Goal: Contribute content: Contribute content

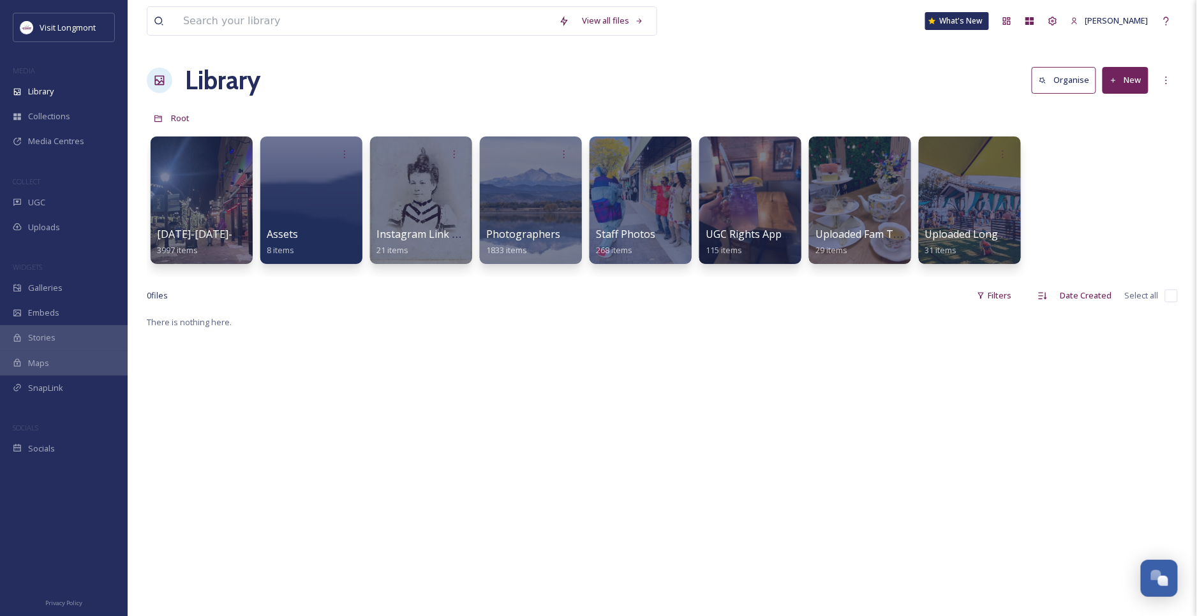
scroll to position [138, 0]
drag, startPoint x: 1108, startPoint y: 206, endPoint x: 1036, endPoint y: 131, distance: 103.8
click at [1108, 206] on div "[DATE]-[DATE]-ugc-rights-approved 3997 items Assets 8 items Instagram Link Tree…" at bounding box center [662, 203] width 1031 height 147
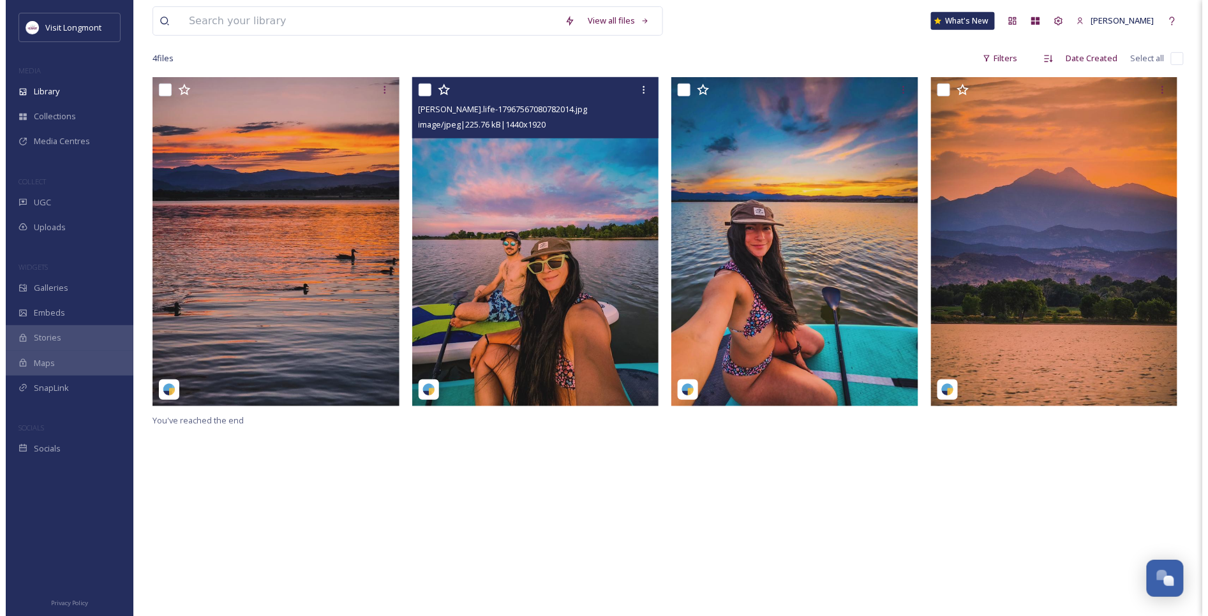
scroll to position [212, 0]
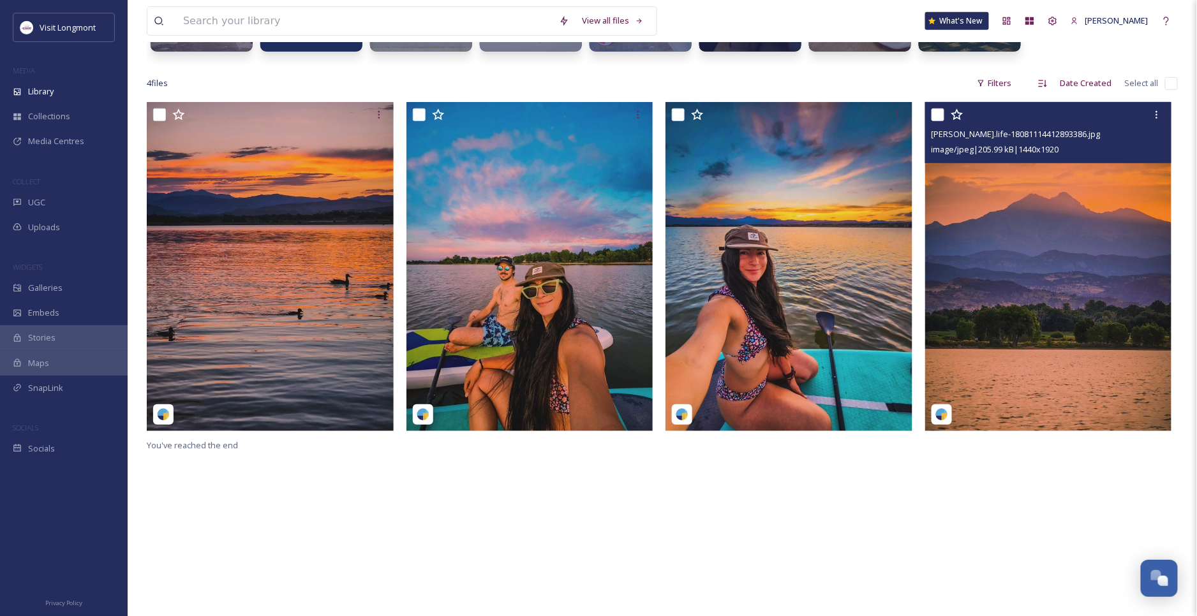
click at [1028, 271] on img at bounding box center [1048, 266] width 247 height 329
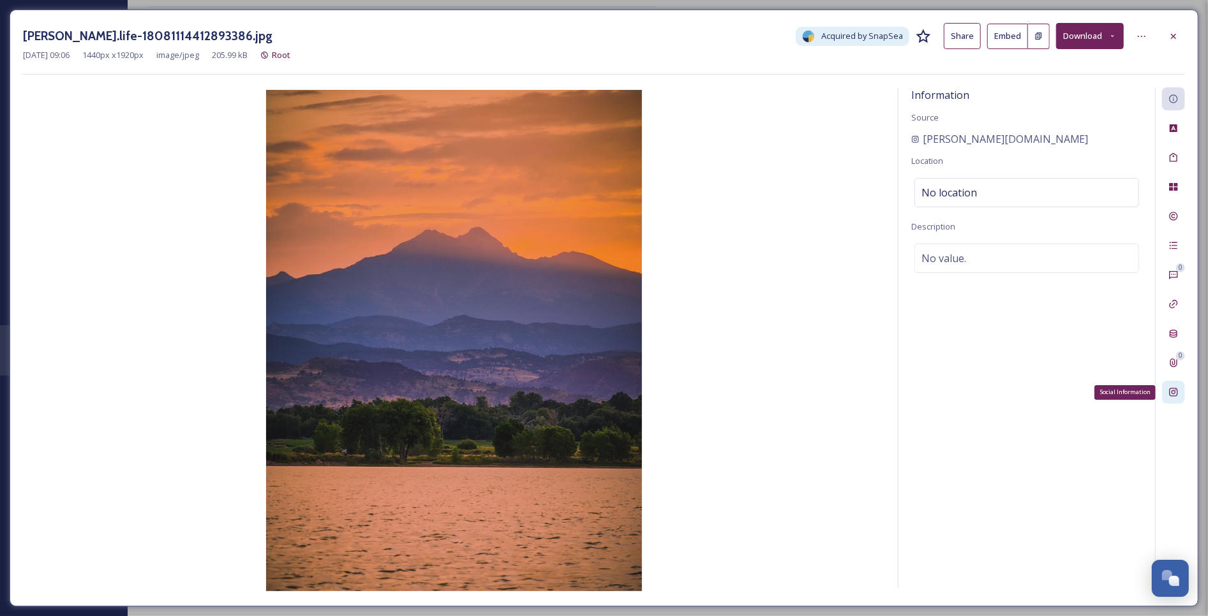
click at [1174, 393] on icon at bounding box center [1173, 393] width 8 height 8
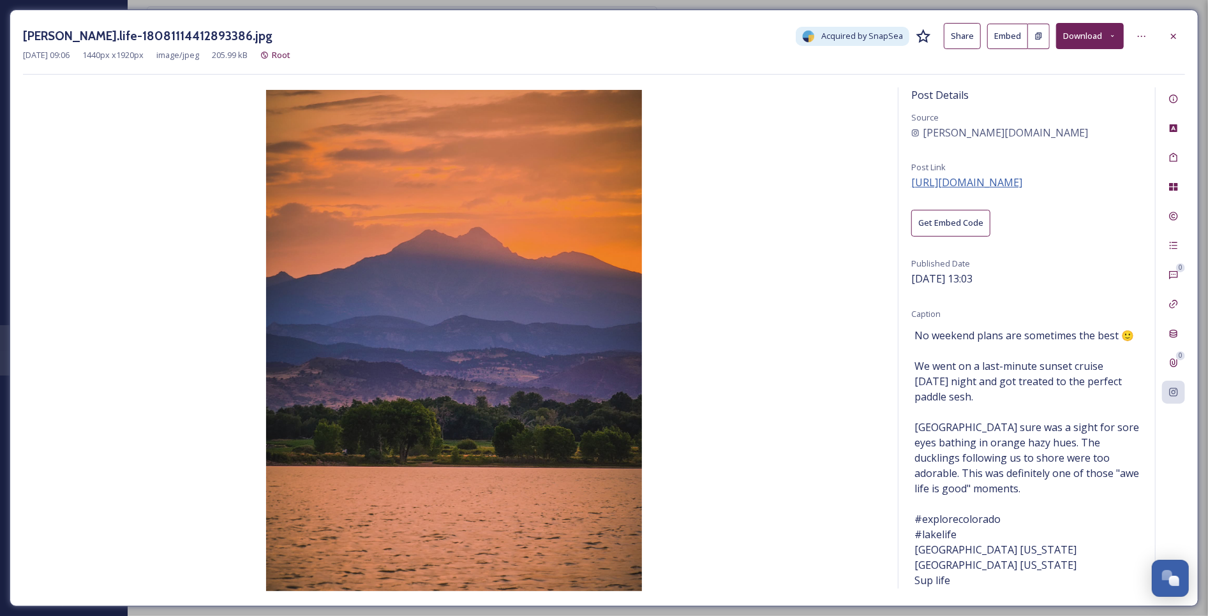
click at [980, 181] on span "https://www.instagram.com/p/DMYYCo9R8H1/" at bounding box center [966, 182] width 111 height 14
click at [1170, 29] on div at bounding box center [1173, 36] width 23 height 23
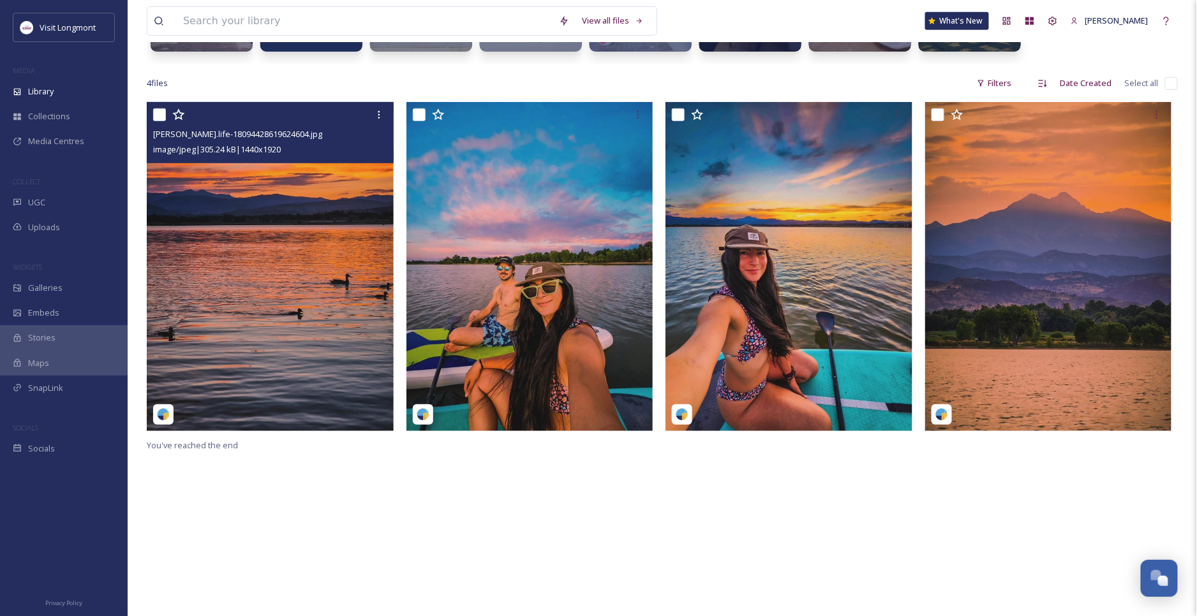
click at [311, 263] on img at bounding box center [270, 266] width 247 height 329
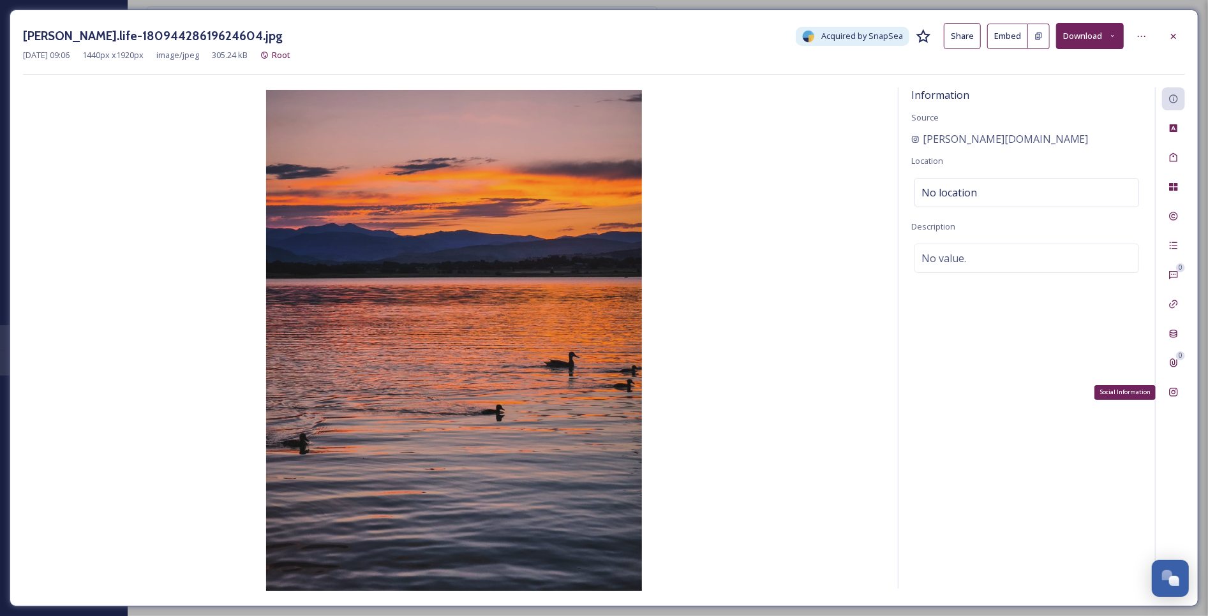
click at [1173, 399] on div "Social Information" at bounding box center [1173, 392] width 23 height 23
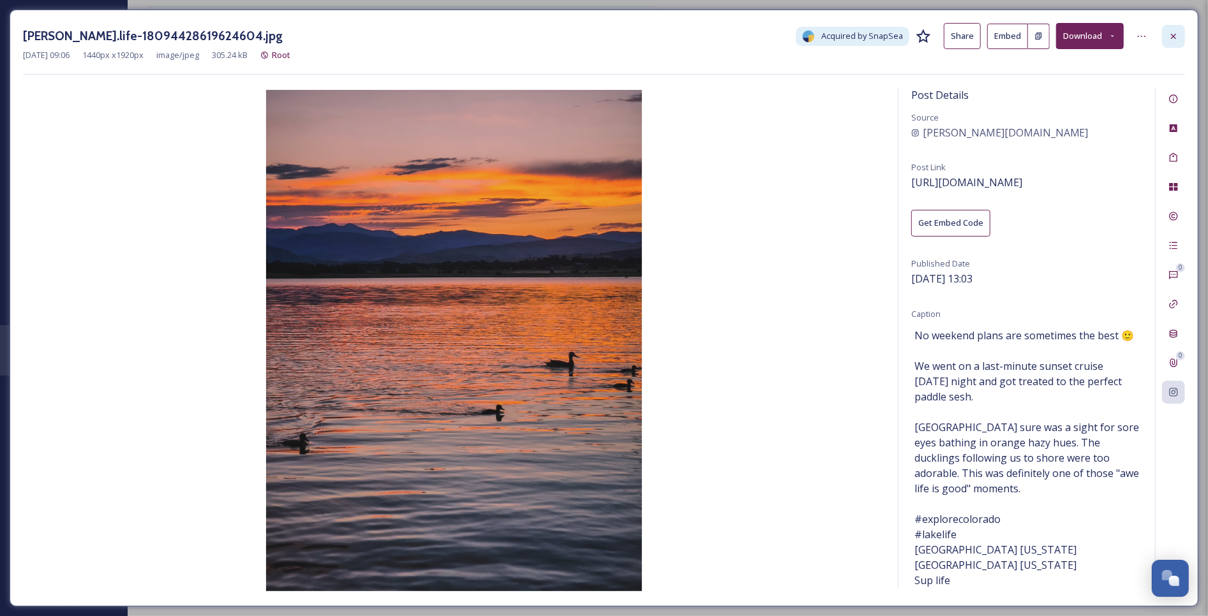
click at [1178, 30] on div at bounding box center [1173, 36] width 23 height 23
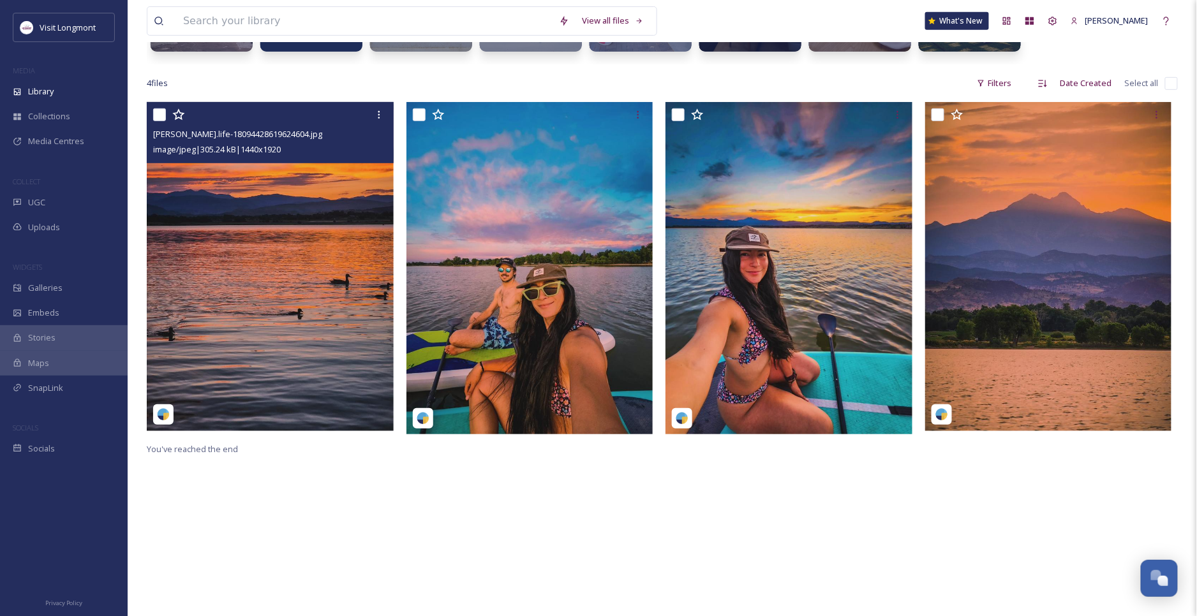
click at [155, 112] on input "checkbox" at bounding box center [159, 114] width 13 height 13
checkbox input "true"
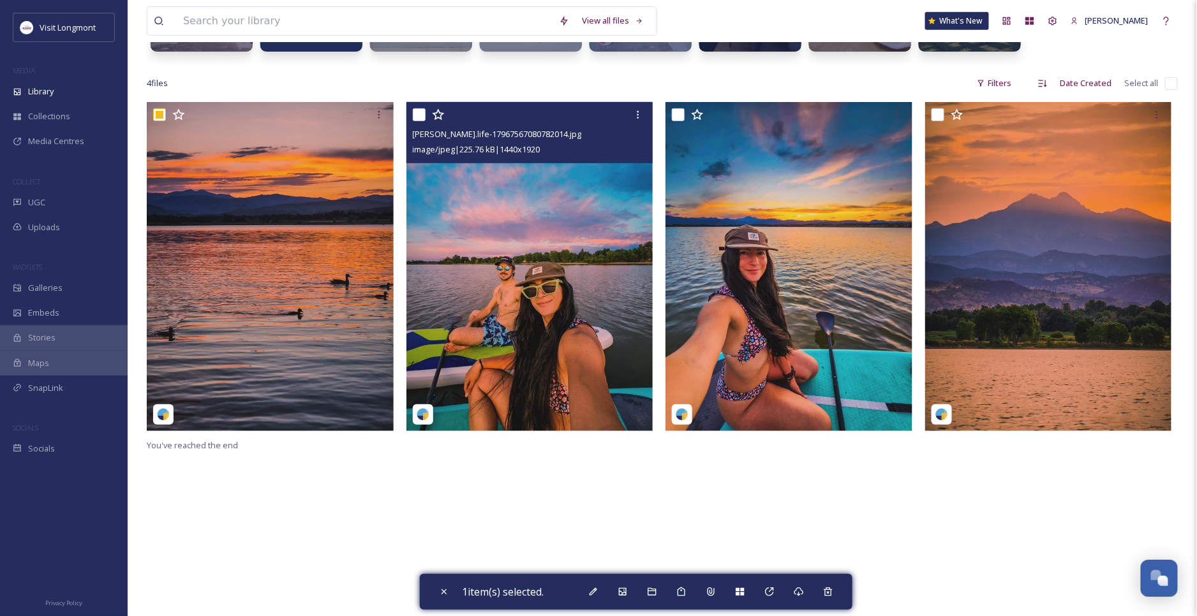
click at [413, 111] on input "checkbox" at bounding box center [419, 114] width 13 height 13
checkbox input "true"
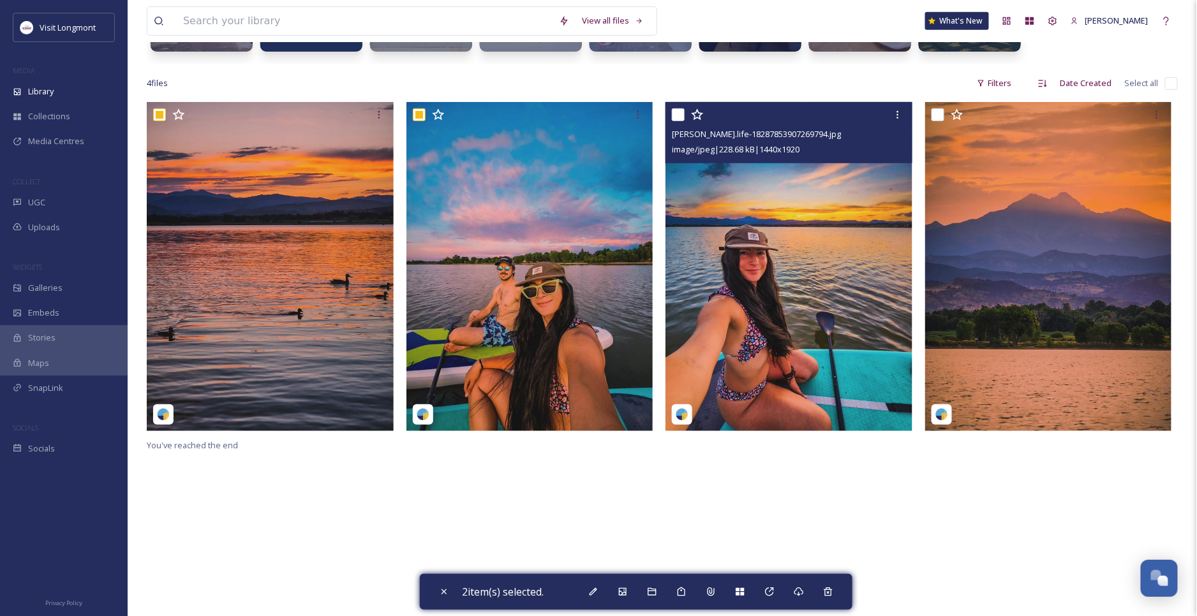
click at [674, 115] on input "checkbox" at bounding box center [678, 114] width 13 height 13
checkbox input "true"
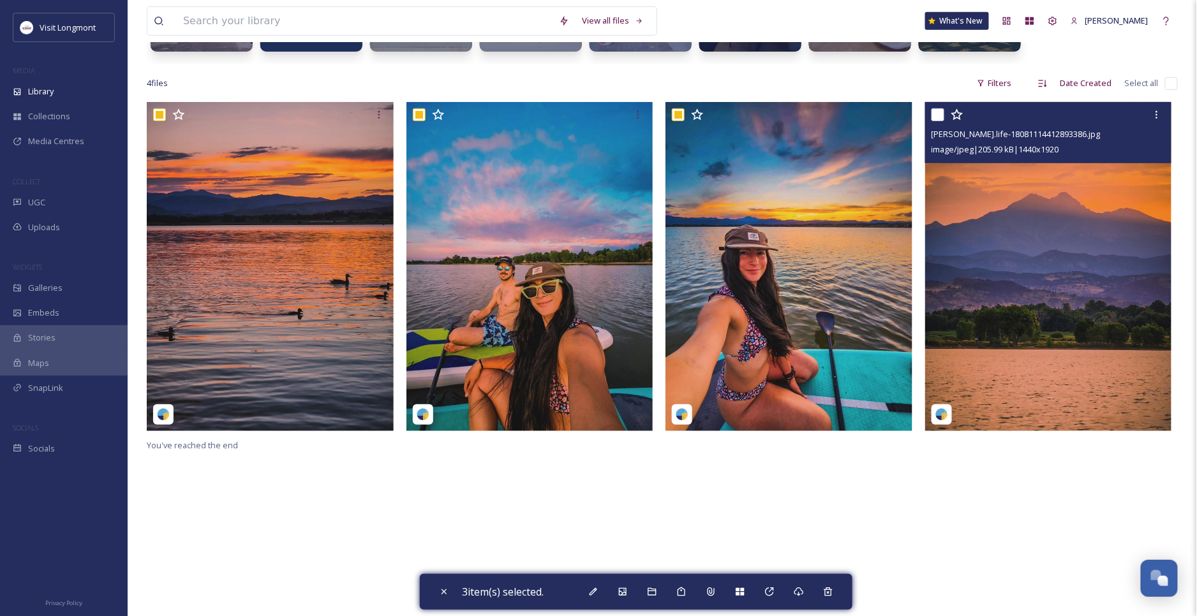
click at [938, 112] on input "checkbox" at bounding box center [937, 114] width 13 height 13
checkbox input "true"
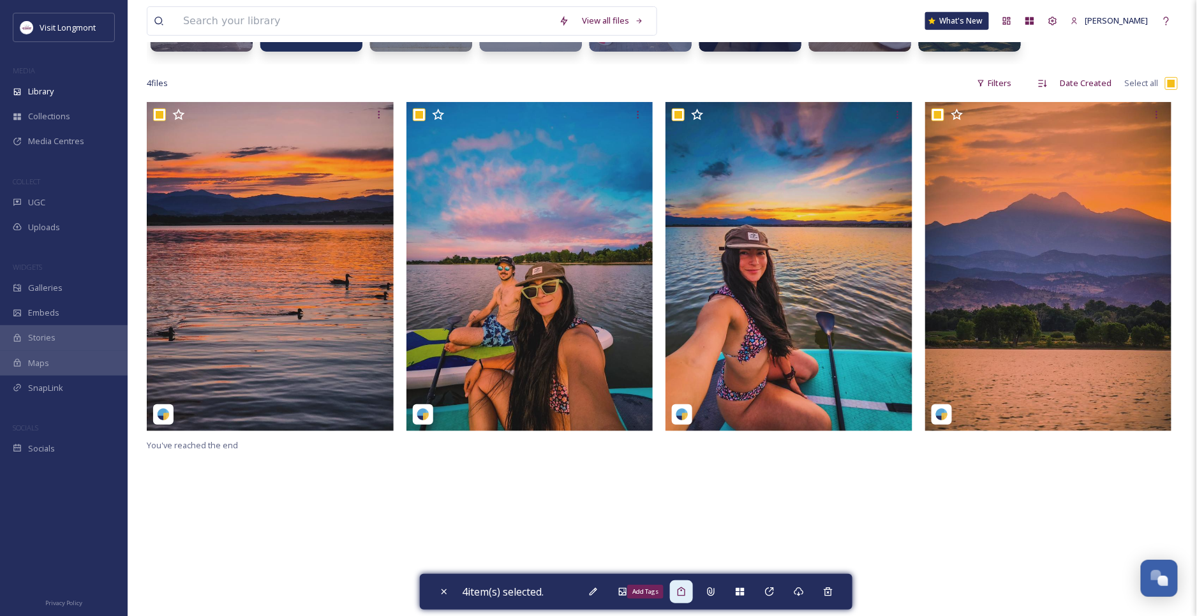
click at [684, 591] on icon at bounding box center [681, 592] width 10 height 10
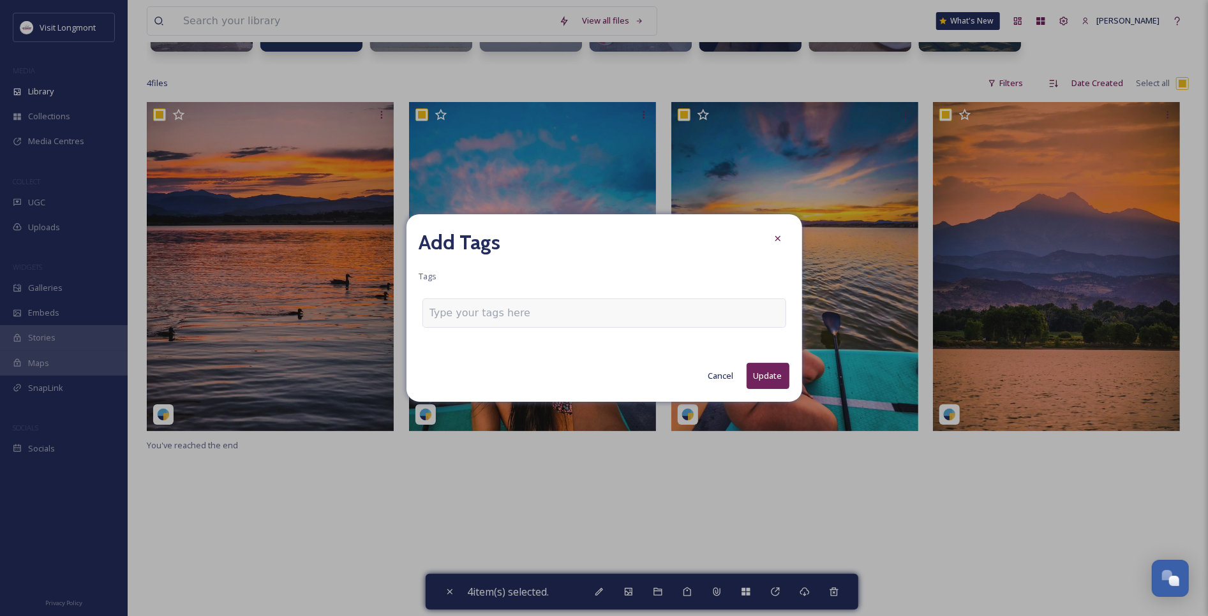
click at [555, 315] on div at bounding box center [604, 313] width 364 height 29
click at [508, 315] on input at bounding box center [493, 313] width 128 height 15
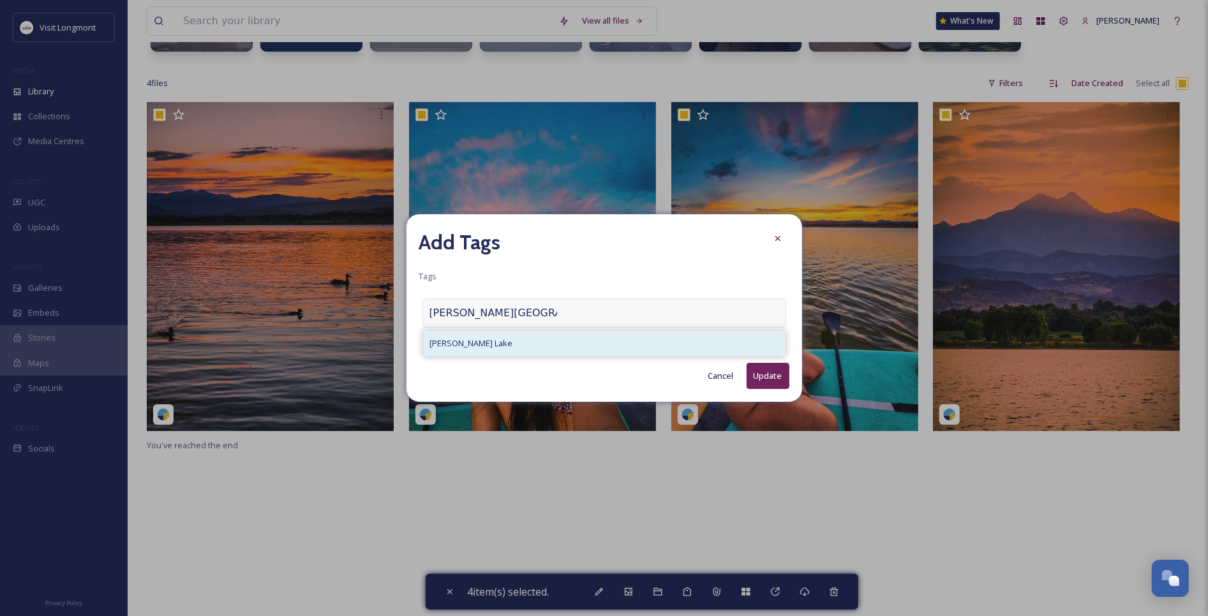
type input "mcintosh lake"
click at [473, 341] on span "McIntosh Lake" at bounding box center [471, 343] width 83 height 12
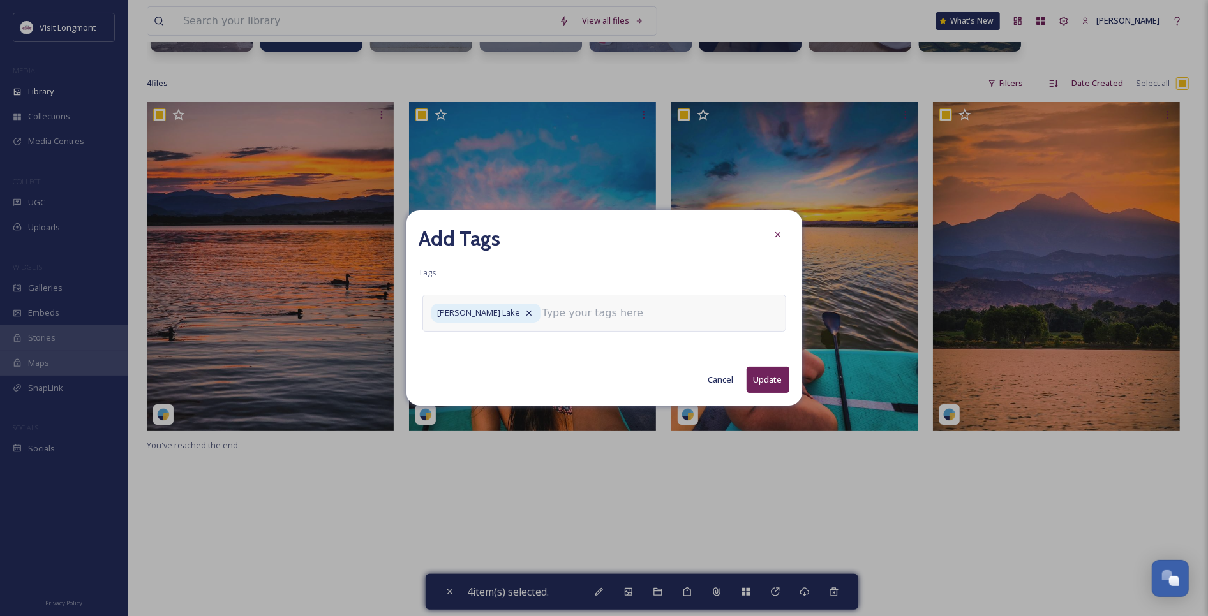
click at [542, 316] on input at bounding box center [606, 313] width 128 height 15
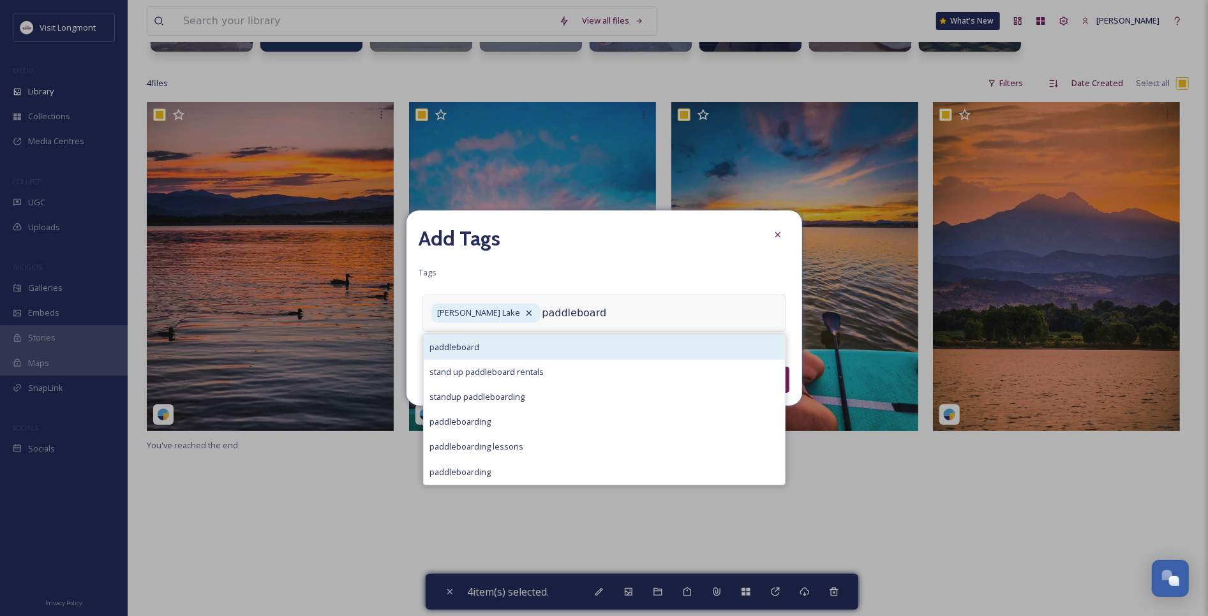
type input "paddleboard"
click at [517, 343] on div "paddleboard" at bounding box center [604, 347] width 361 height 25
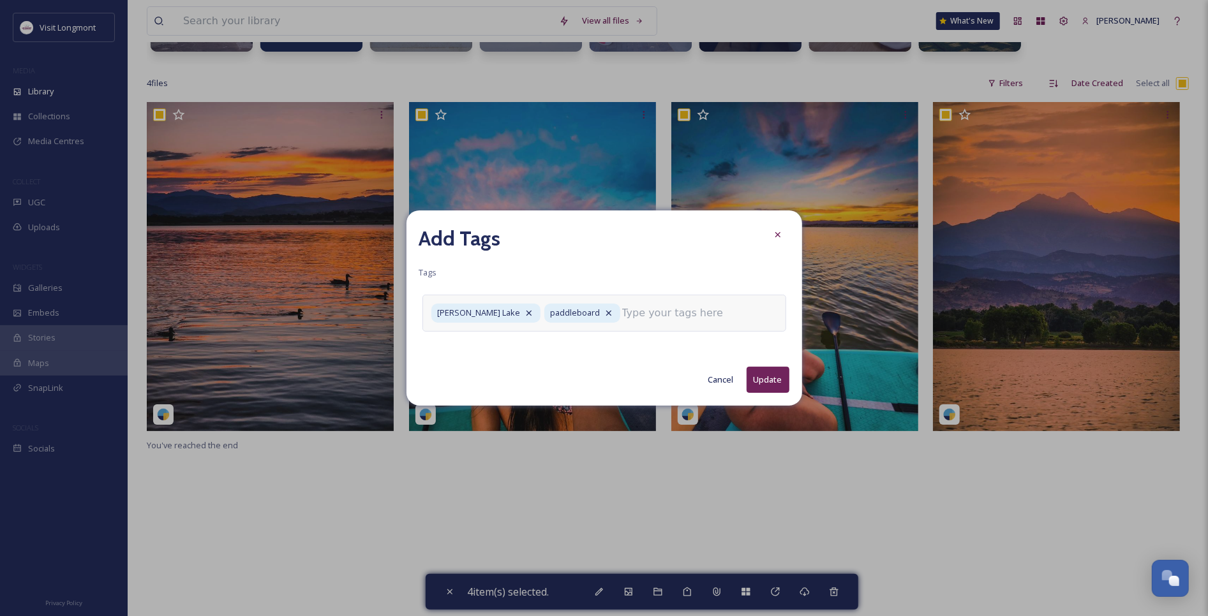
click at [622, 315] on input at bounding box center [686, 313] width 128 height 15
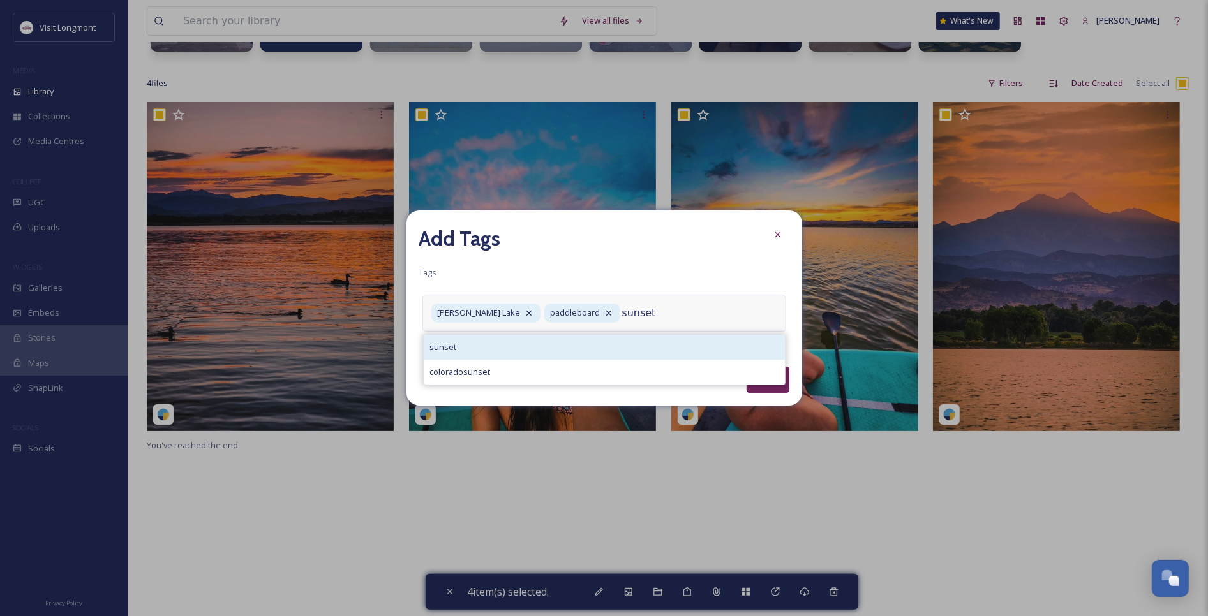
type input "sunset"
click at [563, 341] on div "sunset" at bounding box center [604, 347] width 361 height 25
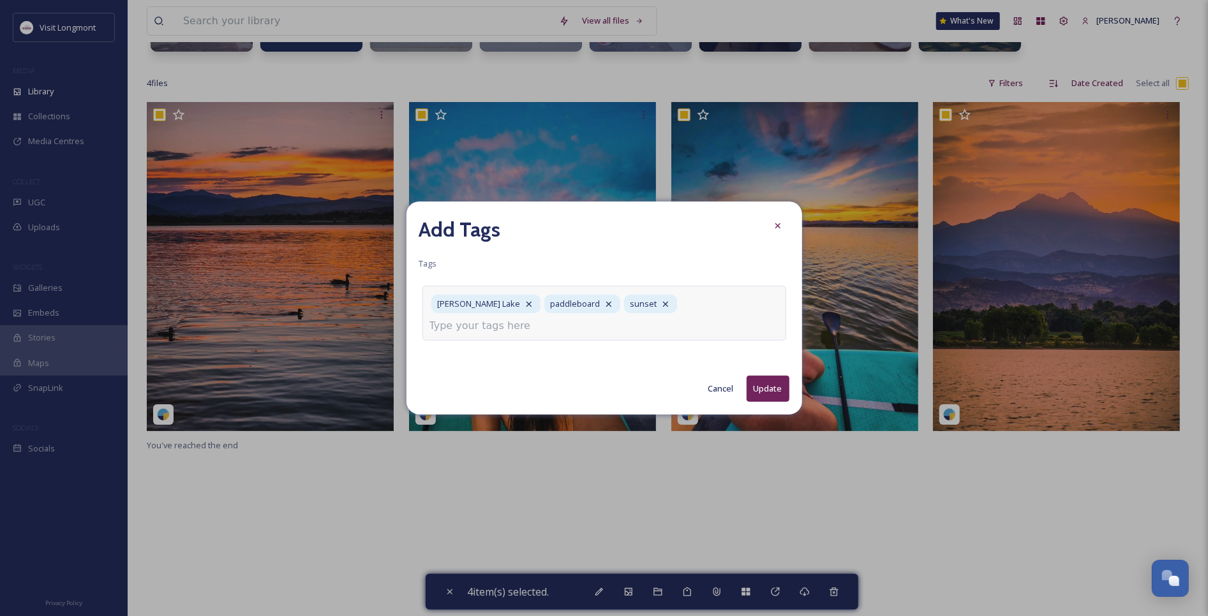
click at [763, 376] on button "Update" at bounding box center [767, 389] width 43 height 26
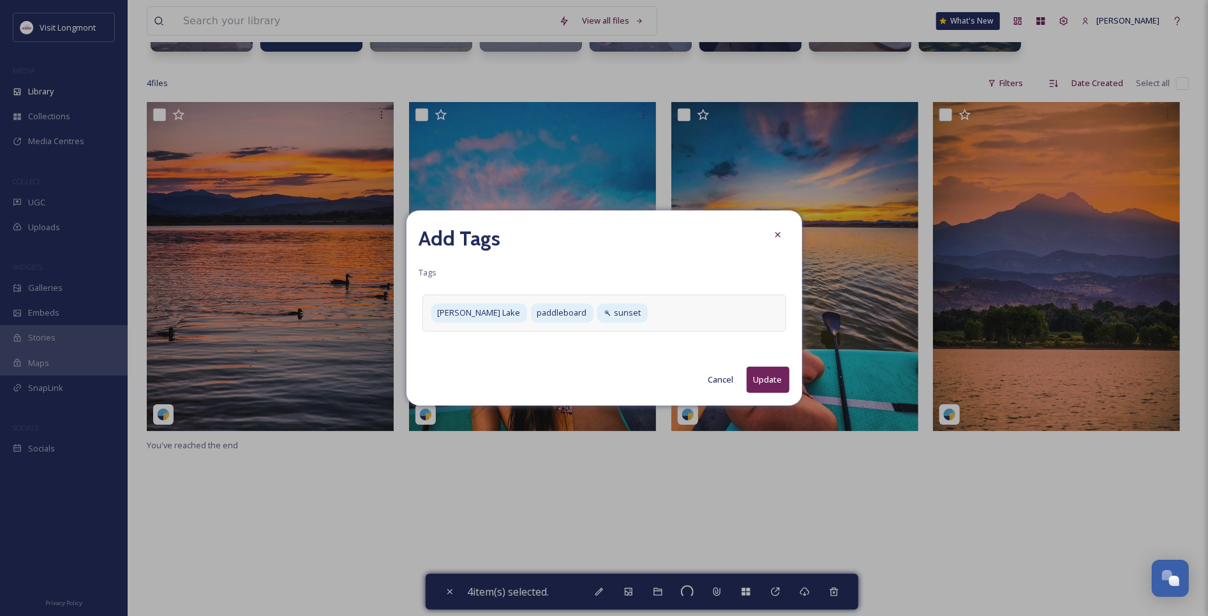
checkbox input "false"
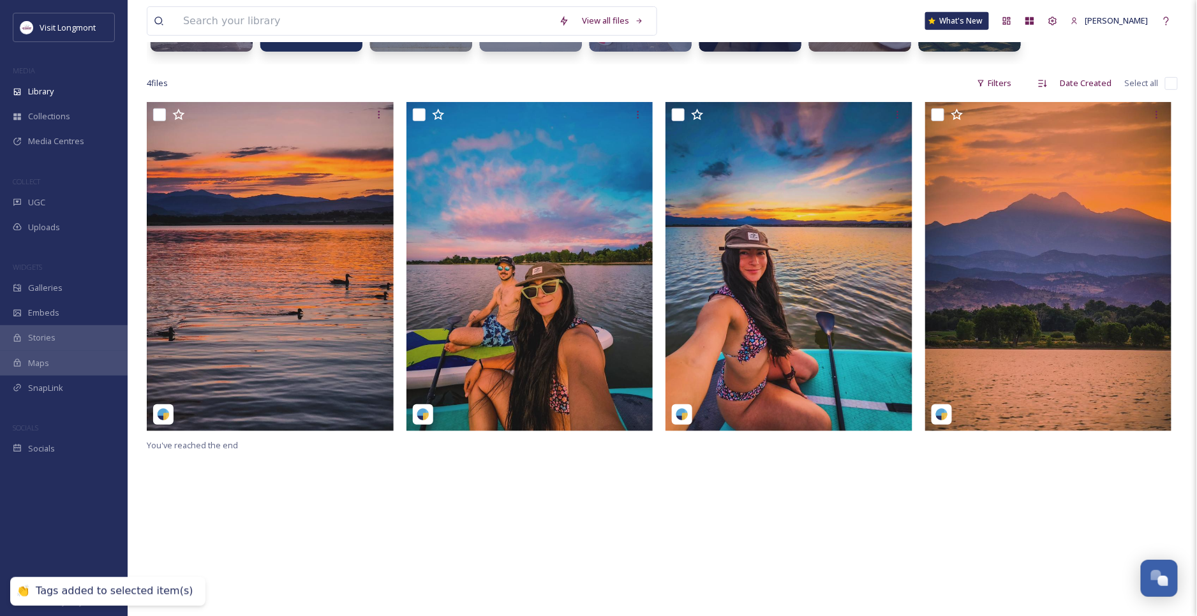
scroll to position [142, 0]
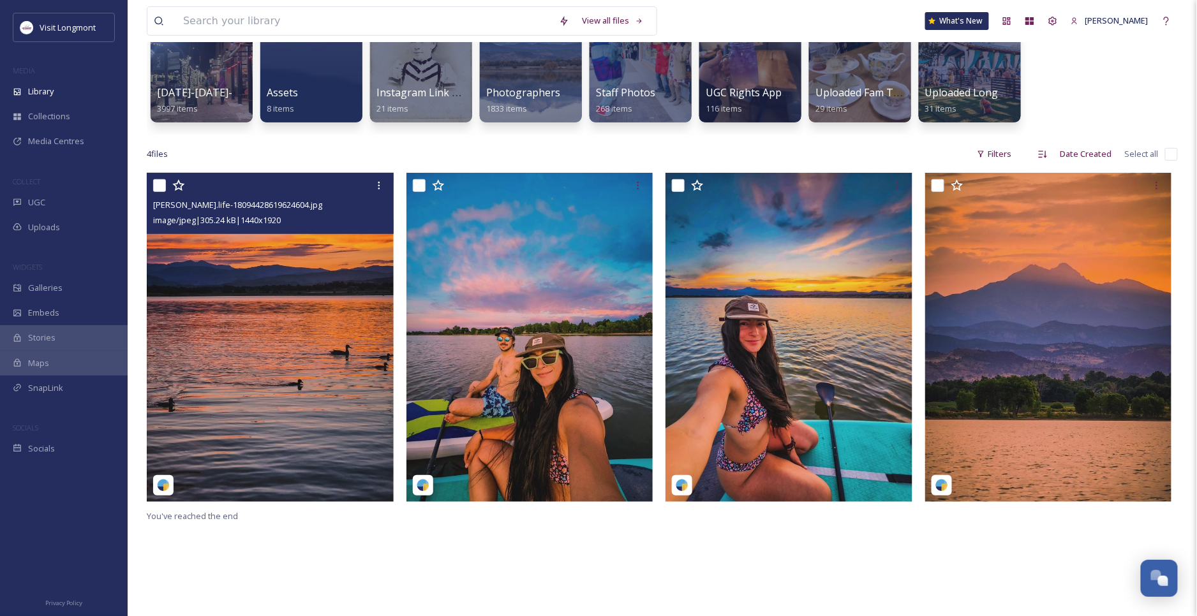
click at [156, 188] on input "checkbox" at bounding box center [159, 185] width 13 height 13
checkbox input "true"
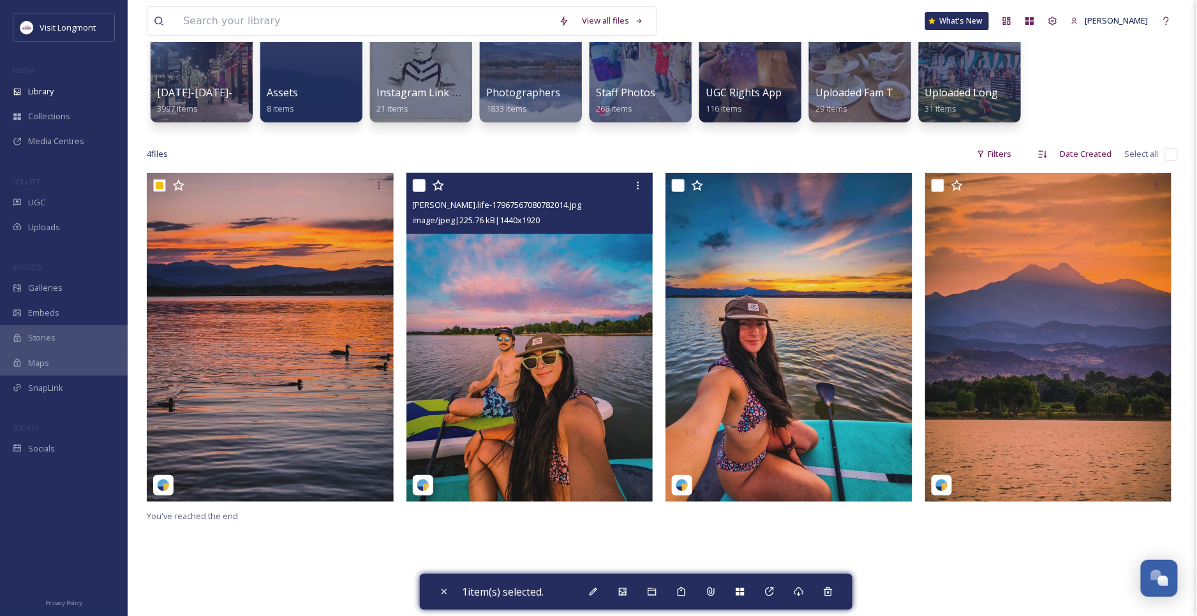
click at [416, 186] on input "checkbox" at bounding box center [419, 185] width 13 height 13
checkbox input "true"
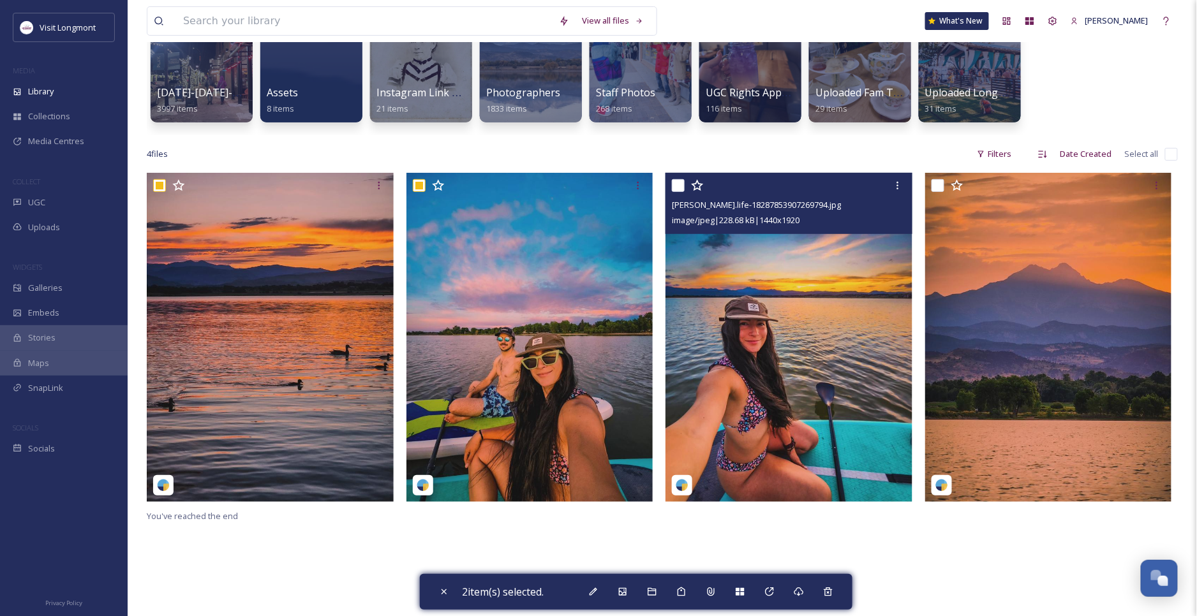
click at [688, 183] on div at bounding box center [790, 185] width 237 height 23
click at [680, 186] on input "checkbox" at bounding box center [678, 185] width 13 height 13
checkbox input "true"
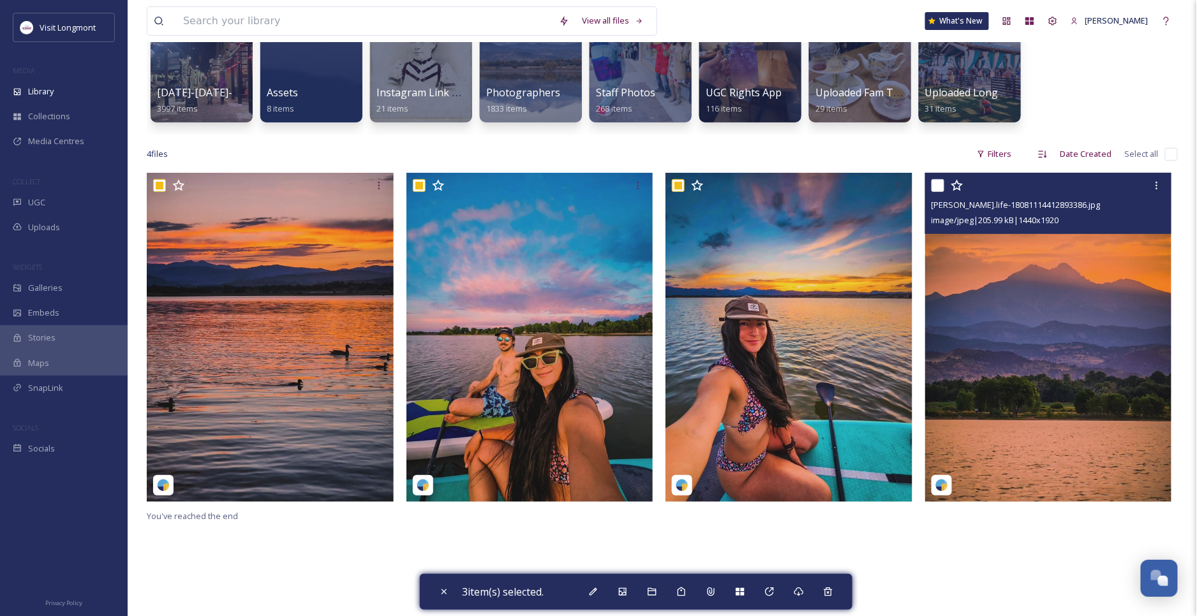
click at [939, 186] on input "checkbox" at bounding box center [937, 185] width 13 height 13
checkbox input "true"
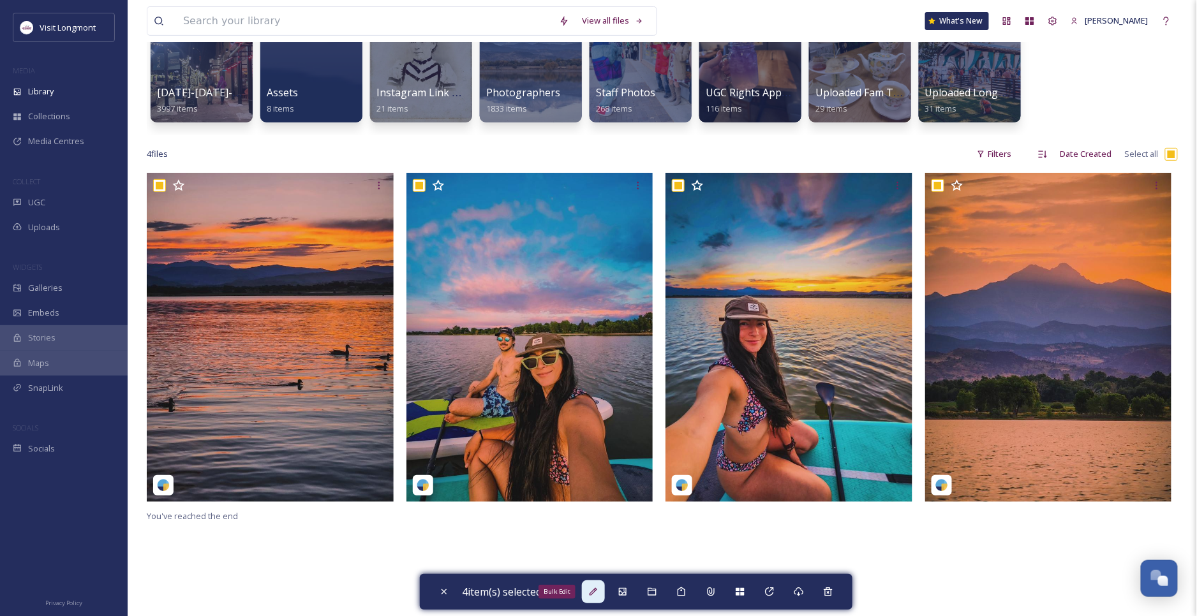
click at [590, 592] on div "Bulk Edit" at bounding box center [593, 592] width 23 height 23
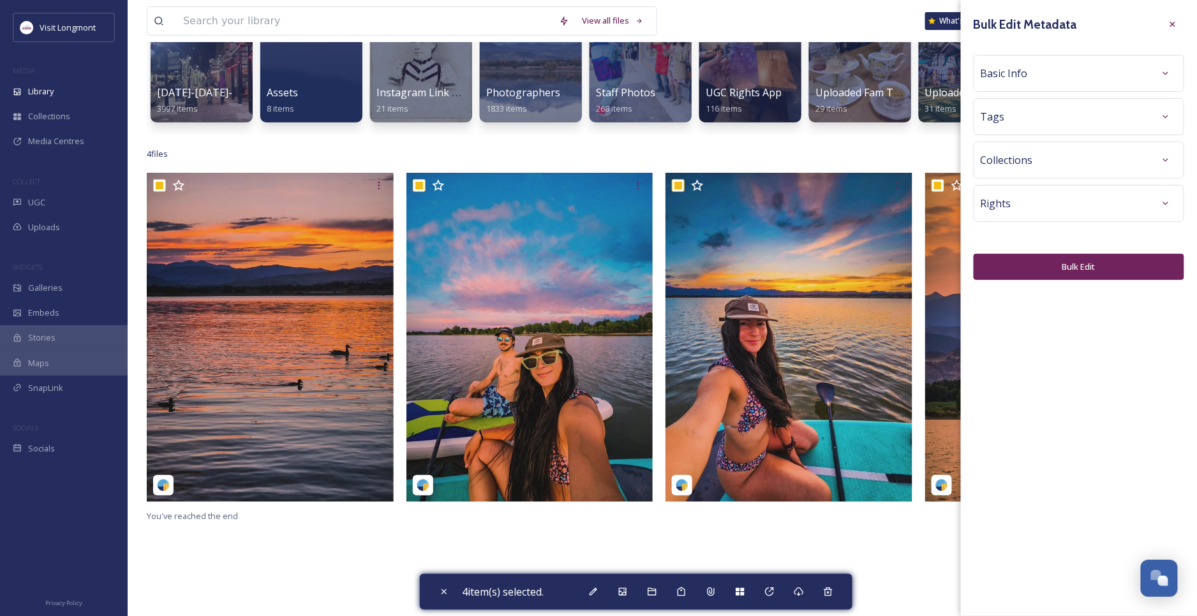
click at [1067, 211] on div "Rights" at bounding box center [1079, 203] width 196 height 23
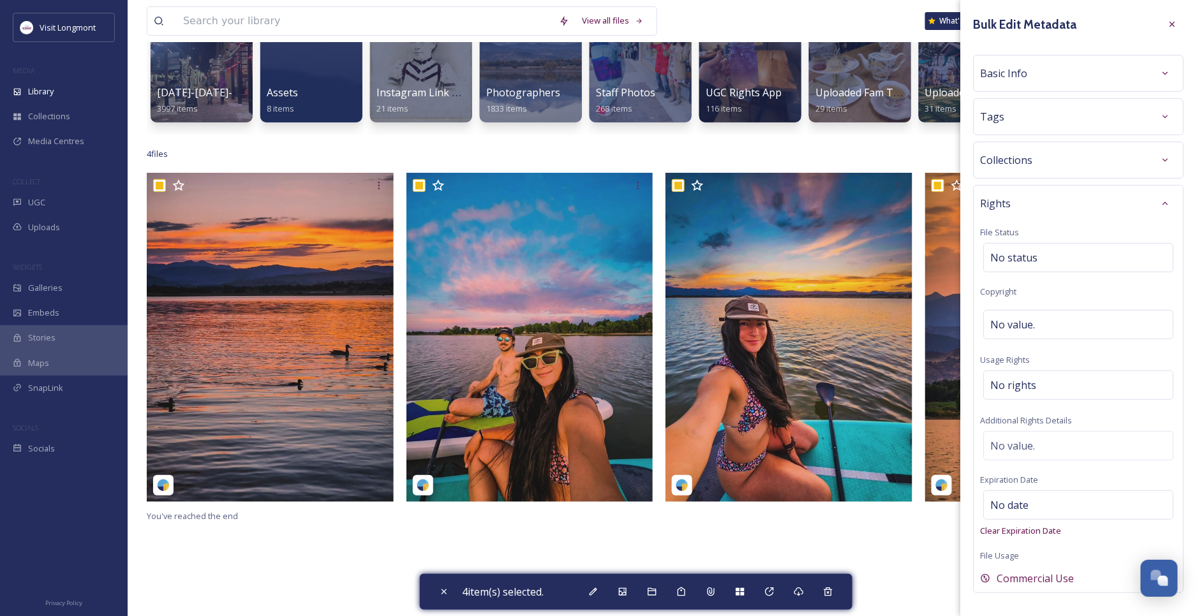
click at [1018, 68] on span "Basic Info" at bounding box center [1004, 73] width 47 height 15
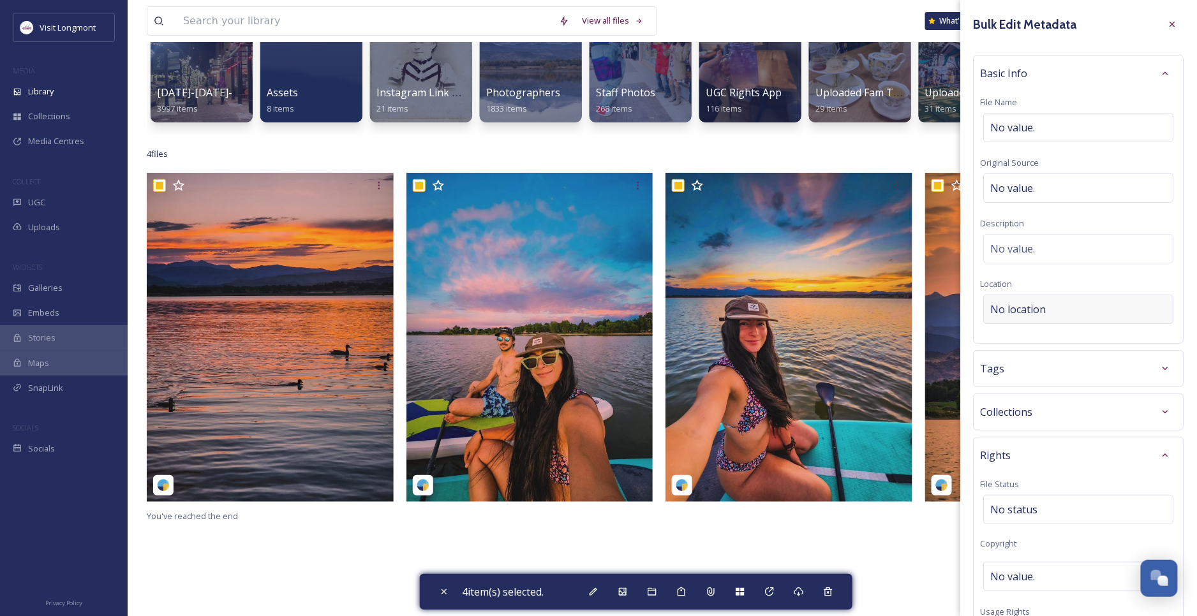
click at [1033, 295] on div "No location" at bounding box center [1079, 309] width 190 height 29
click at [1028, 313] on input at bounding box center [1078, 309] width 189 height 28
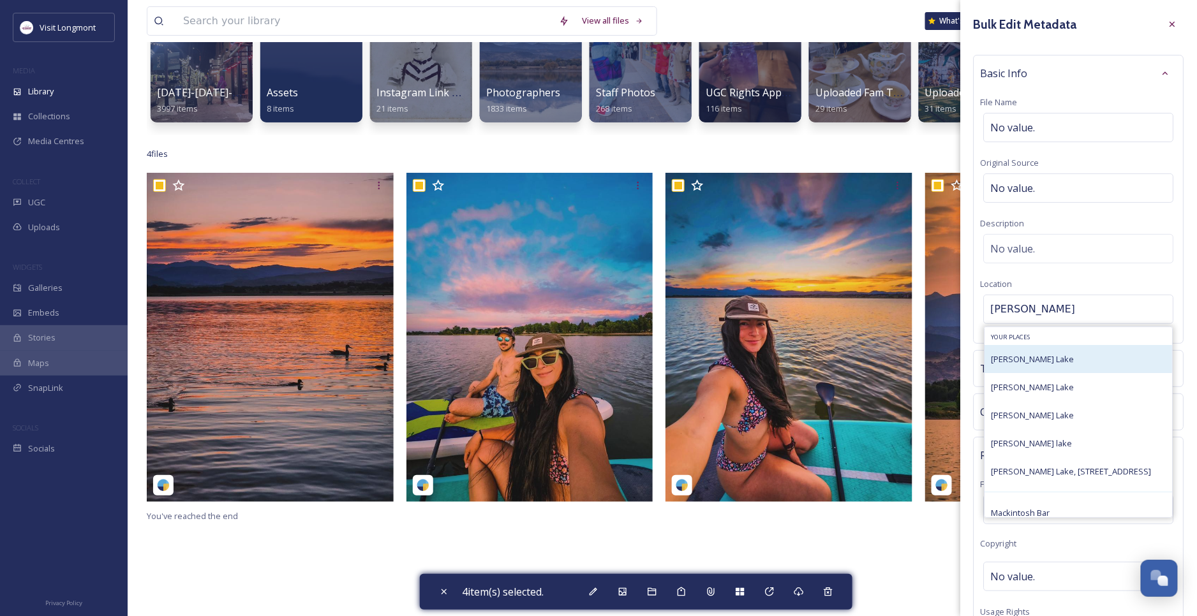
type input "mcintosh"
click at [1034, 353] on div "McIntosh Lake" at bounding box center [1032, 359] width 83 height 15
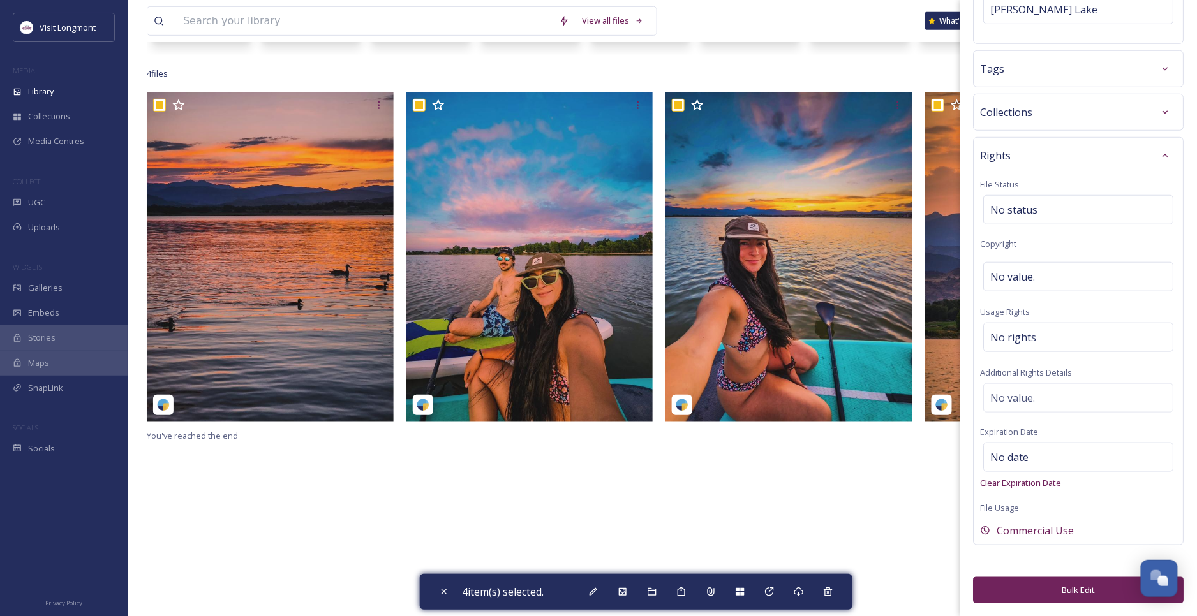
scroll to position [315, 0]
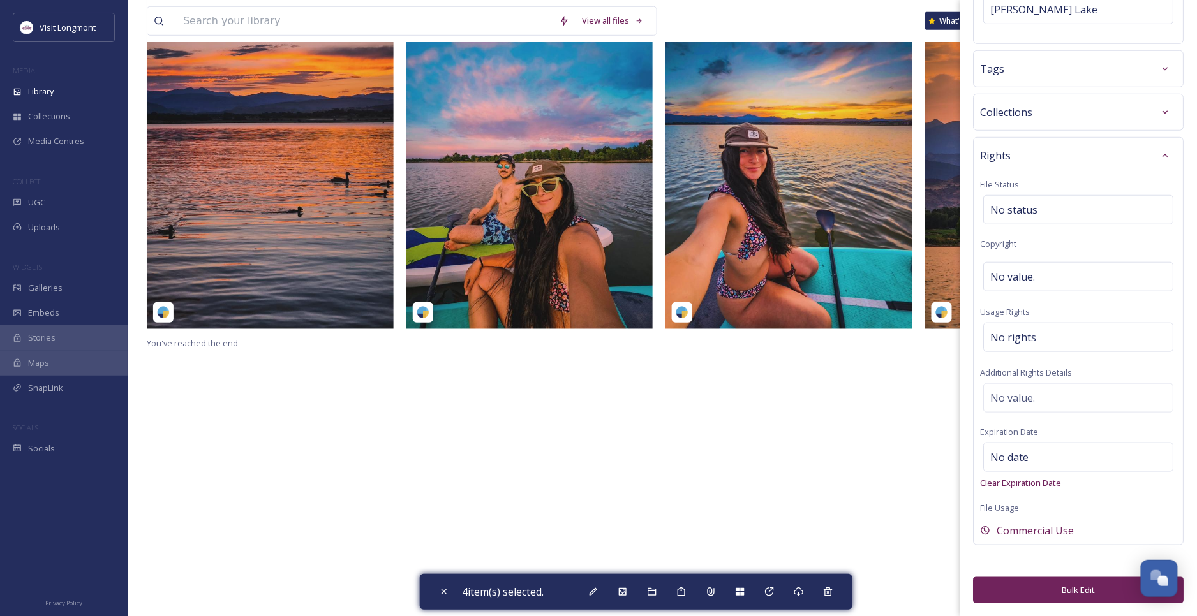
click at [1056, 582] on button "Bulk Edit" at bounding box center [1079, 590] width 211 height 26
checkbox input "false"
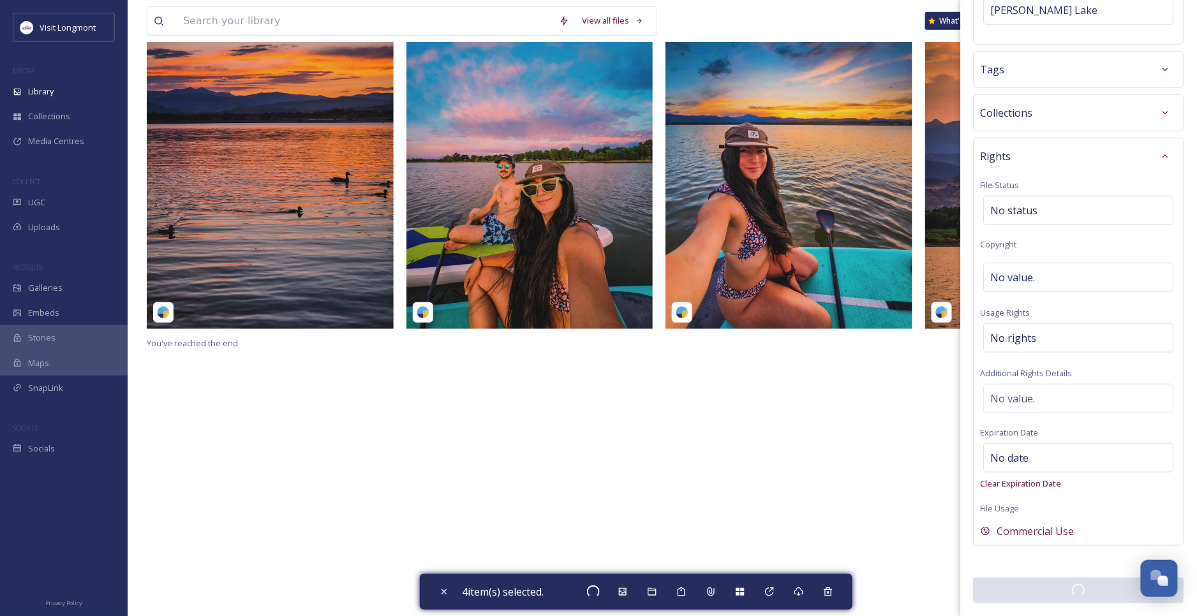
checkbox input "false"
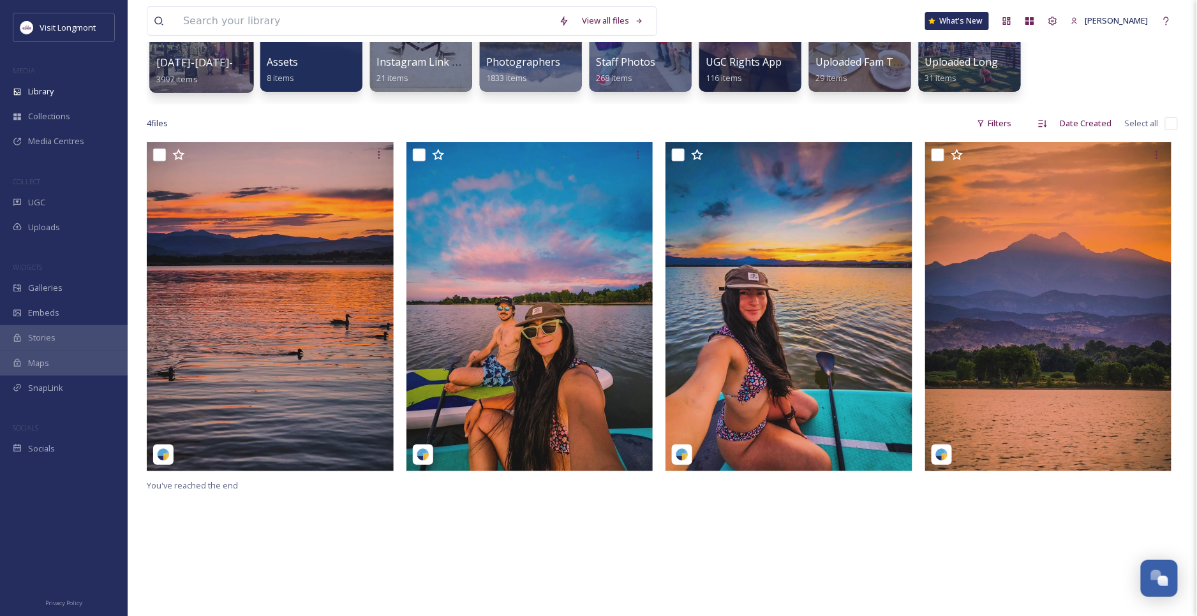
scroll to position [173, 0]
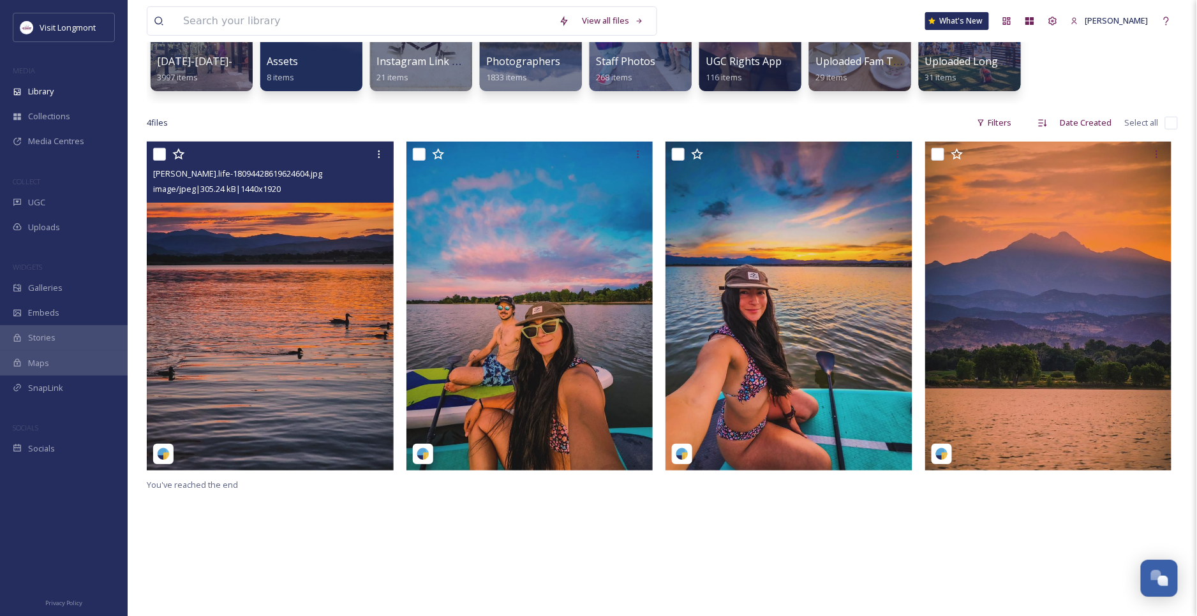
click at [158, 151] on input "checkbox" at bounding box center [159, 154] width 13 height 13
checkbox input "true"
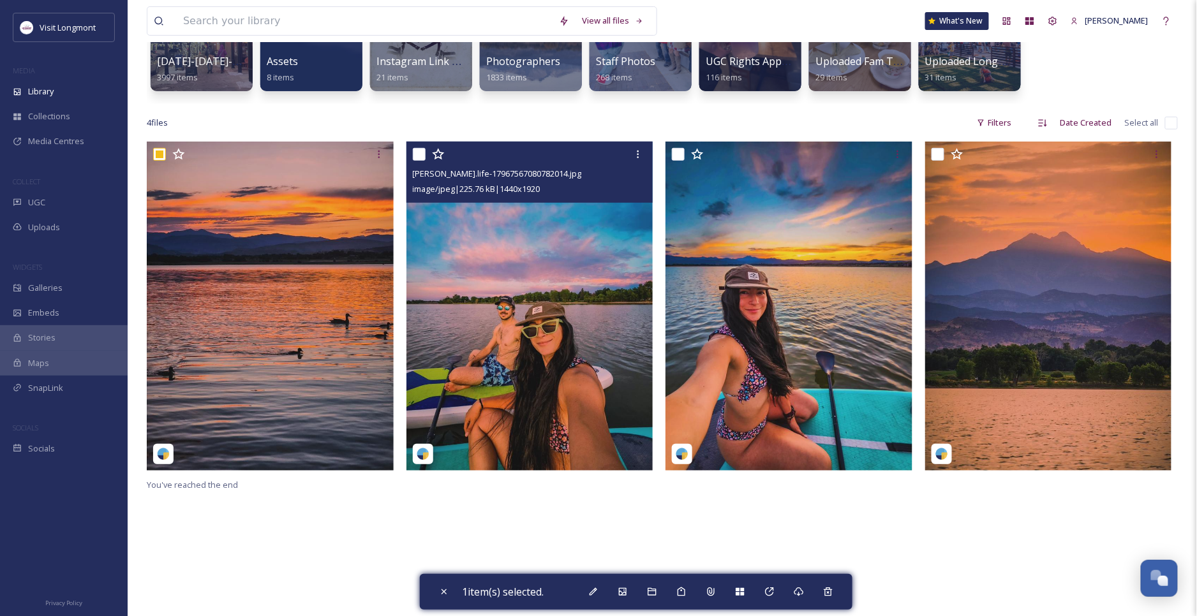
click at [417, 150] on input "checkbox" at bounding box center [419, 154] width 13 height 13
checkbox input "true"
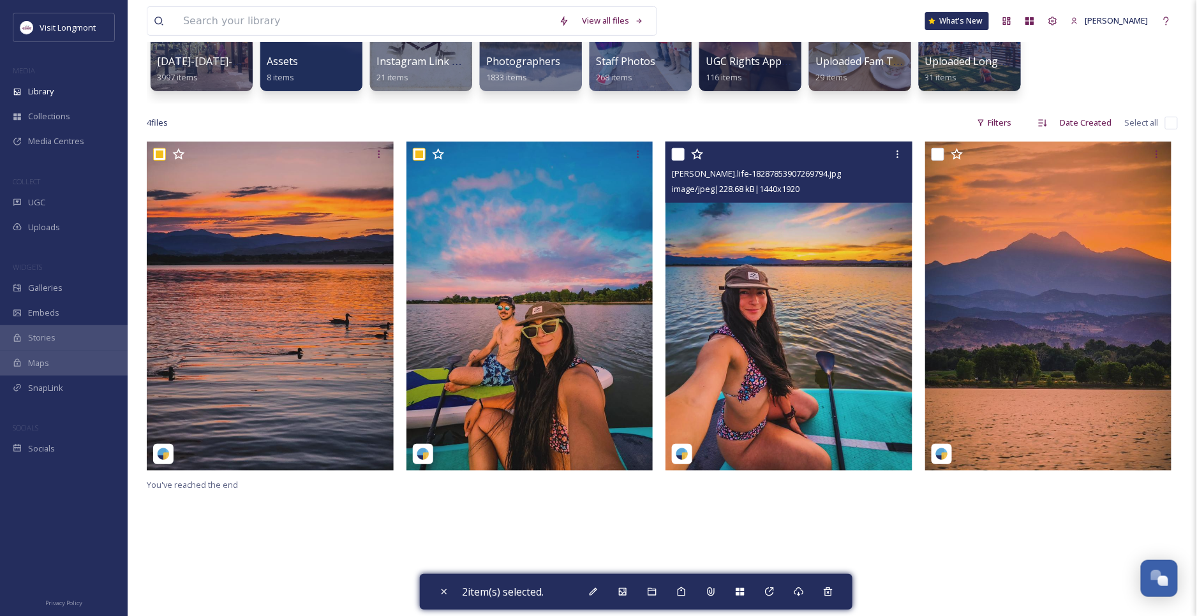
click at [679, 149] on input "checkbox" at bounding box center [678, 154] width 13 height 13
checkbox input "true"
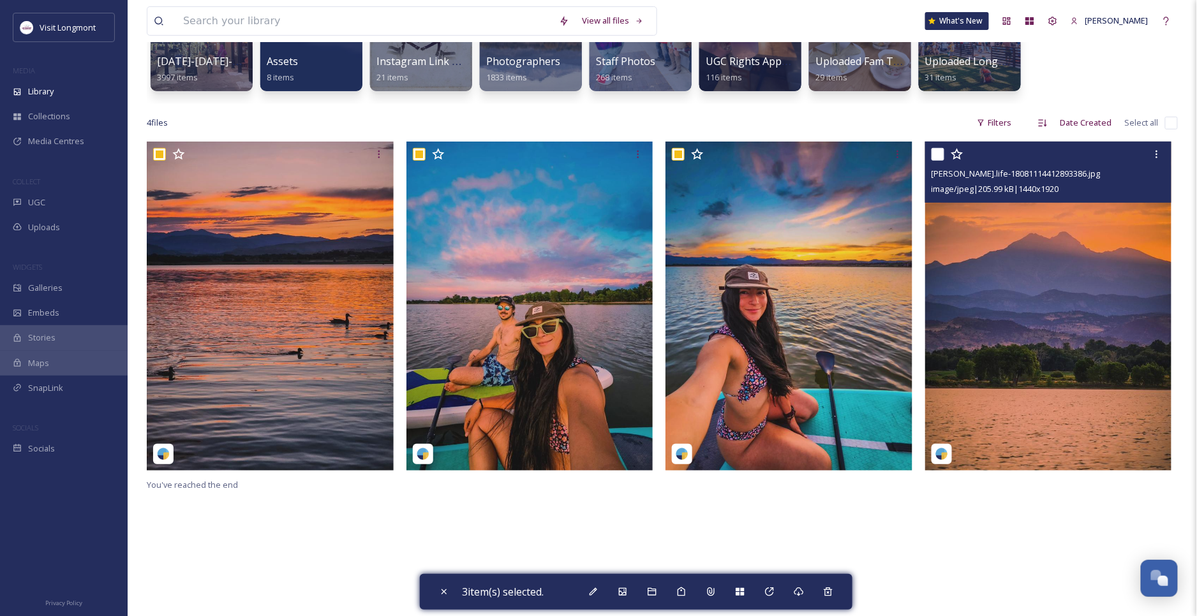
click at [945, 153] on div at bounding box center [1049, 154] width 237 height 23
click at [938, 159] on input "checkbox" at bounding box center [937, 154] width 13 height 13
checkbox input "true"
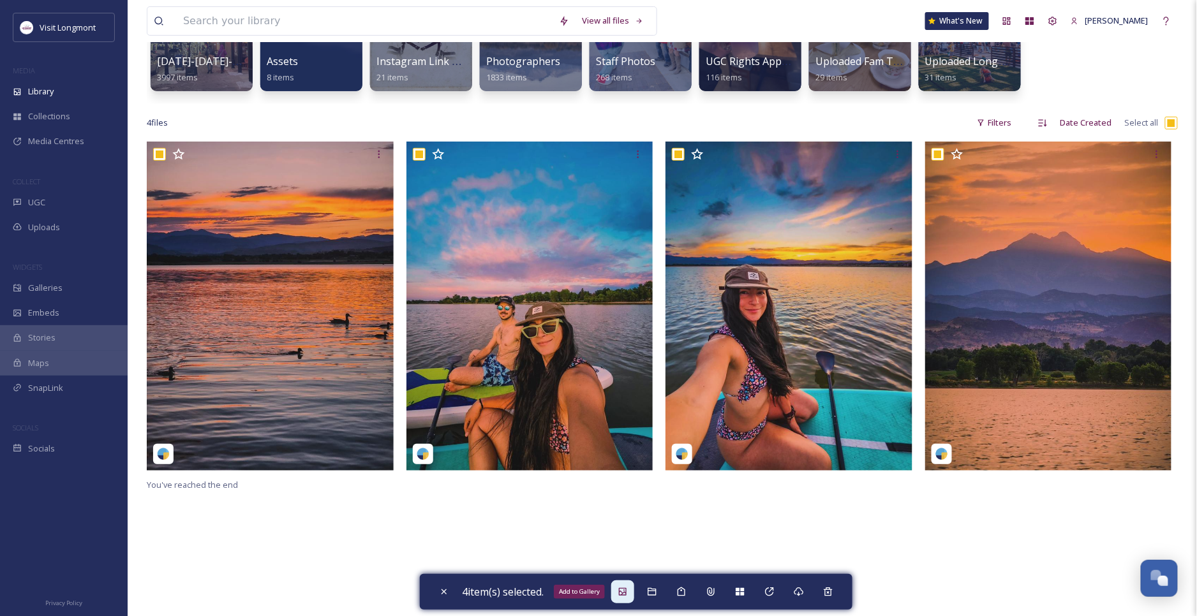
click at [626, 593] on icon at bounding box center [623, 592] width 8 height 8
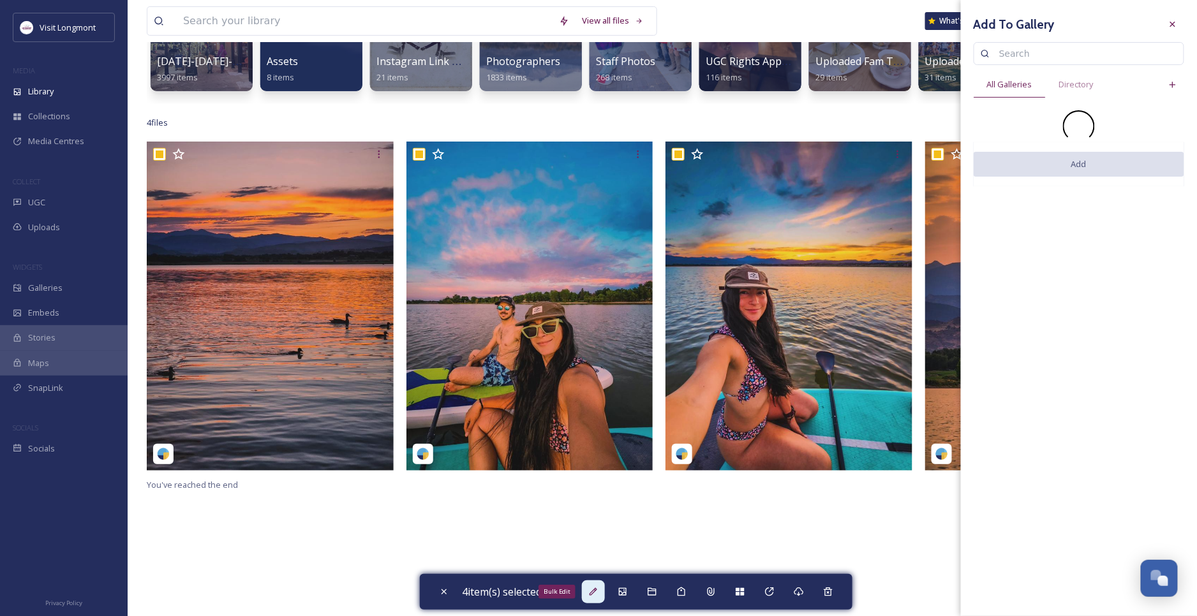
click at [605, 598] on div "Bulk Edit" at bounding box center [593, 592] width 23 height 23
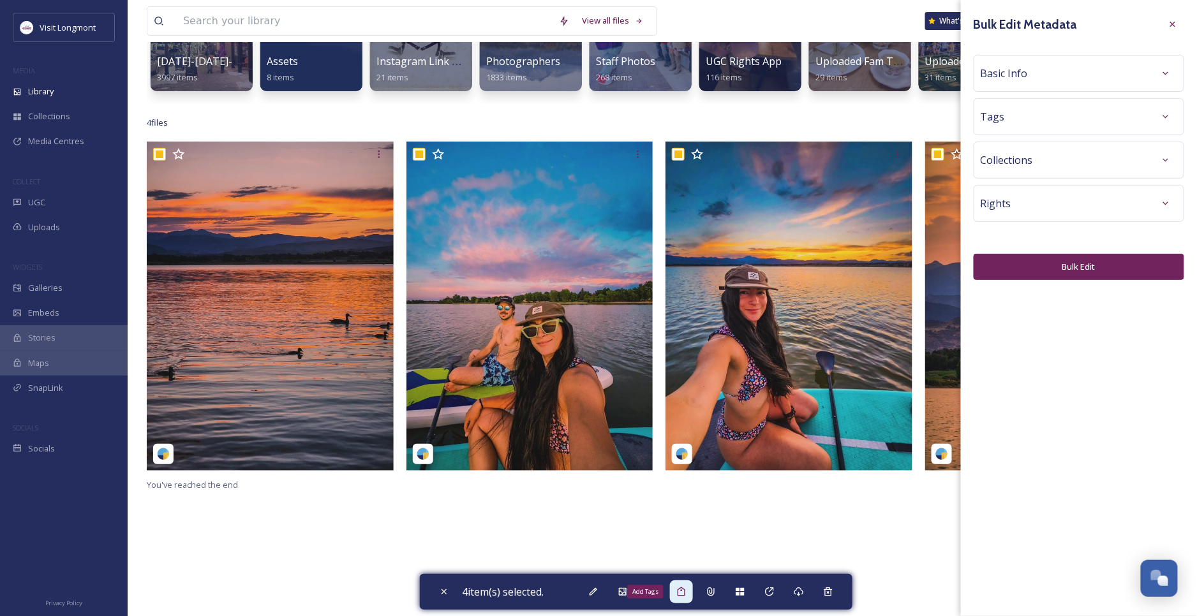
click at [685, 595] on icon at bounding box center [681, 592] width 8 height 9
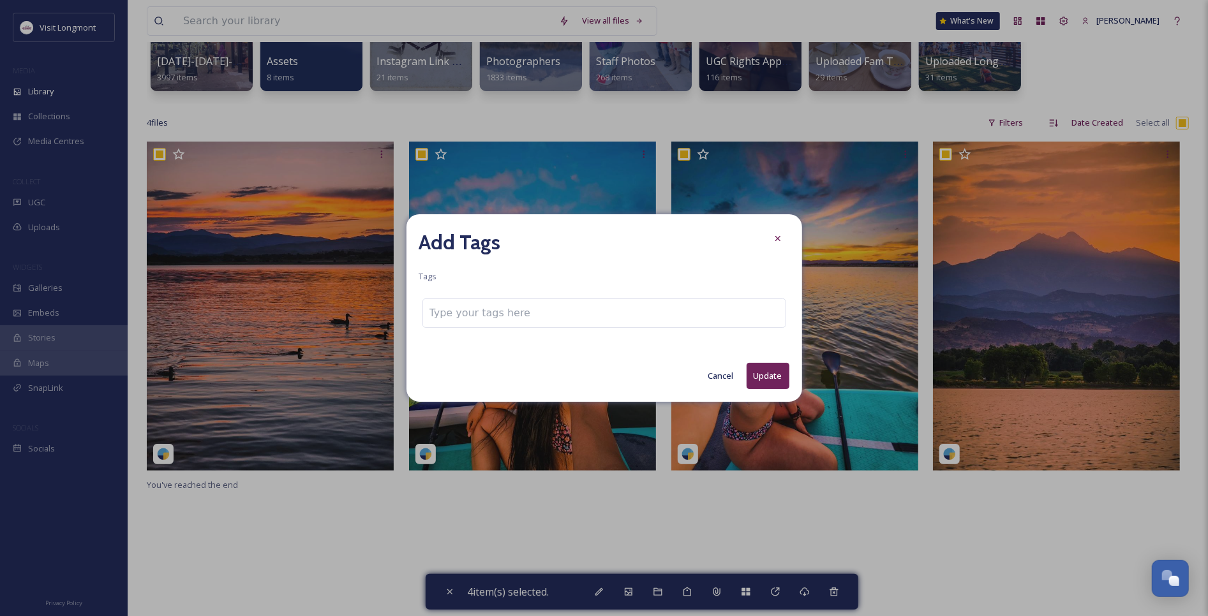
click at [721, 373] on button "Cancel" at bounding box center [721, 376] width 38 height 25
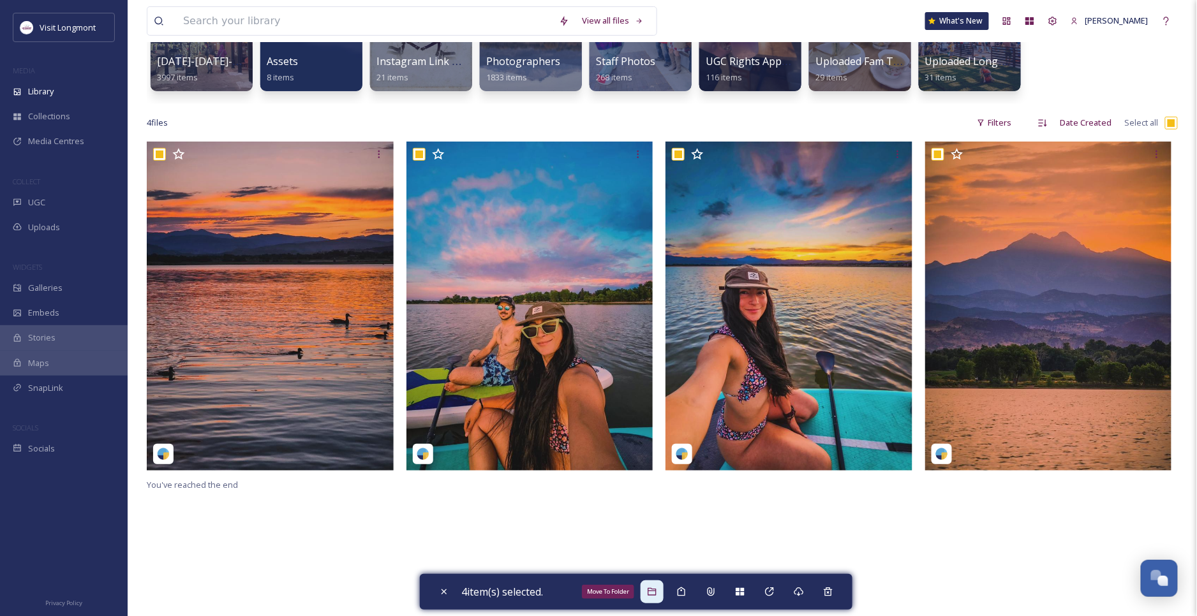
click at [656, 596] on icon at bounding box center [652, 592] width 8 height 8
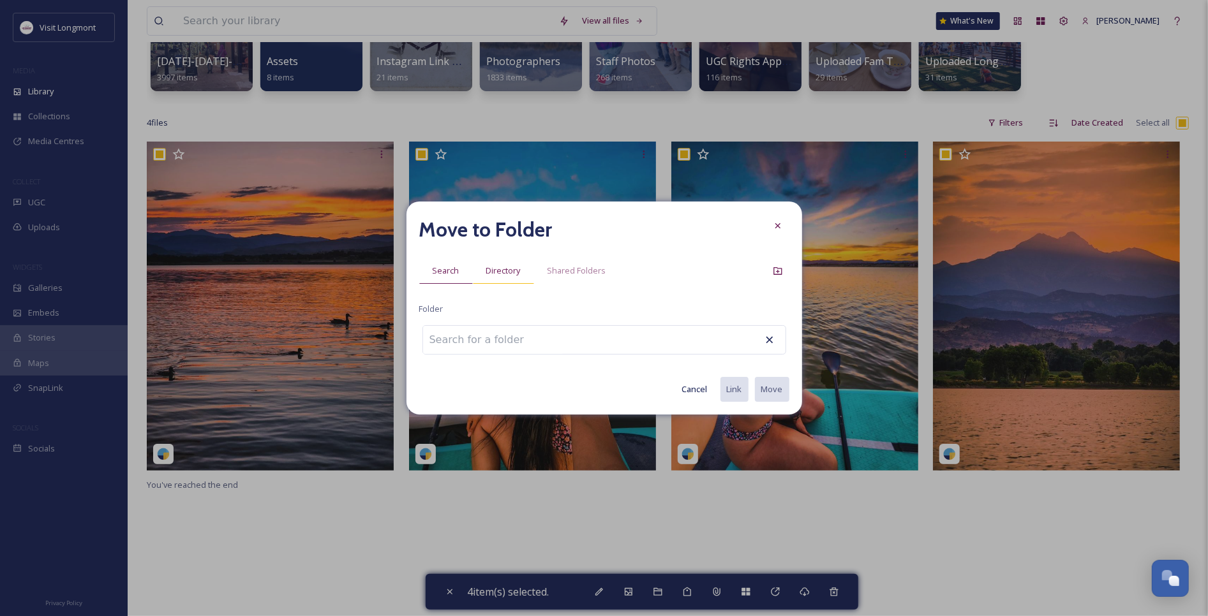
click at [480, 279] on div "Directory" at bounding box center [503, 271] width 61 height 26
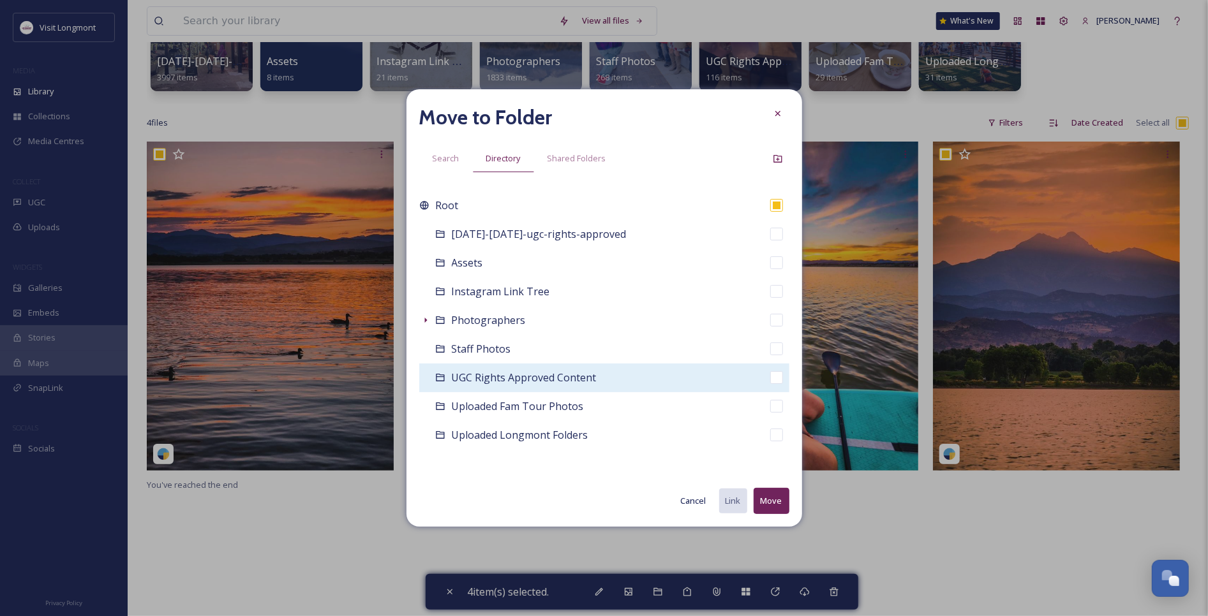
click at [518, 380] on span "UGC Rights Approved Content" at bounding box center [524, 378] width 145 height 14
checkbox input "false"
checkbox input "true"
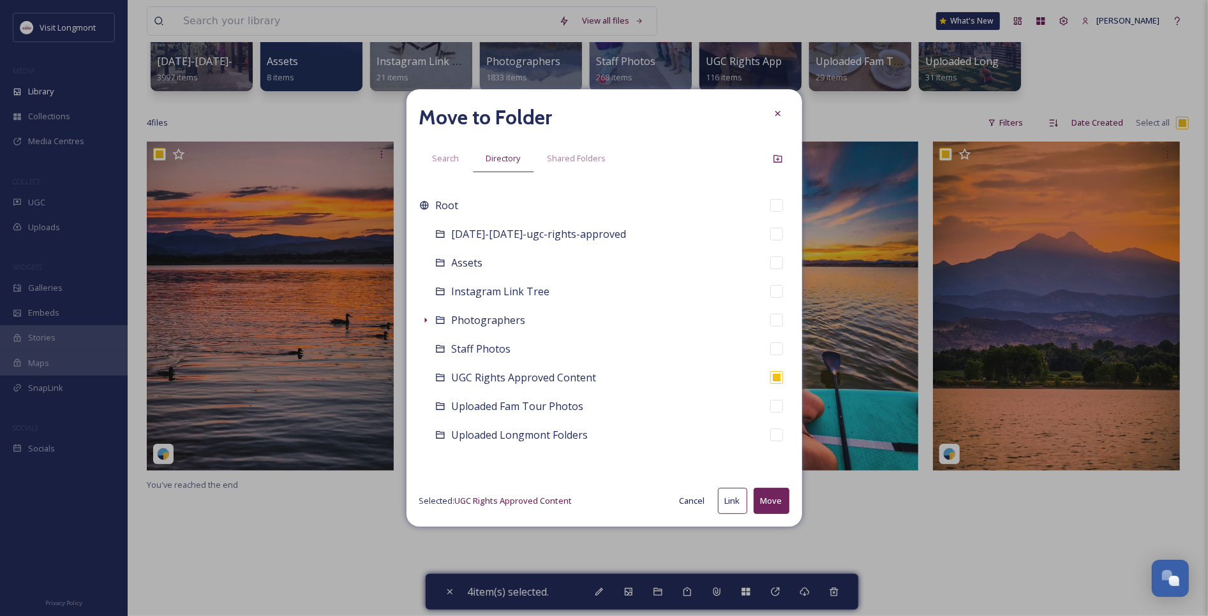
click at [771, 492] on button "Move" at bounding box center [771, 501] width 36 height 26
checkbox input "false"
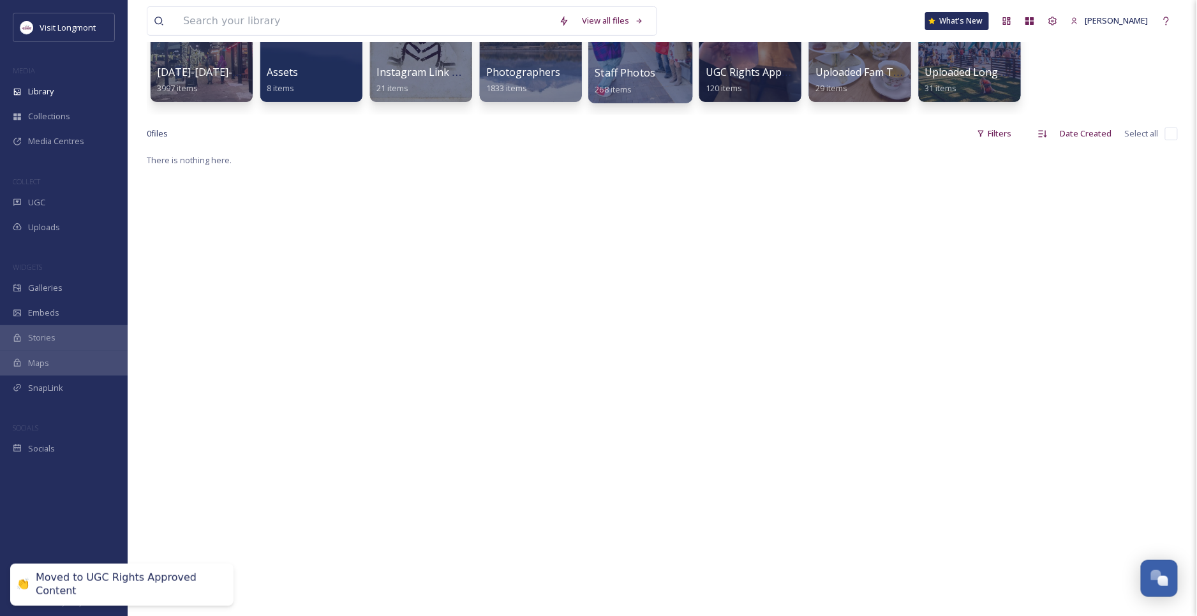
scroll to position [0, 0]
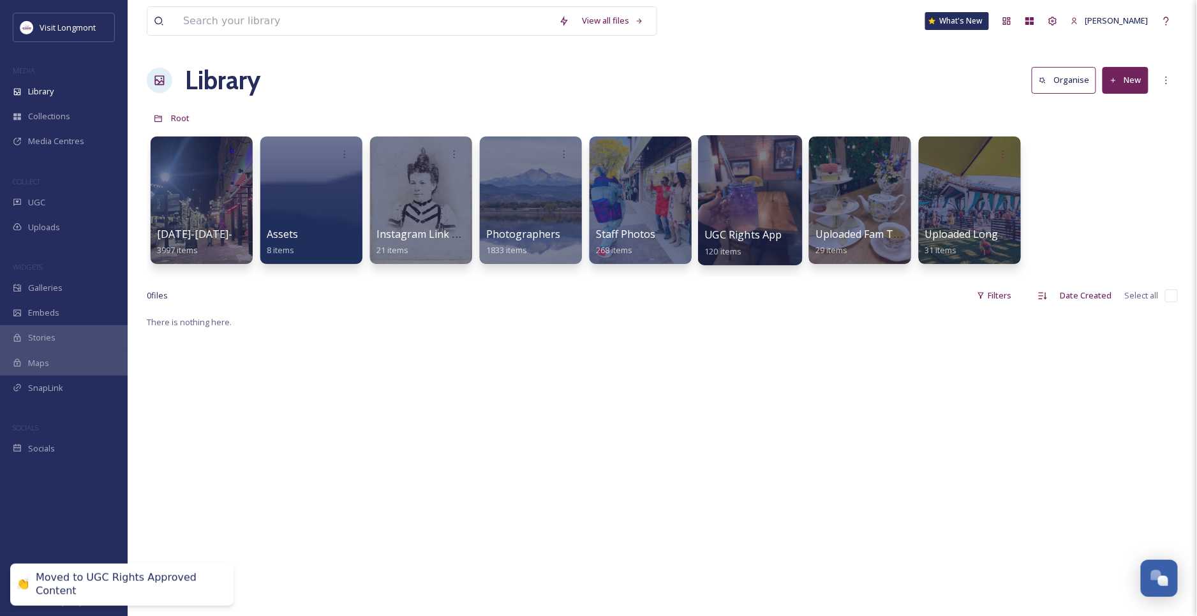
click at [723, 218] on div at bounding box center [750, 200] width 104 height 130
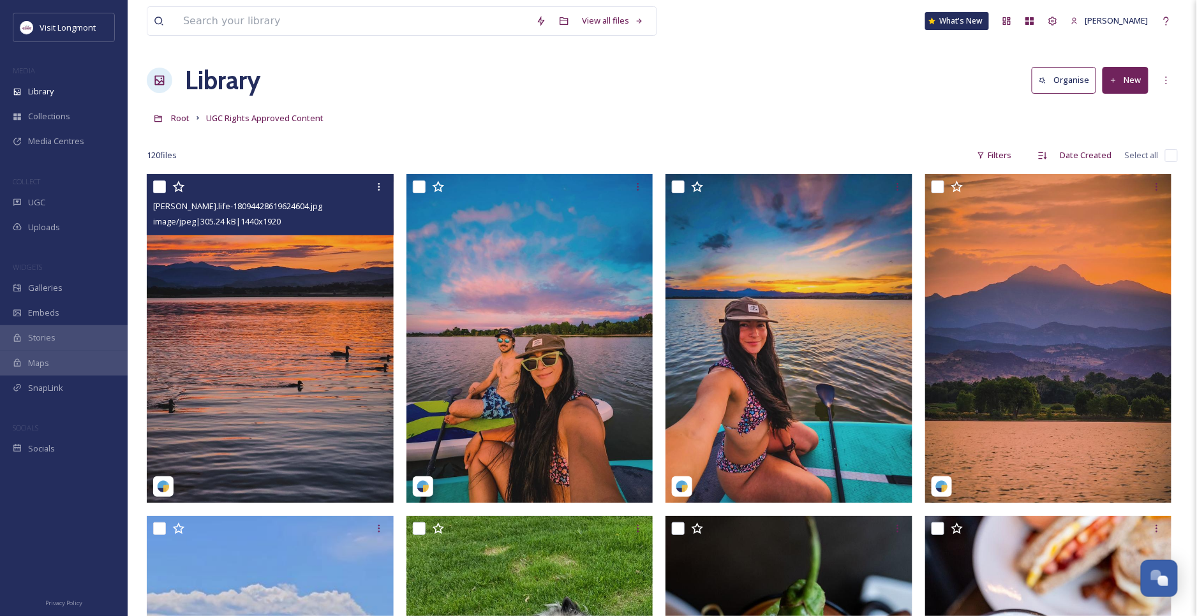
click at [158, 189] on input "checkbox" at bounding box center [159, 187] width 13 height 13
checkbox input "true"
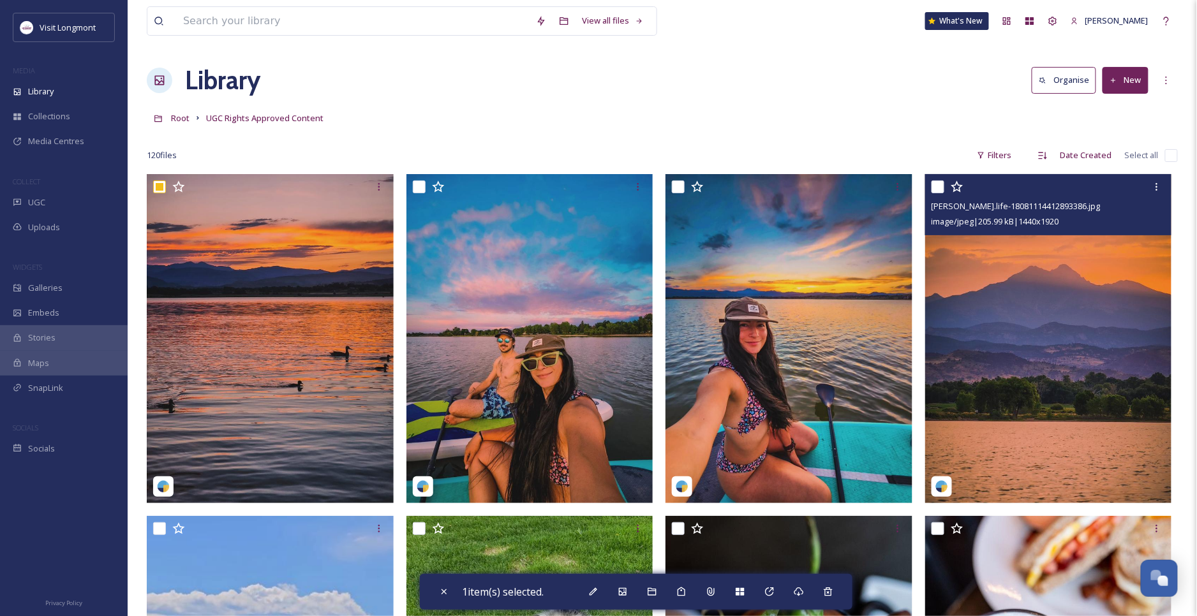
click at [940, 190] on input "checkbox" at bounding box center [937, 187] width 13 height 13
checkbox input "true"
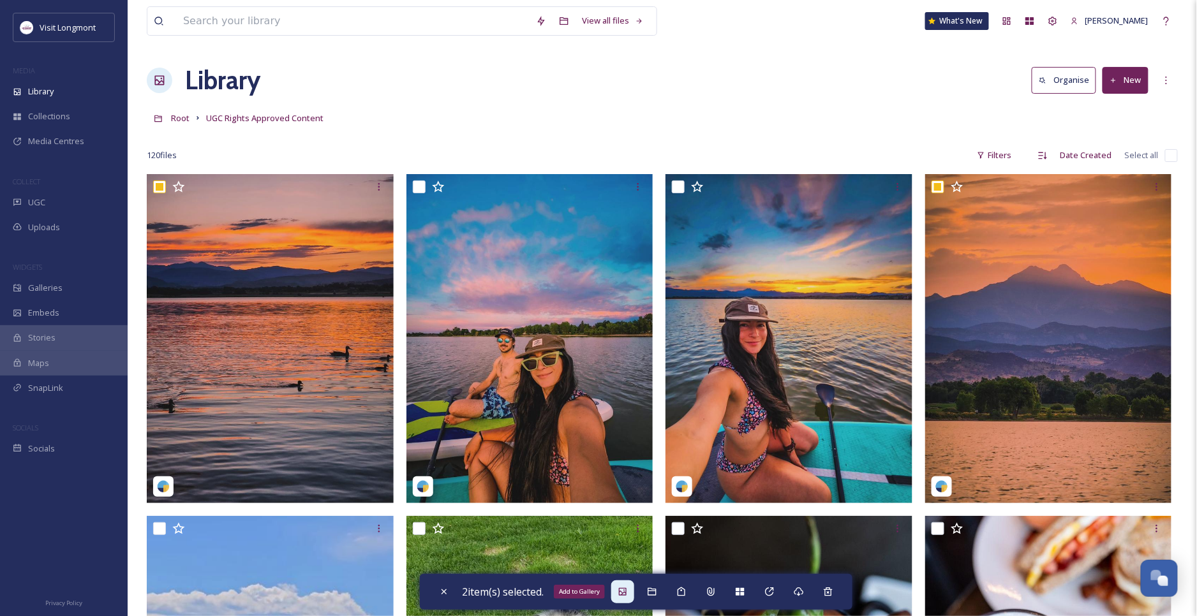
click at [620, 591] on div "Add to Gallery" at bounding box center [622, 592] width 23 height 23
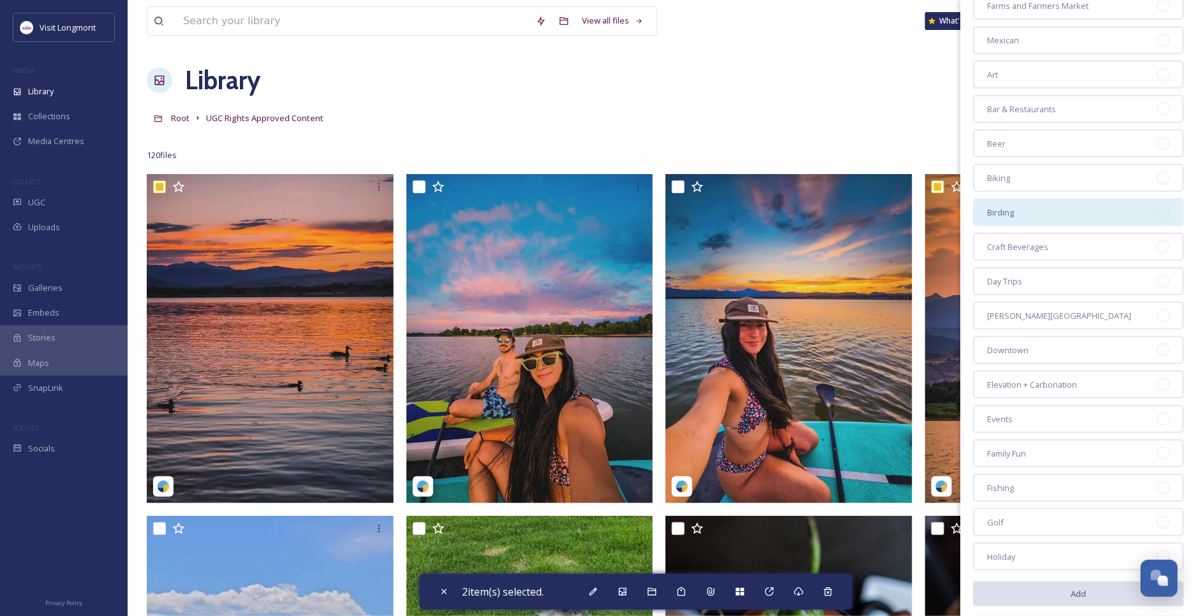
scroll to position [212, 0]
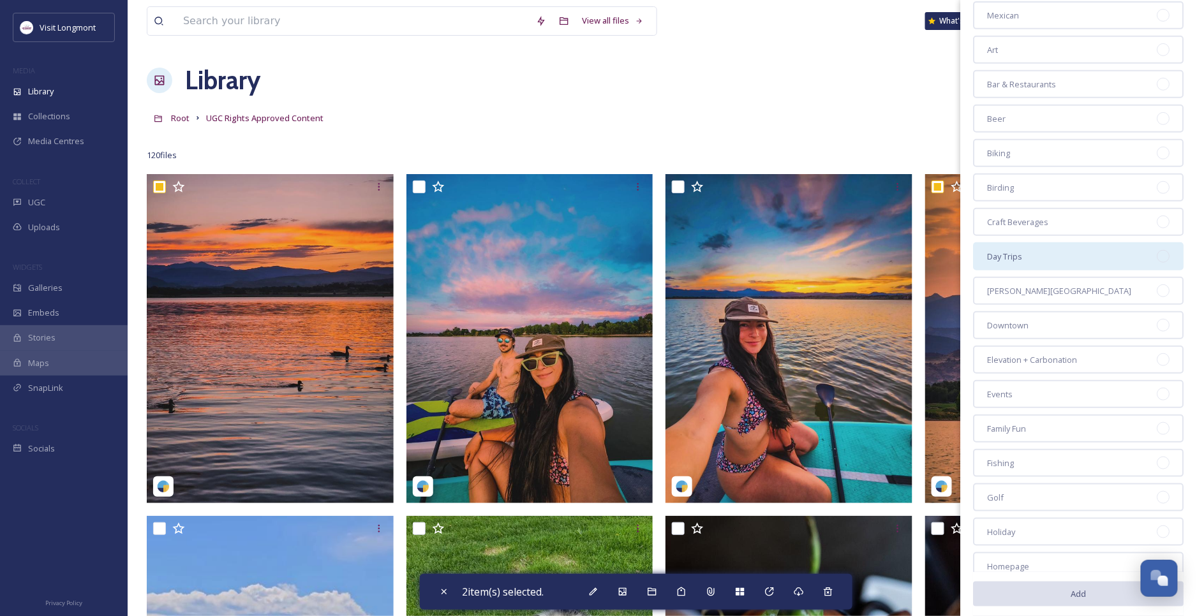
click at [1157, 250] on div at bounding box center [1163, 256] width 13 height 13
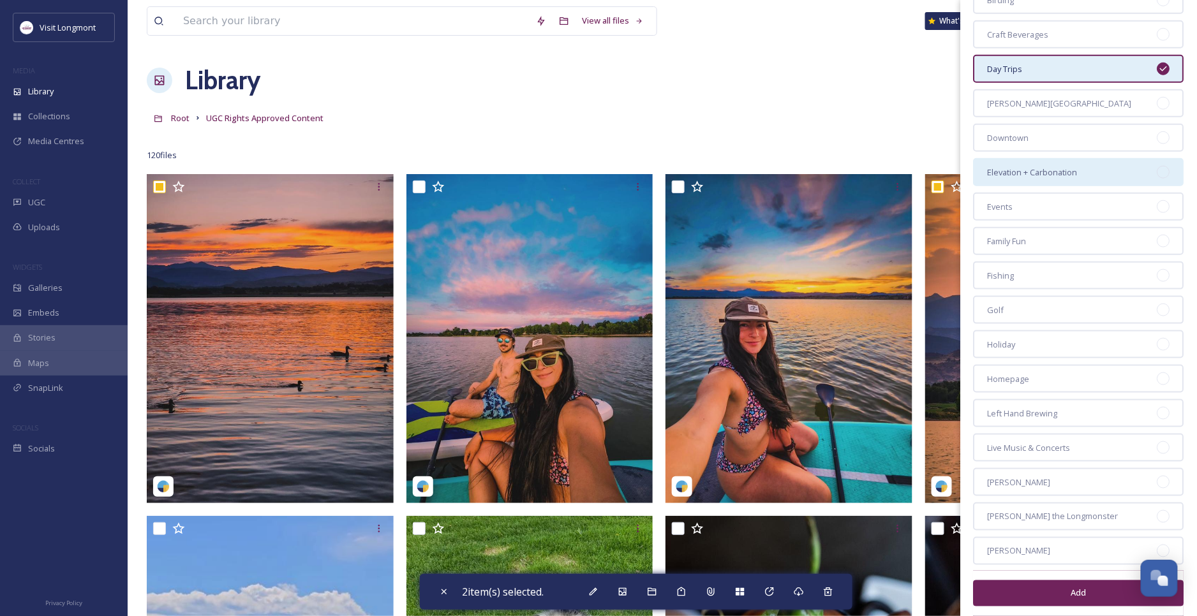
scroll to position [425, 0]
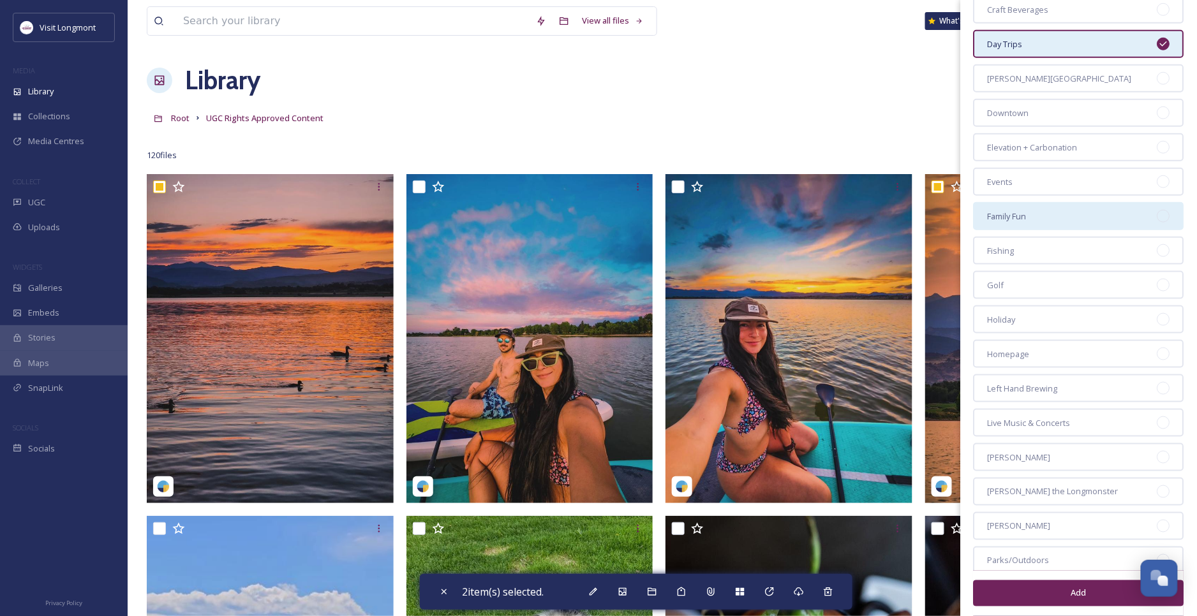
click at [1157, 210] on div at bounding box center [1163, 216] width 13 height 13
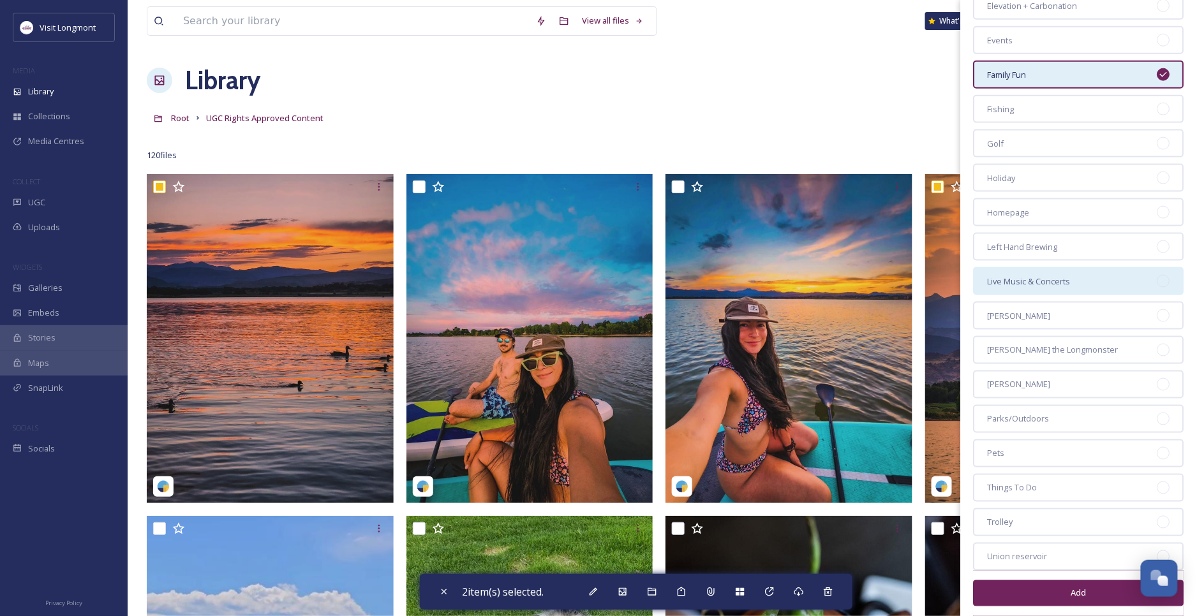
scroll to position [618, 0]
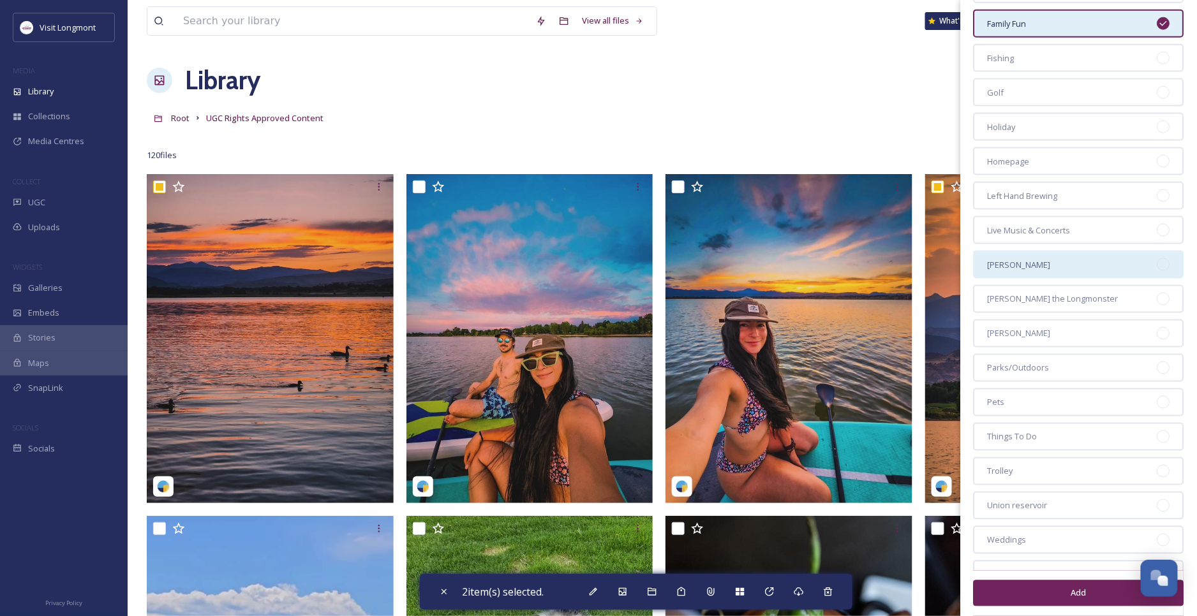
click at [1157, 258] on div at bounding box center [1163, 264] width 13 height 13
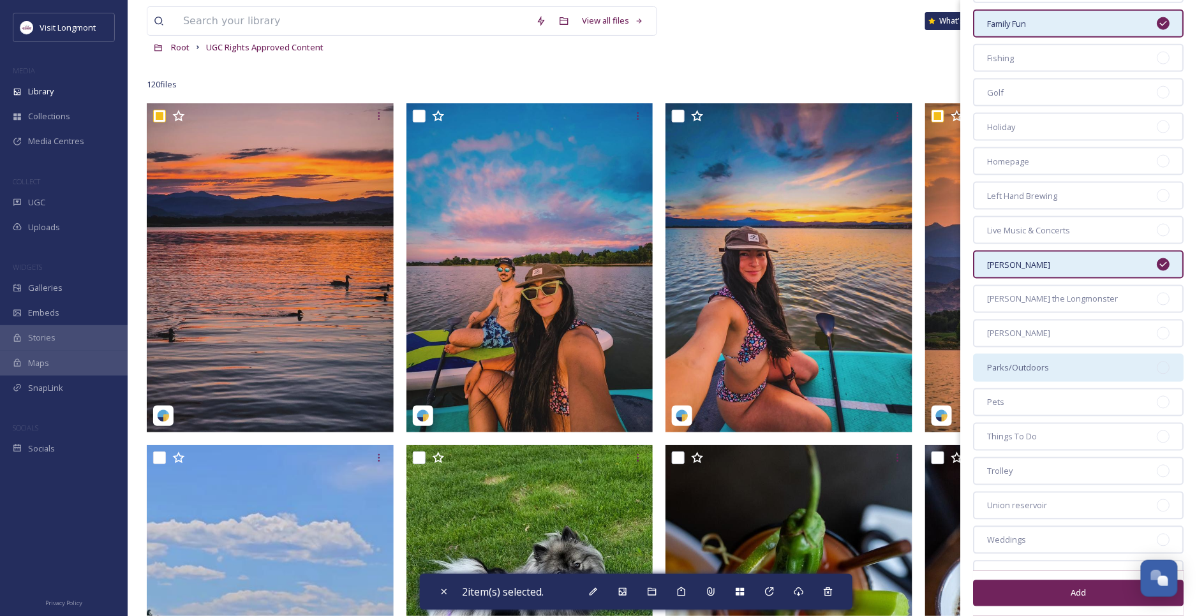
scroll to position [142, 0]
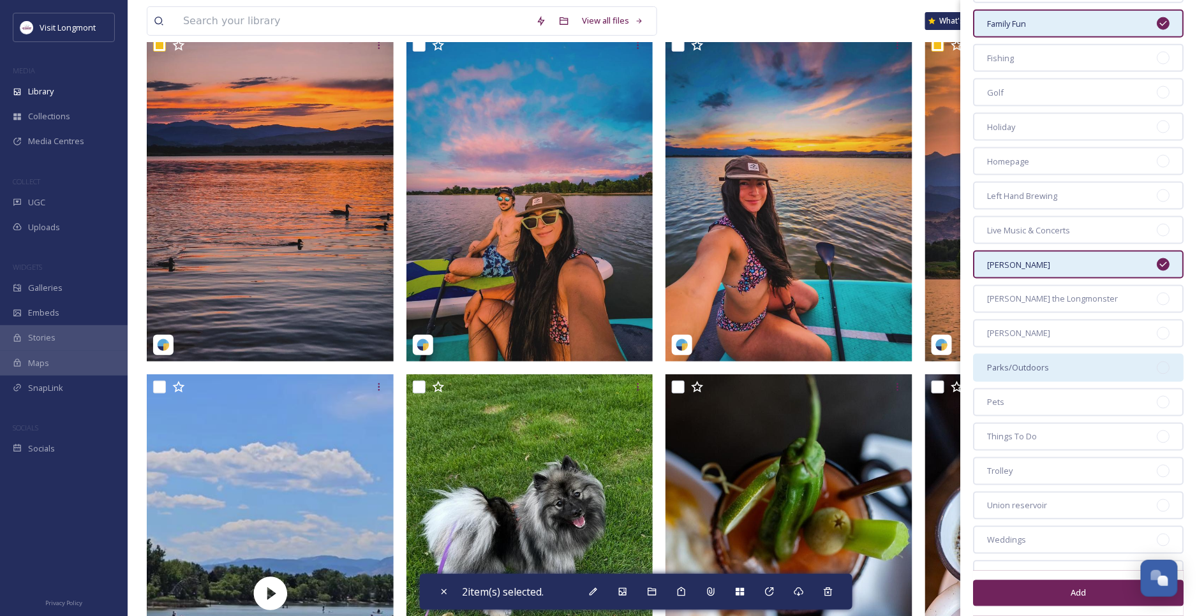
click at [1157, 362] on div at bounding box center [1163, 368] width 13 height 13
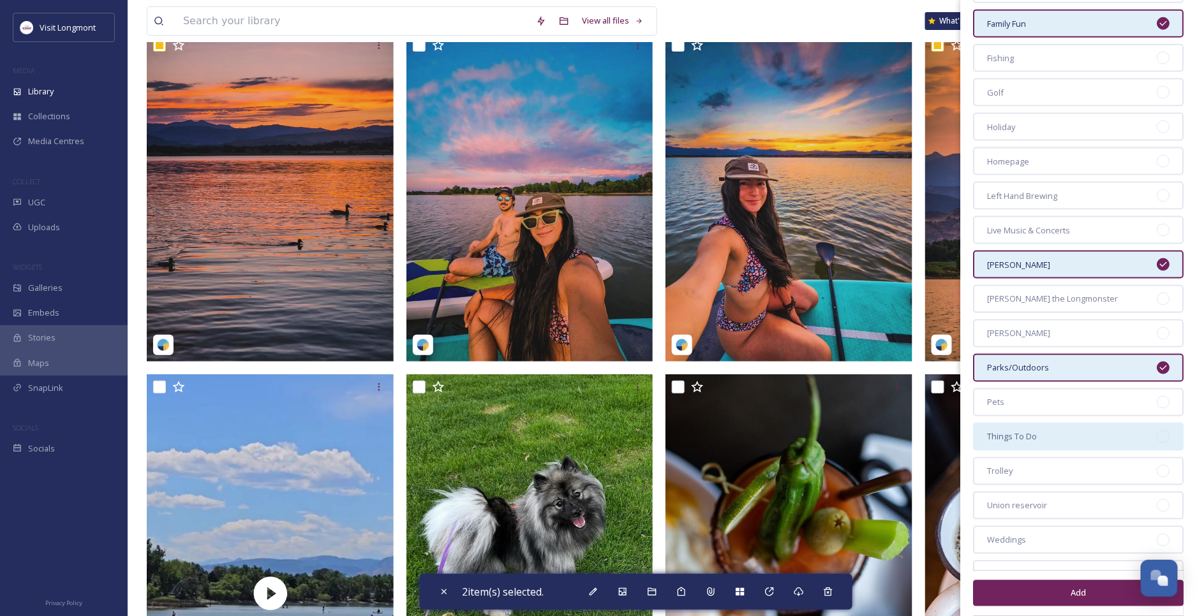
click at [1157, 431] on div at bounding box center [1163, 437] width 13 height 13
click at [1060, 581] on button "Add" at bounding box center [1079, 594] width 211 height 26
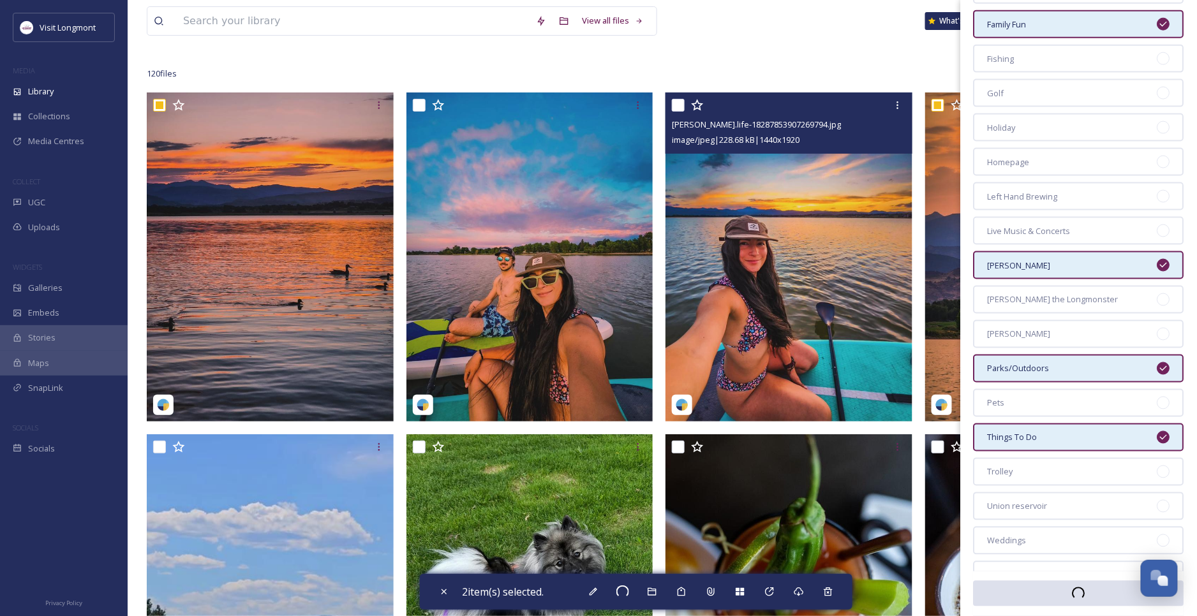
scroll to position [0, 0]
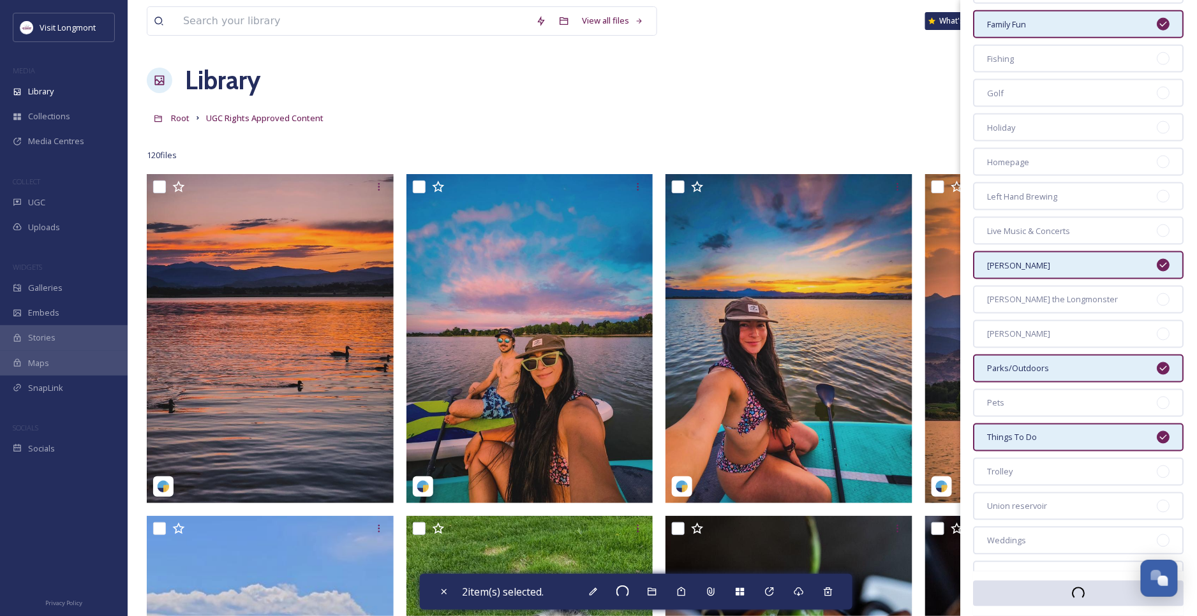
checkbox input "false"
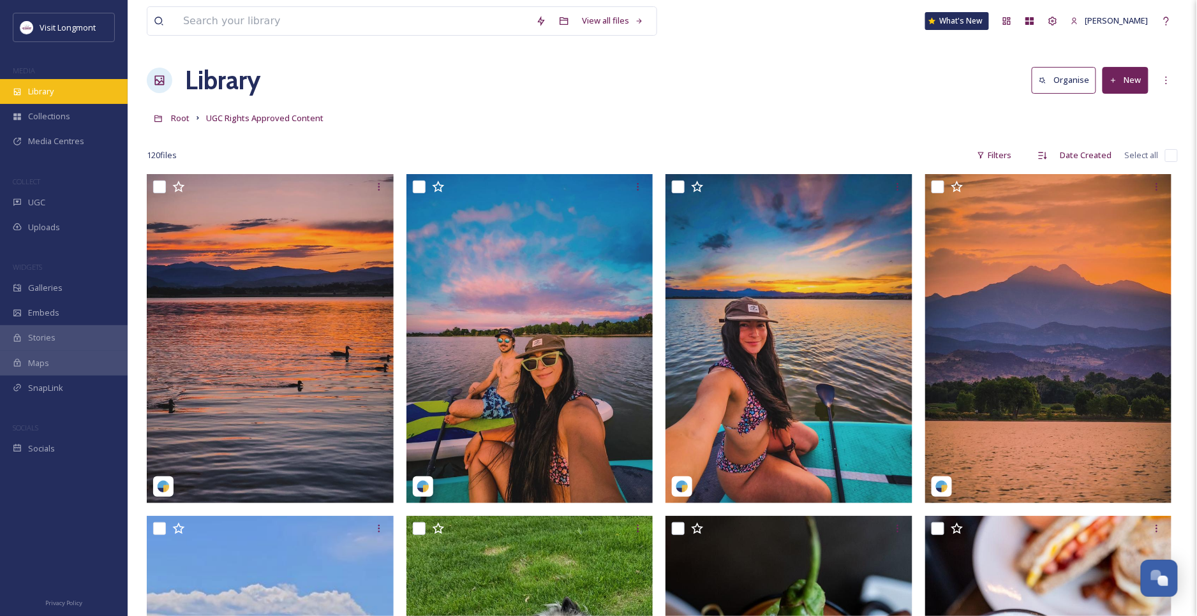
click at [56, 87] on div "Library" at bounding box center [64, 91] width 128 height 25
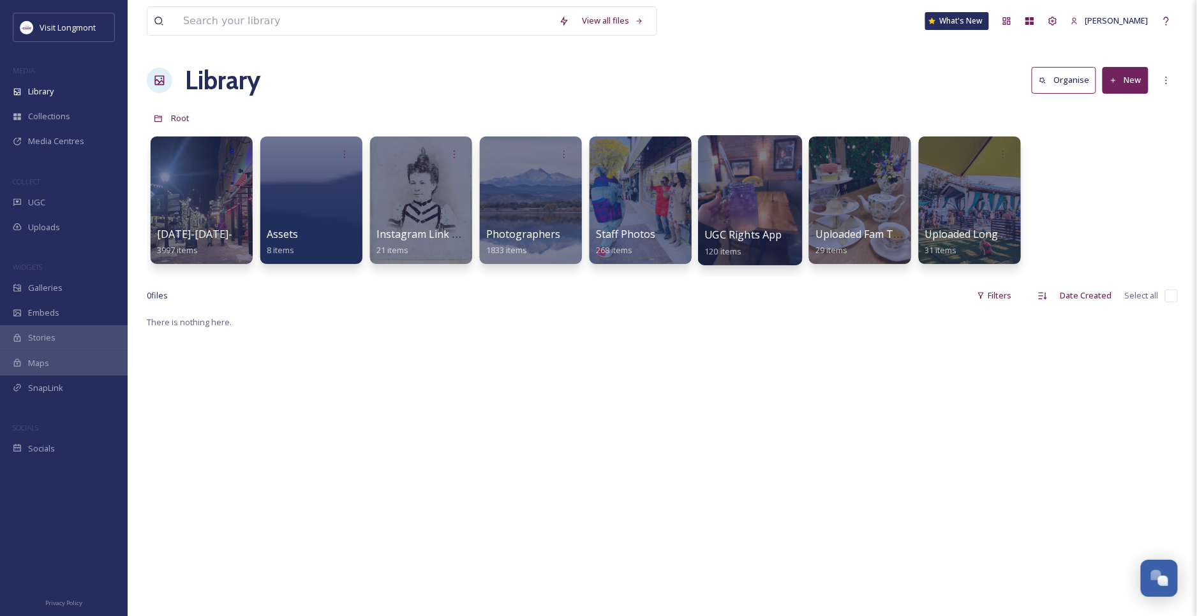
click at [739, 206] on div at bounding box center [750, 200] width 104 height 130
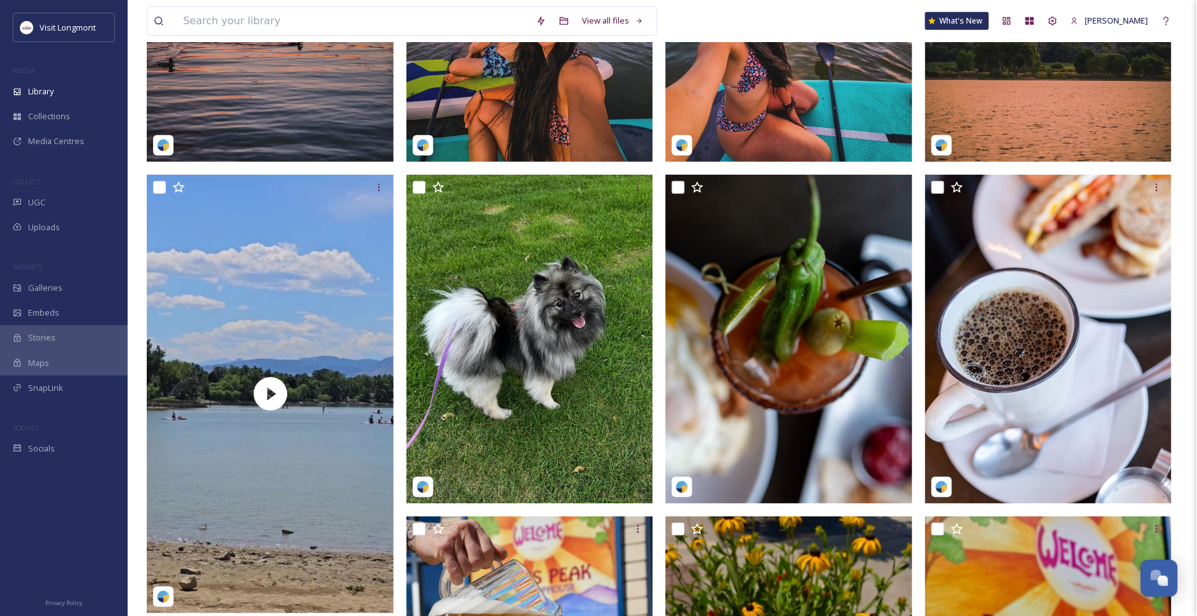
scroll to position [354, 0]
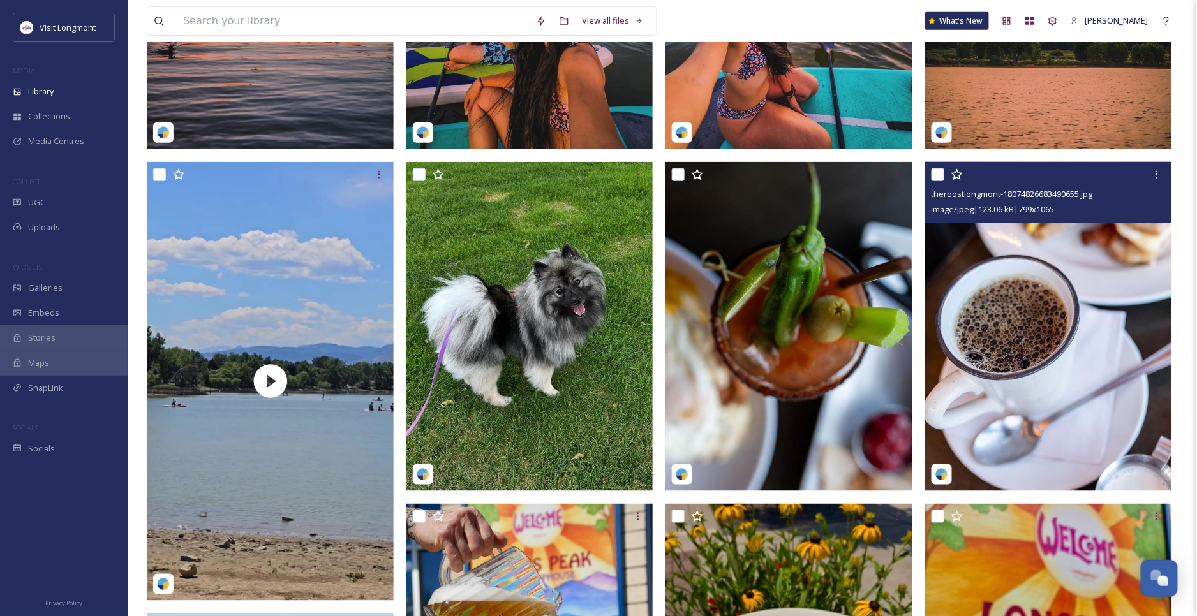
click at [936, 171] on input "checkbox" at bounding box center [937, 174] width 13 height 13
checkbox input "true"
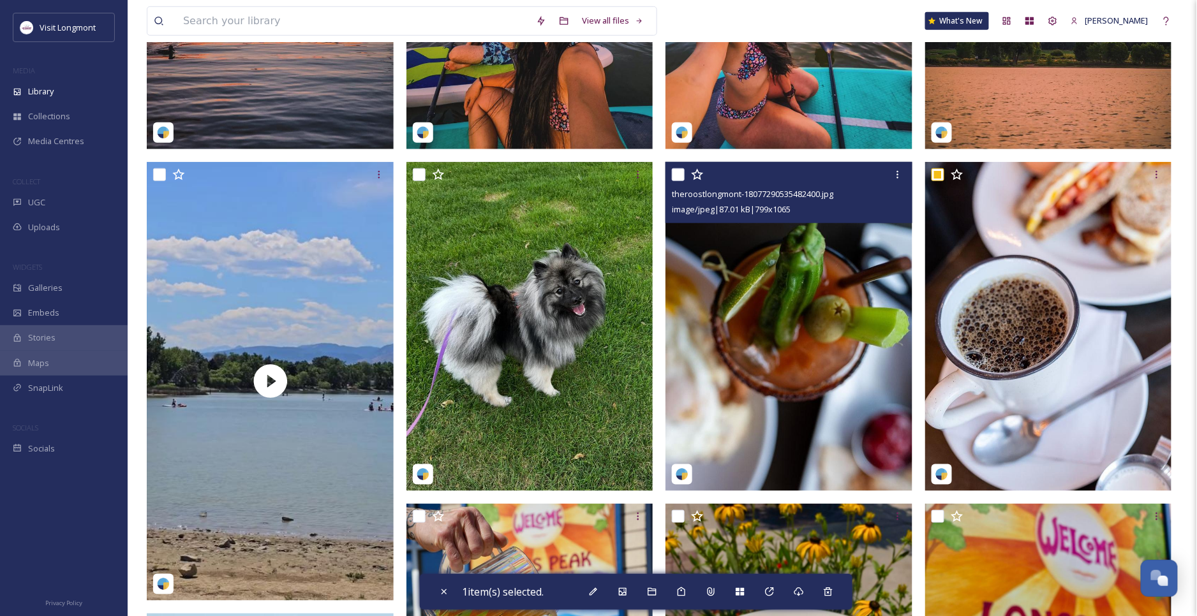
click at [678, 174] on input "checkbox" at bounding box center [678, 174] width 13 height 13
checkbox input "true"
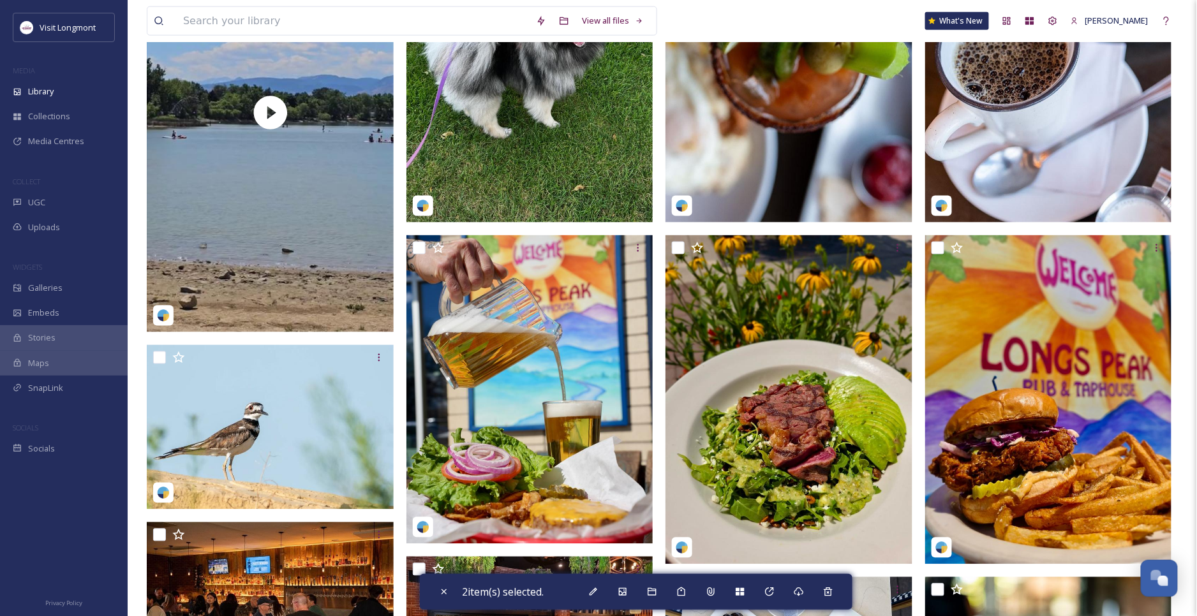
scroll to position [638, 0]
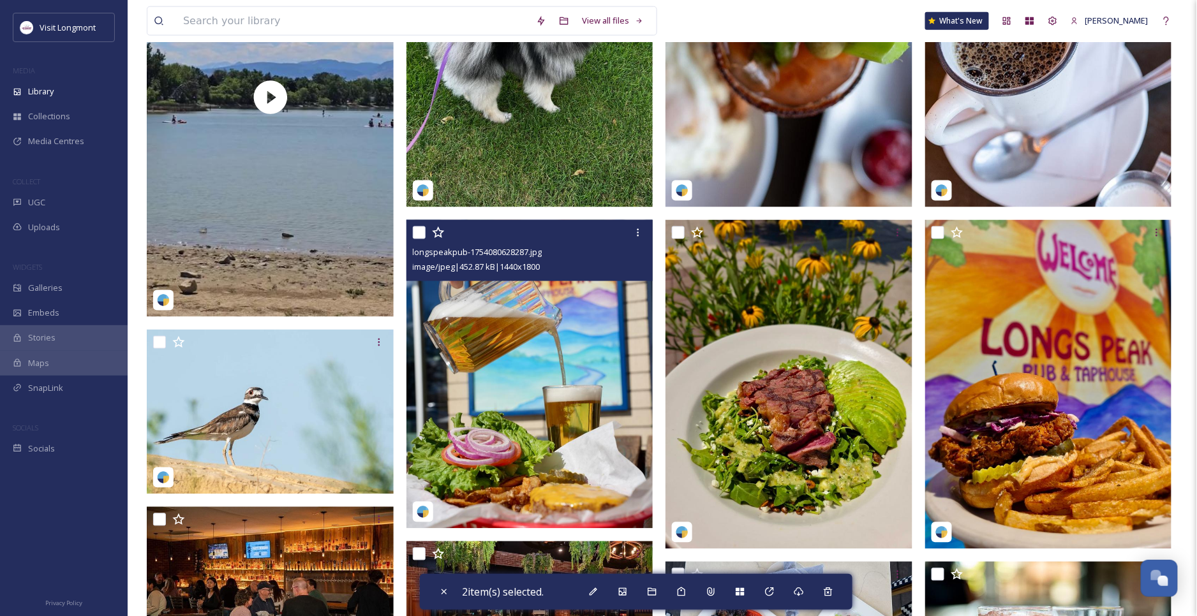
click at [421, 232] on input "checkbox" at bounding box center [419, 232] width 13 height 13
checkbox input "true"
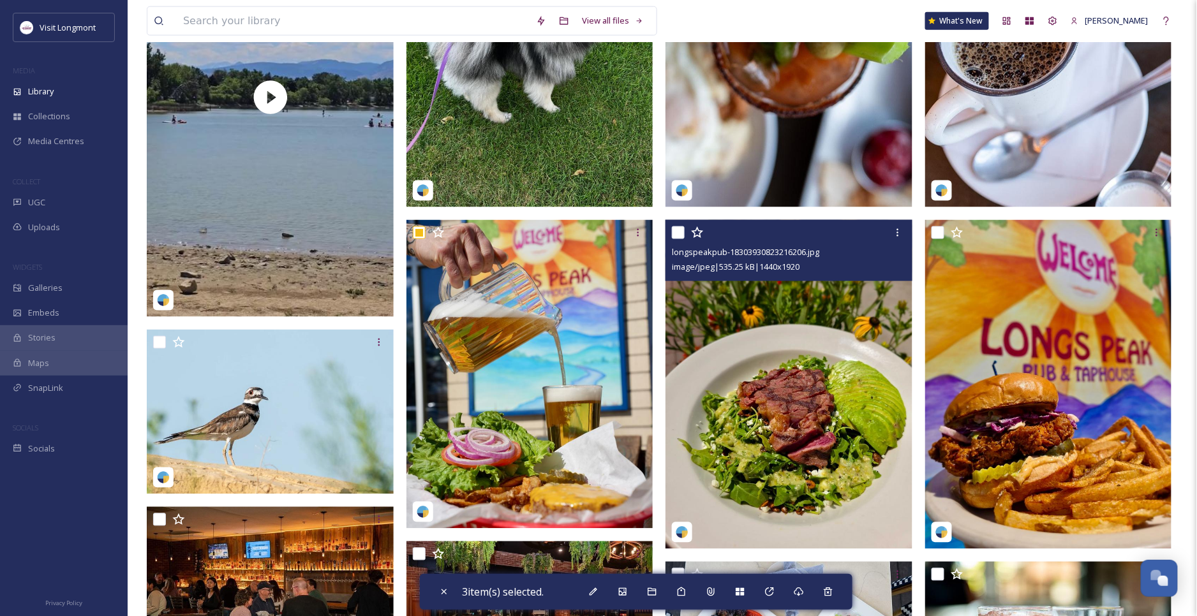
click at [674, 233] on input "checkbox" at bounding box center [678, 232] width 13 height 13
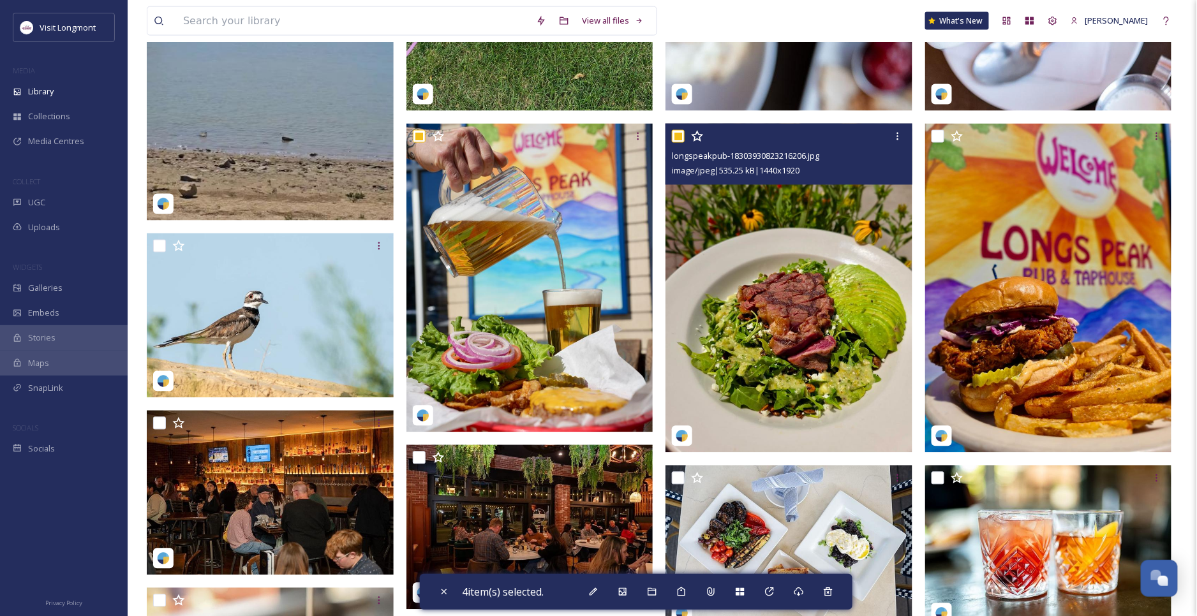
scroll to position [709, 0]
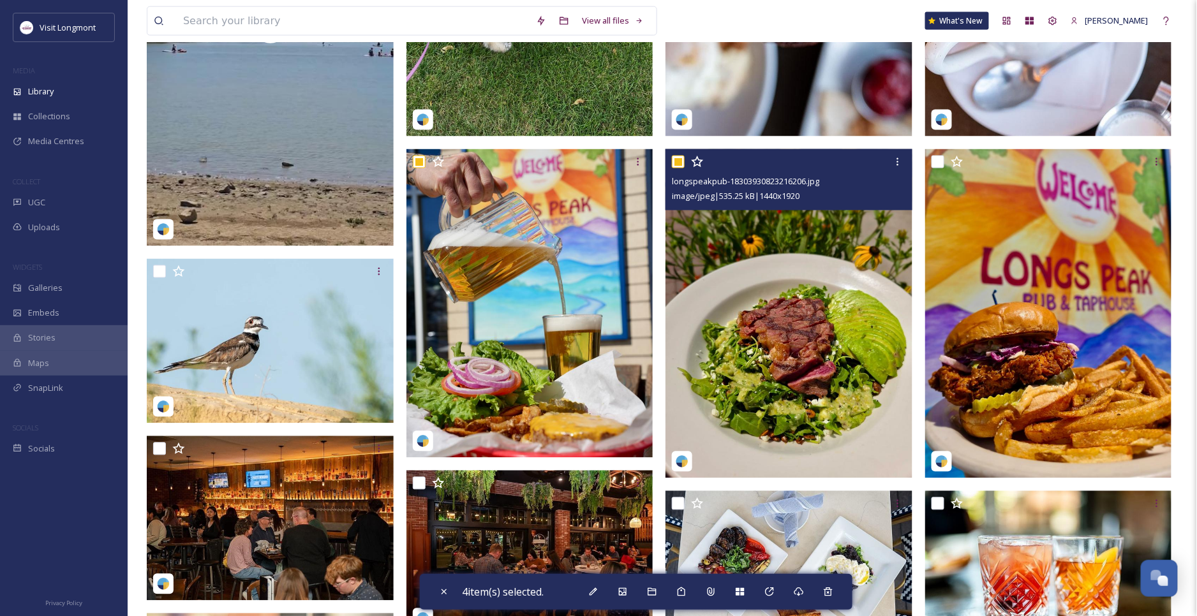
click at [677, 161] on input "checkbox" at bounding box center [678, 162] width 13 height 13
checkbox input "false"
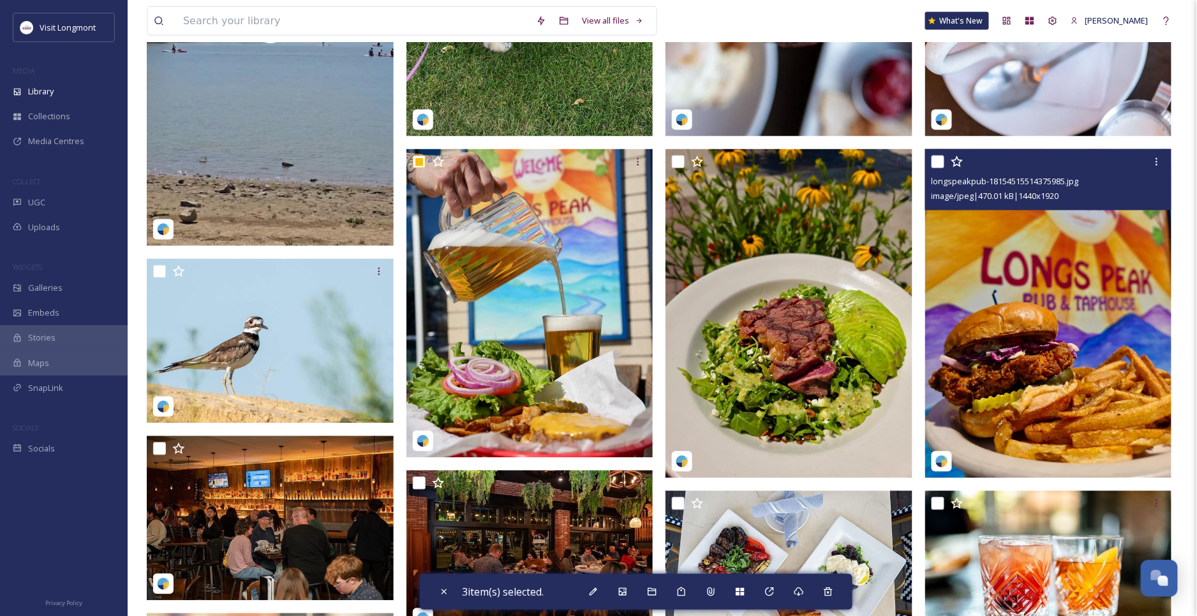
click at [933, 161] on input "checkbox" at bounding box center [937, 162] width 13 height 13
checkbox input "true"
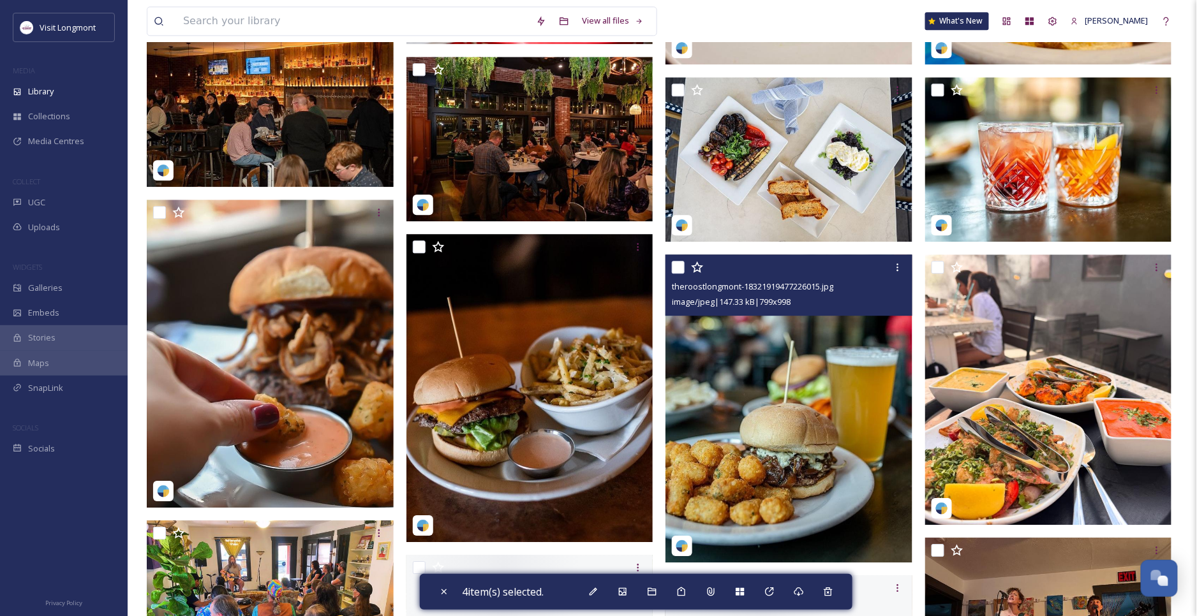
scroll to position [1134, 0]
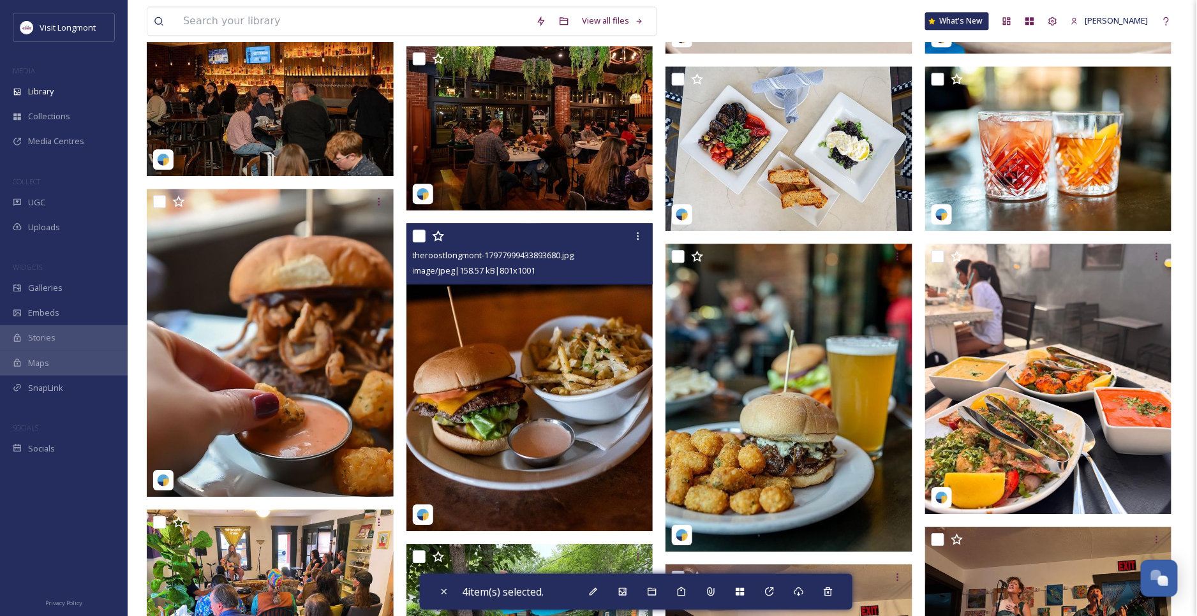
click at [424, 233] on input "checkbox" at bounding box center [419, 236] width 13 height 13
checkbox input "true"
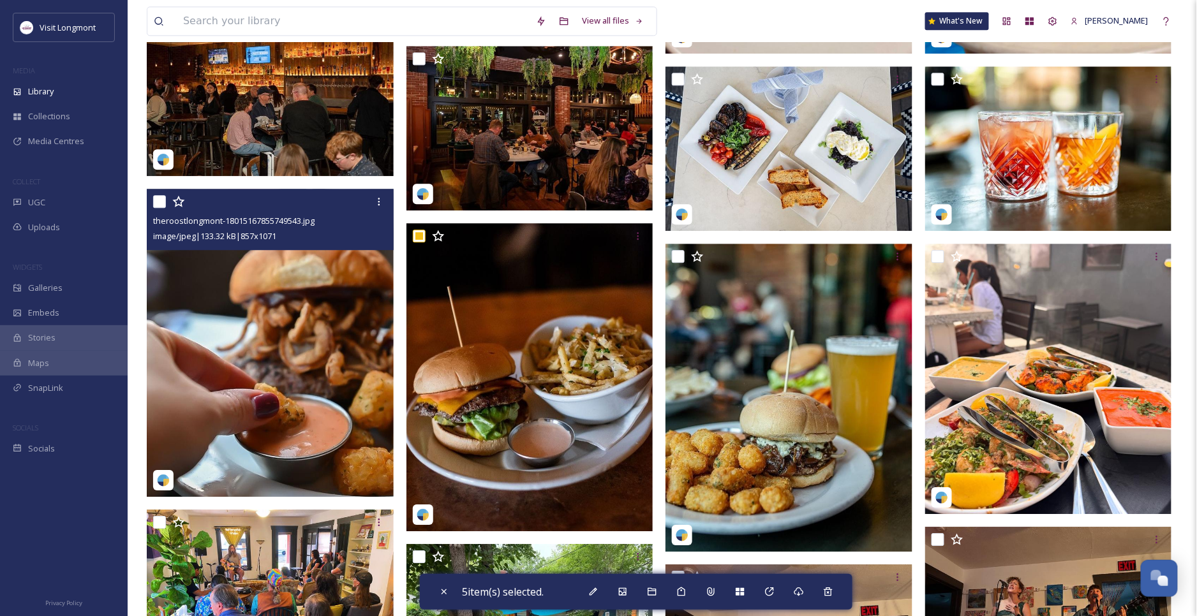
click at [155, 198] on input "checkbox" at bounding box center [159, 201] width 13 height 13
checkbox input "true"
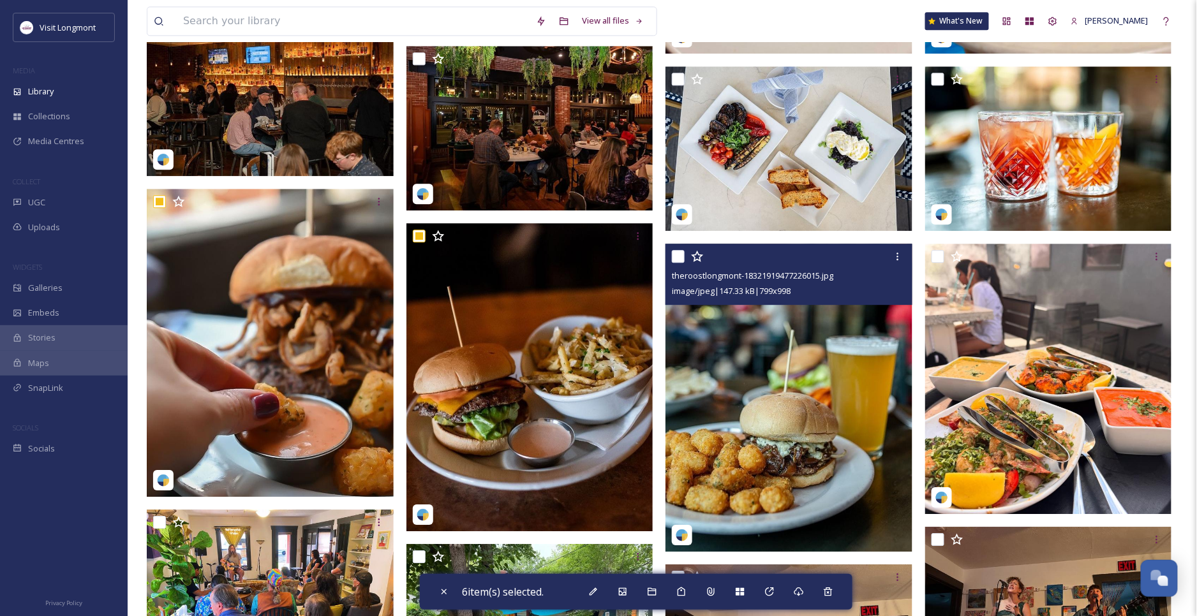
click at [676, 257] on input "checkbox" at bounding box center [678, 256] width 13 height 13
checkbox input "true"
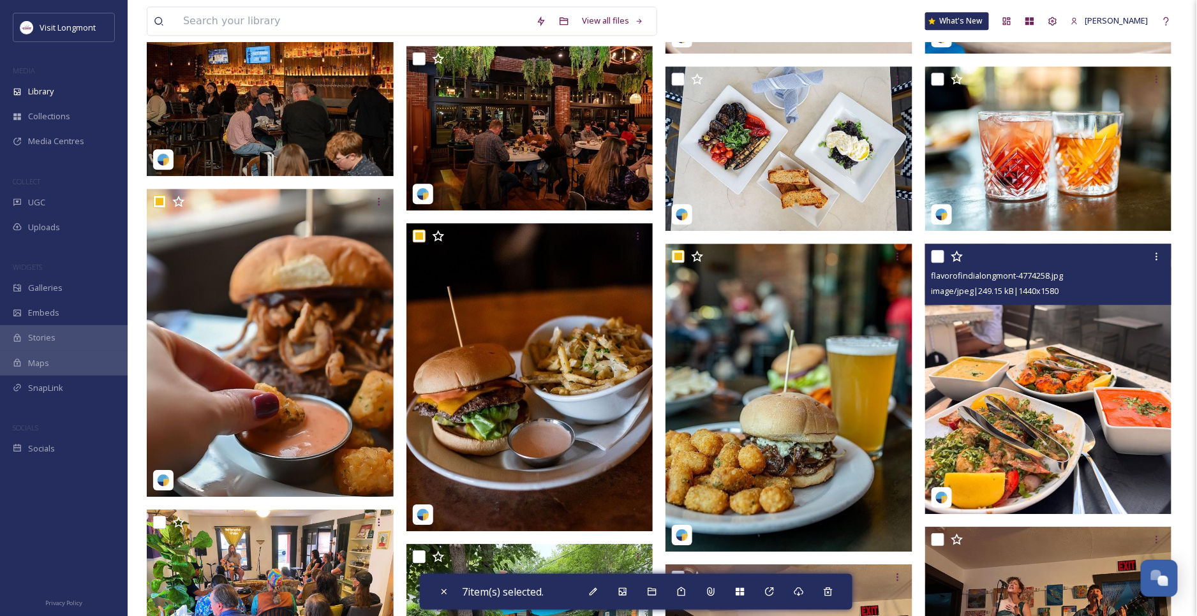
click at [935, 256] on input "checkbox" at bounding box center [937, 256] width 13 height 13
checkbox input "true"
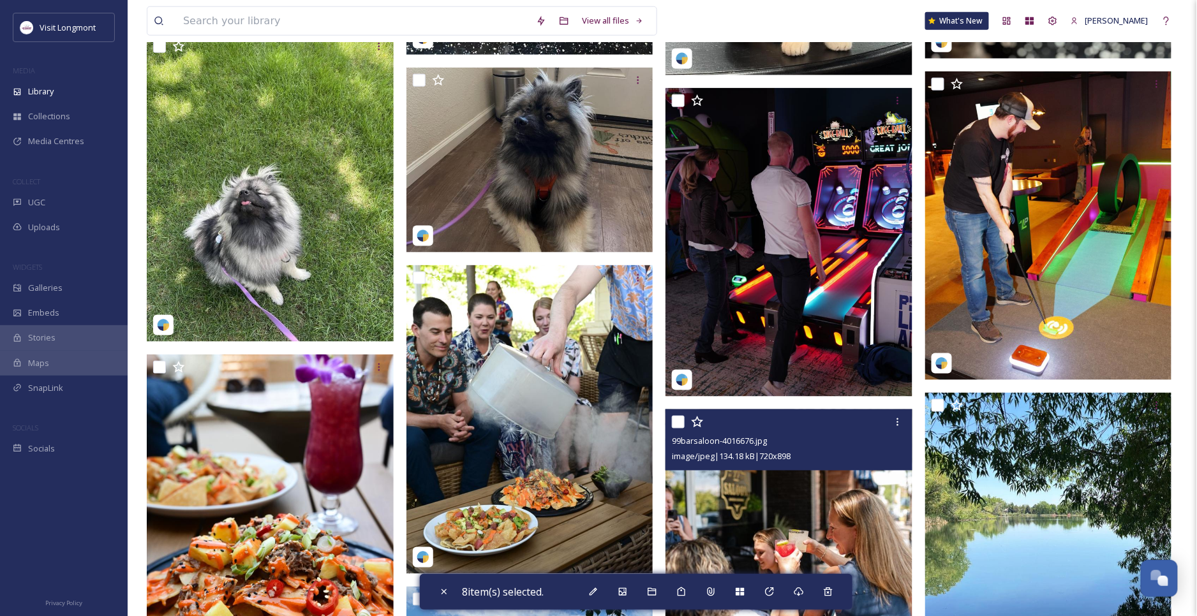
scroll to position [2410, 0]
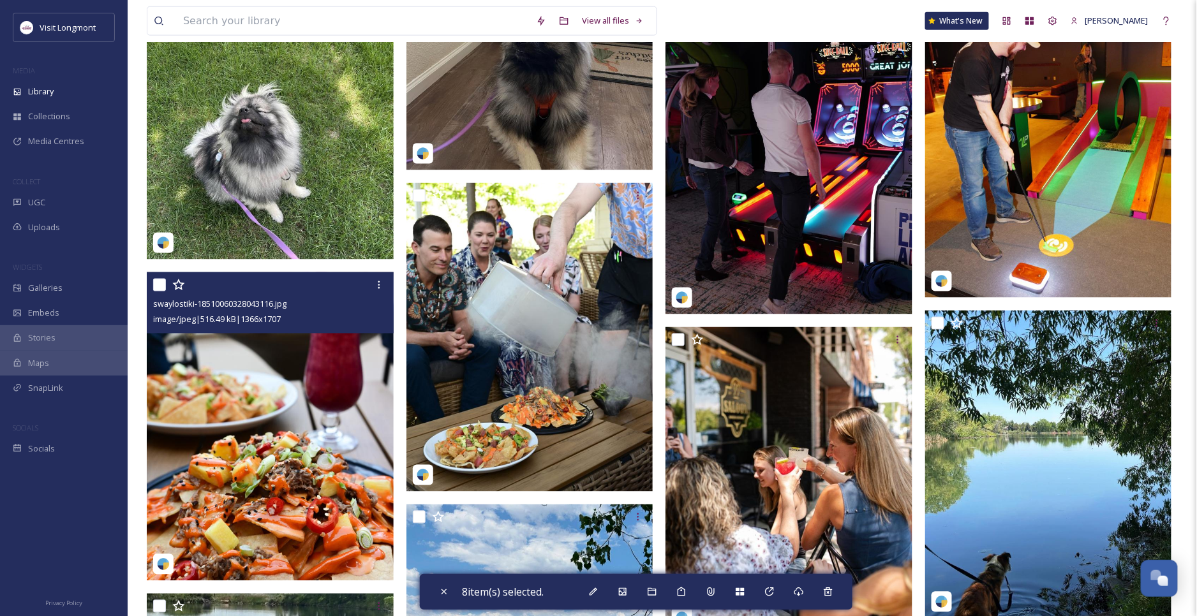
click at [158, 287] on input "checkbox" at bounding box center [159, 285] width 13 height 13
checkbox input "true"
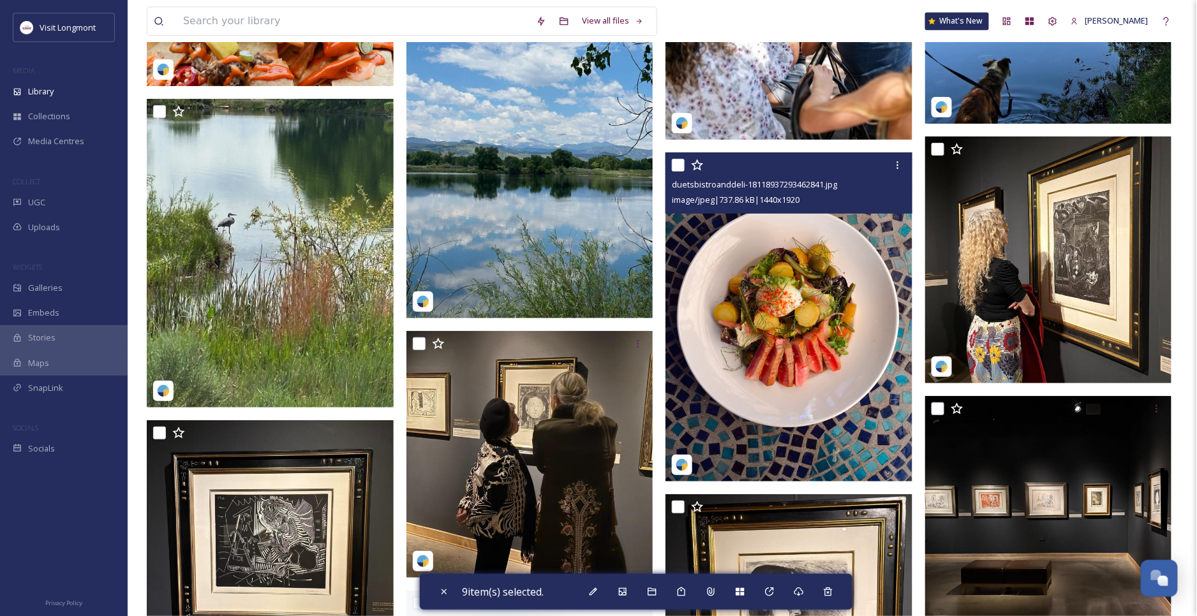
scroll to position [2906, 0]
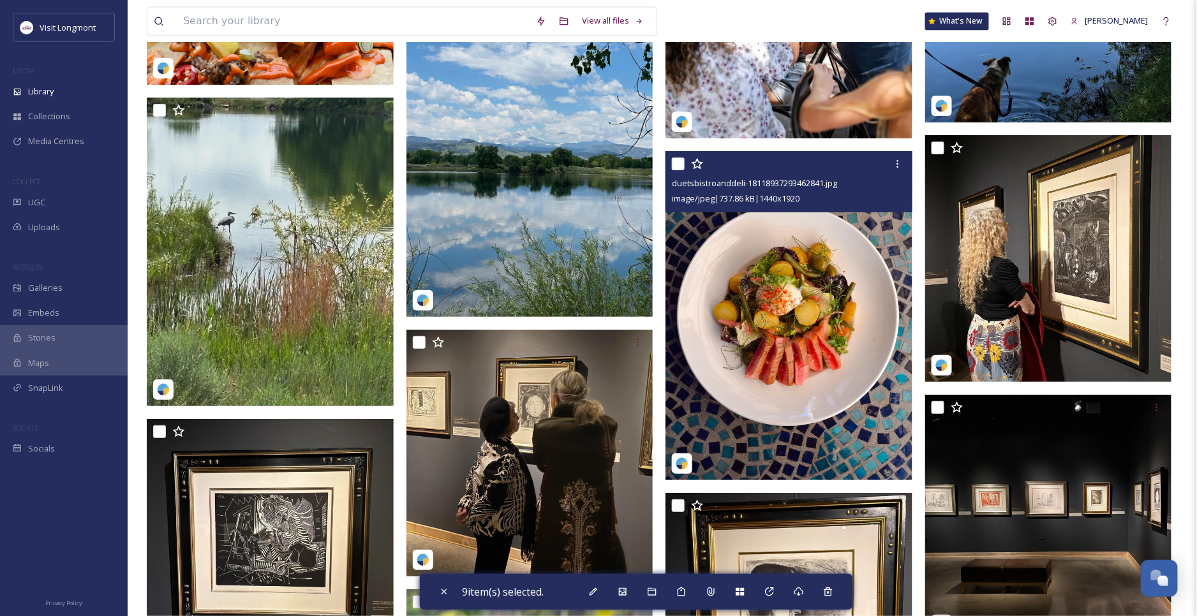
click at [675, 163] on input "checkbox" at bounding box center [678, 164] width 13 height 13
checkbox input "true"
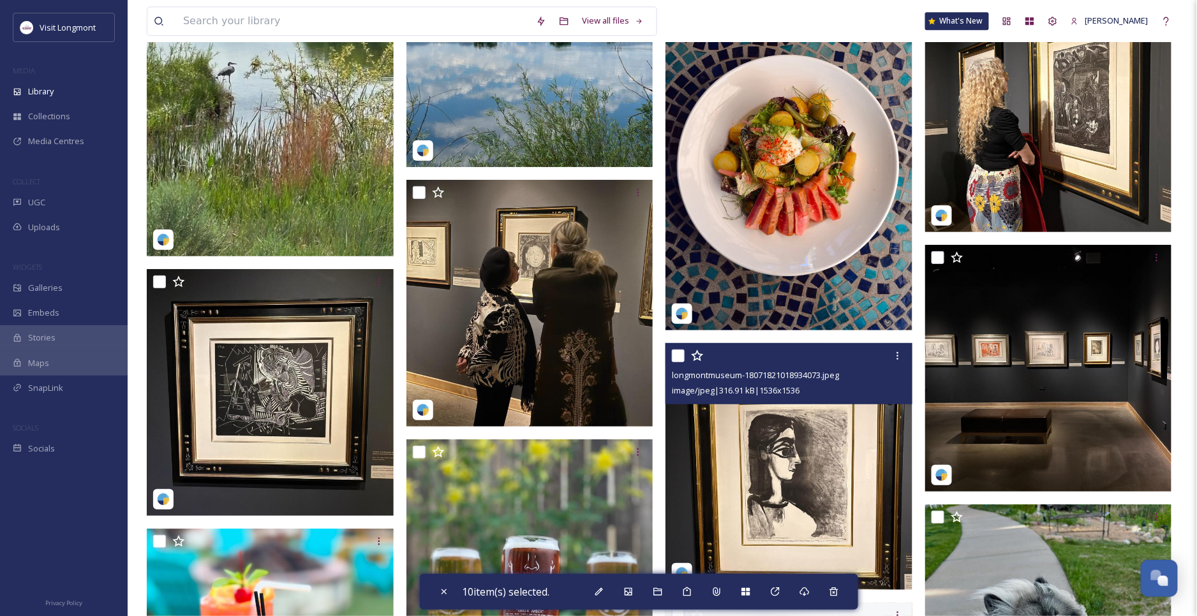
scroll to position [3261, 0]
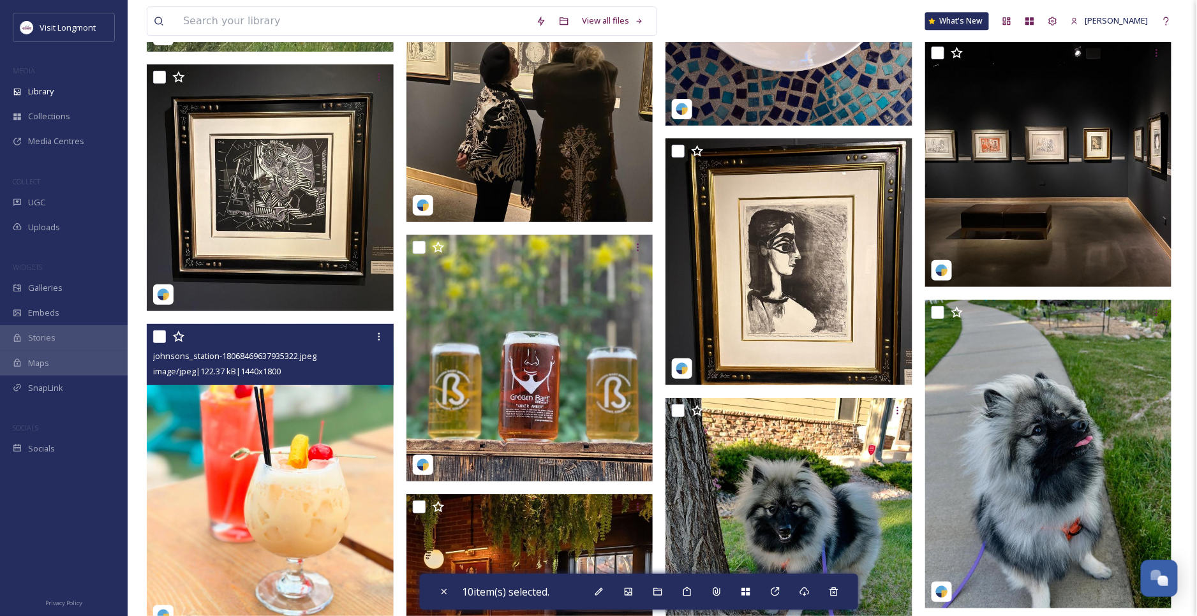
click at [158, 334] on input "checkbox" at bounding box center [159, 336] width 13 height 13
checkbox input "true"
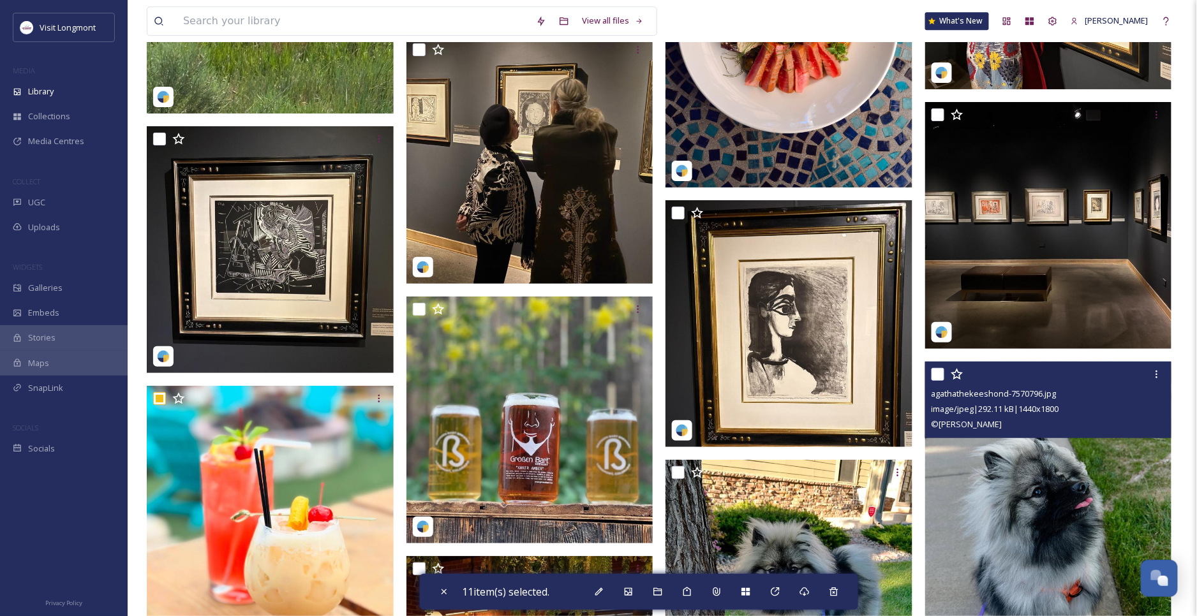
scroll to position [3118, 0]
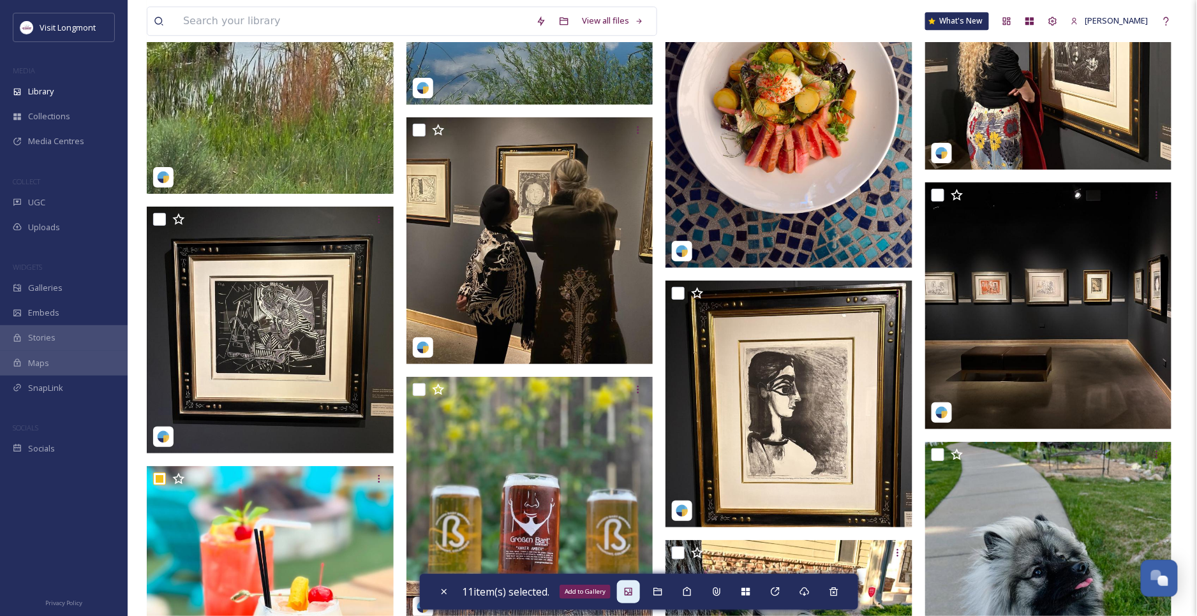
click at [626, 595] on div "Add to Gallery" at bounding box center [628, 592] width 23 height 23
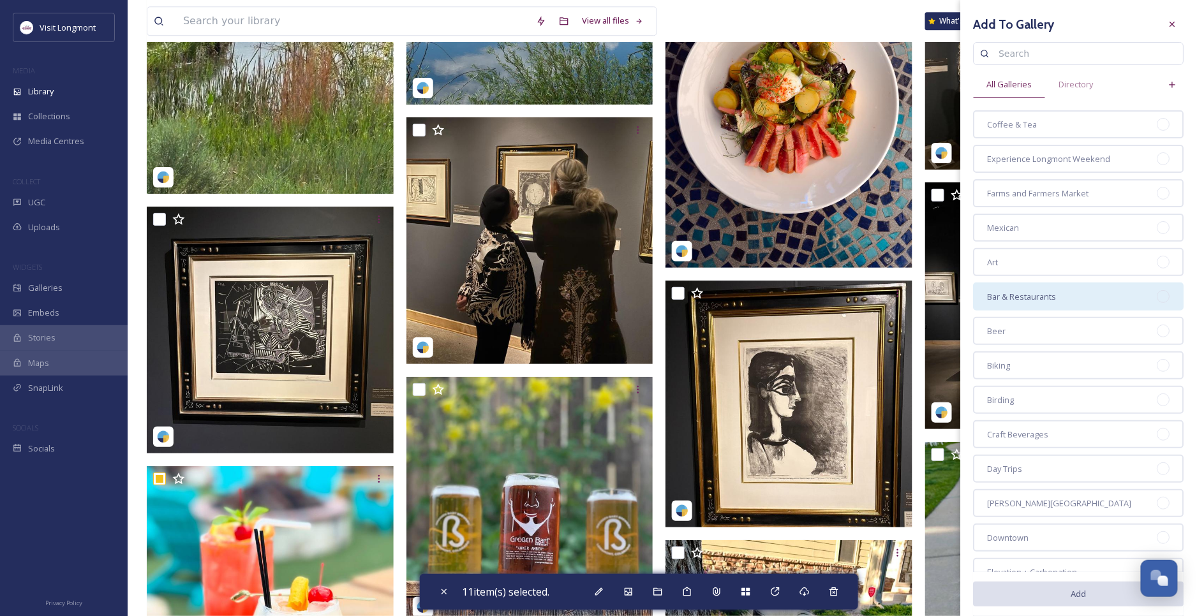
click at [1160, 292] on div "Bar & Restaurants" at bounding box center [1079, 297] width 211 height 28
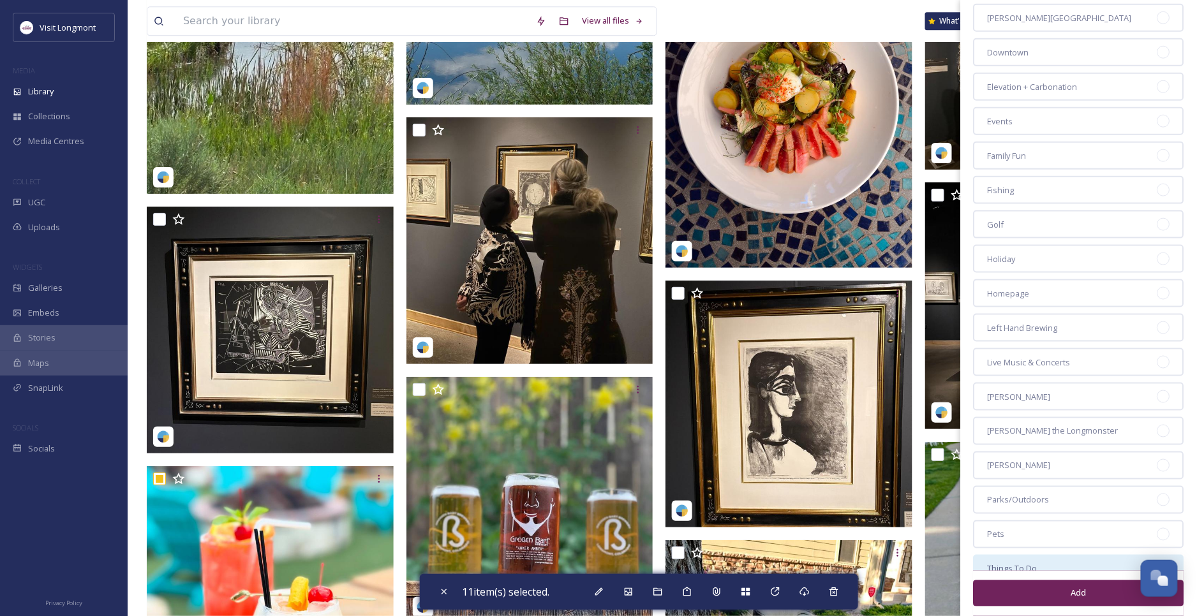
scroll to position [496, 0]
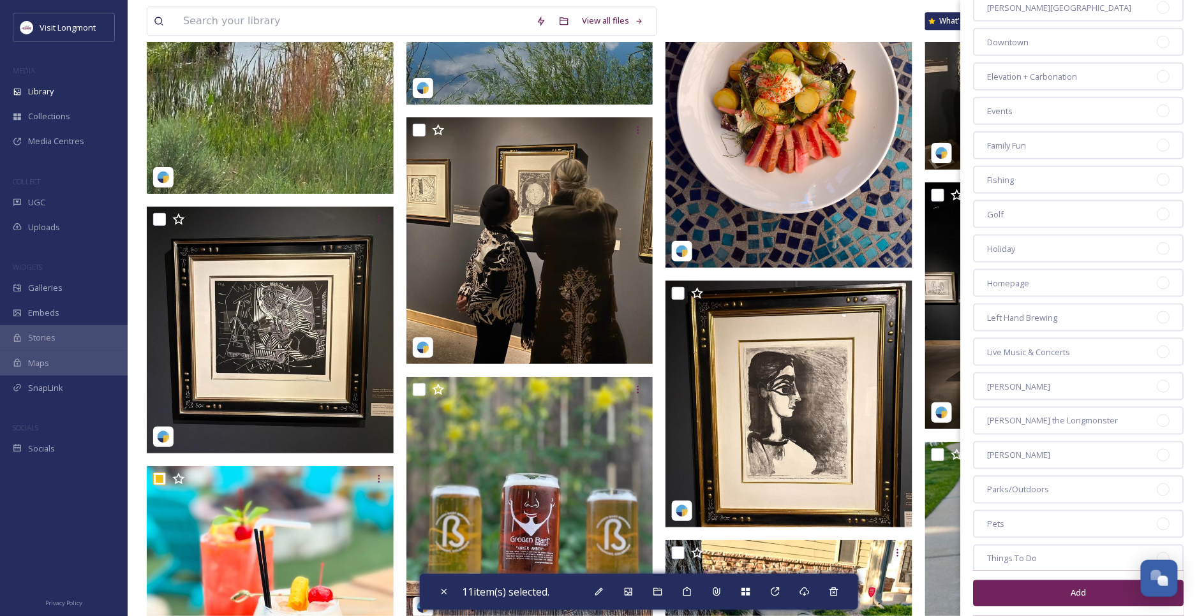
click at [1064, 595] on button "Add" at bounding box center [1079, 594] width 211 height 26
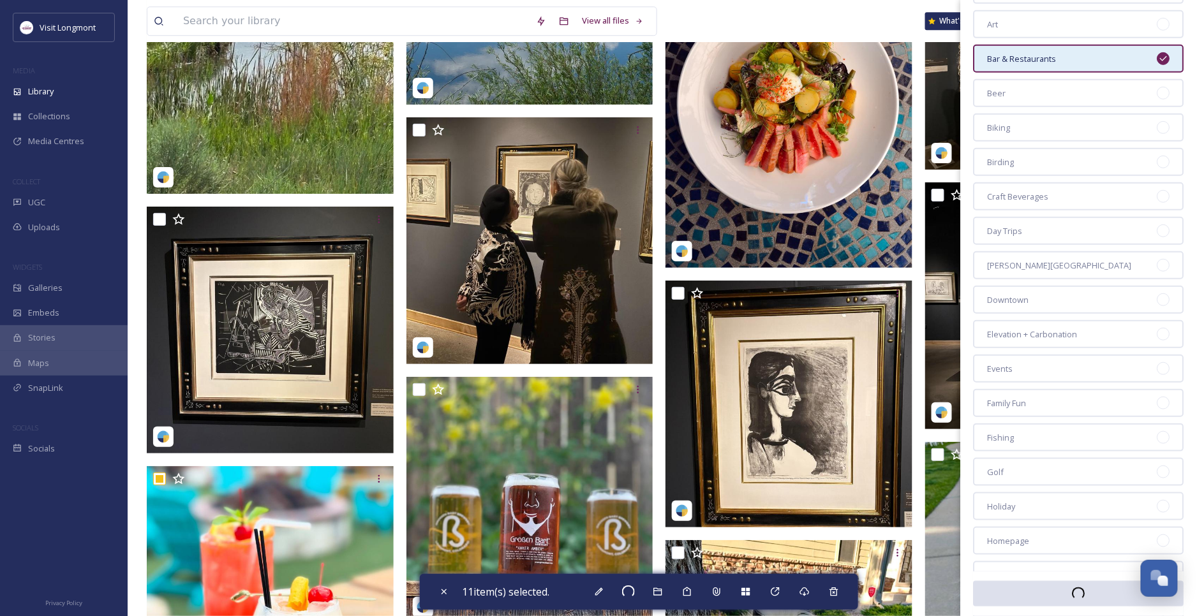
scroll to position [212, 0]
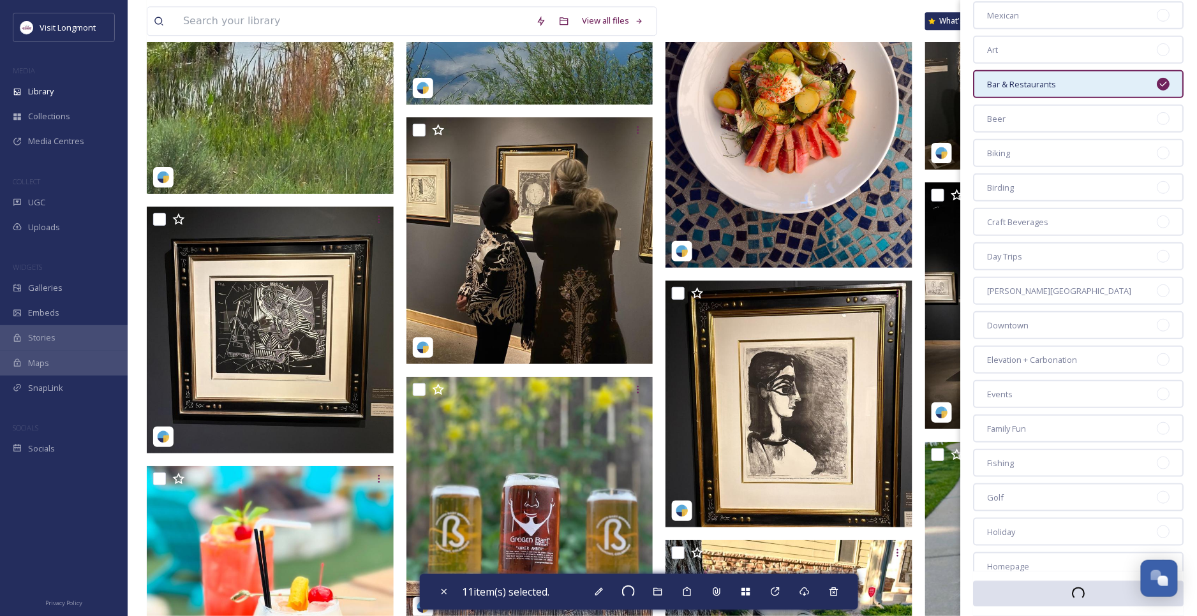
checkbox input "false"
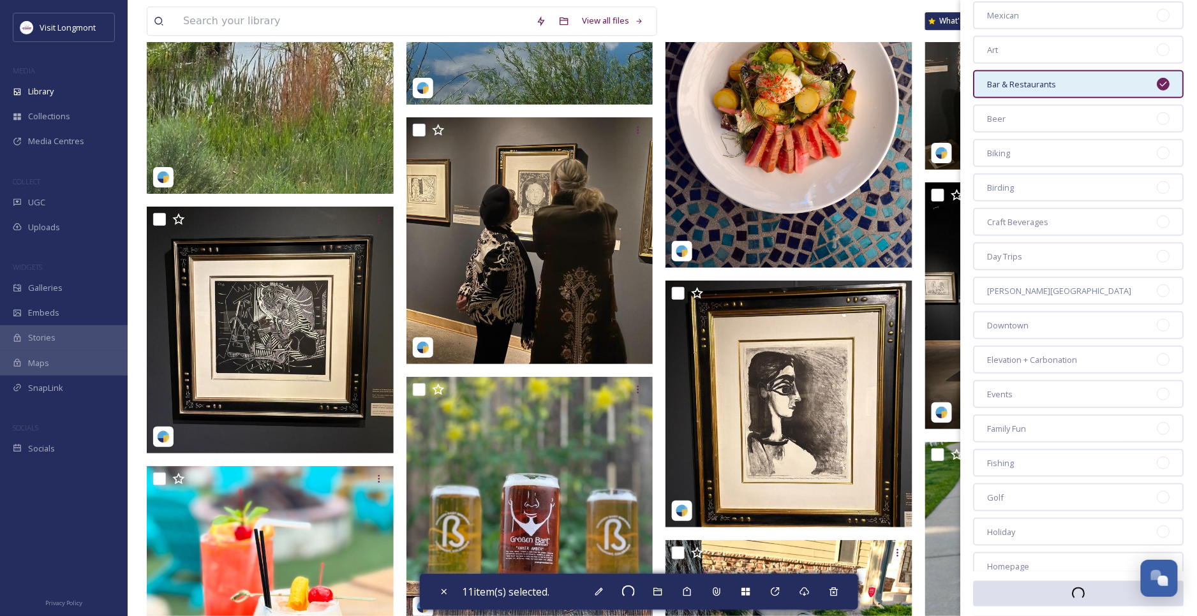
checkbox input "false"
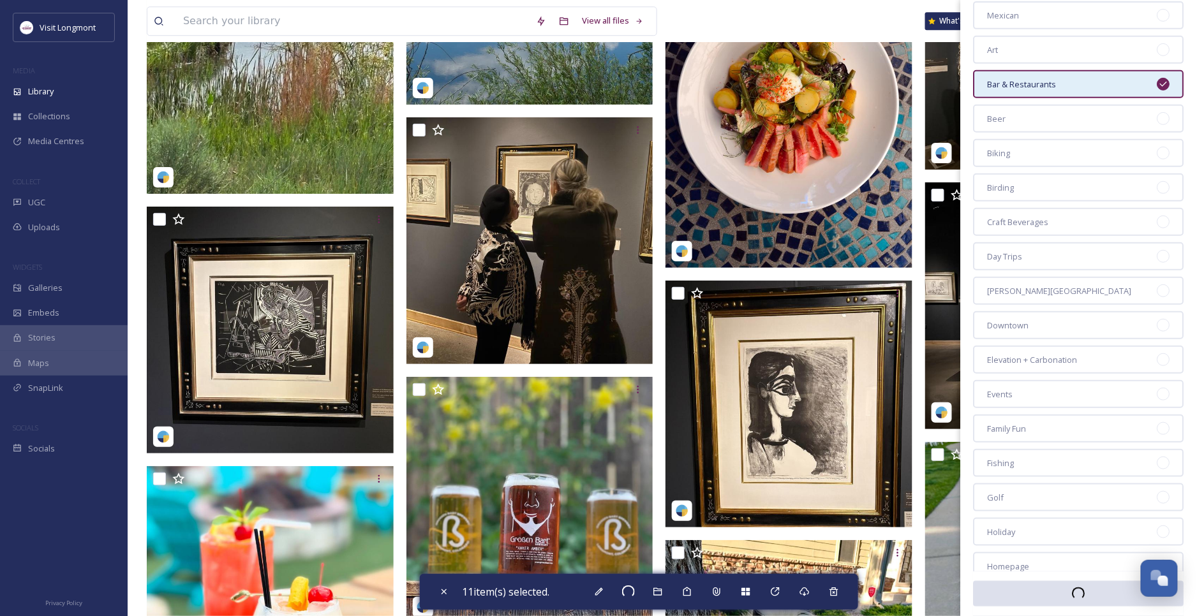
checkbox input "false"
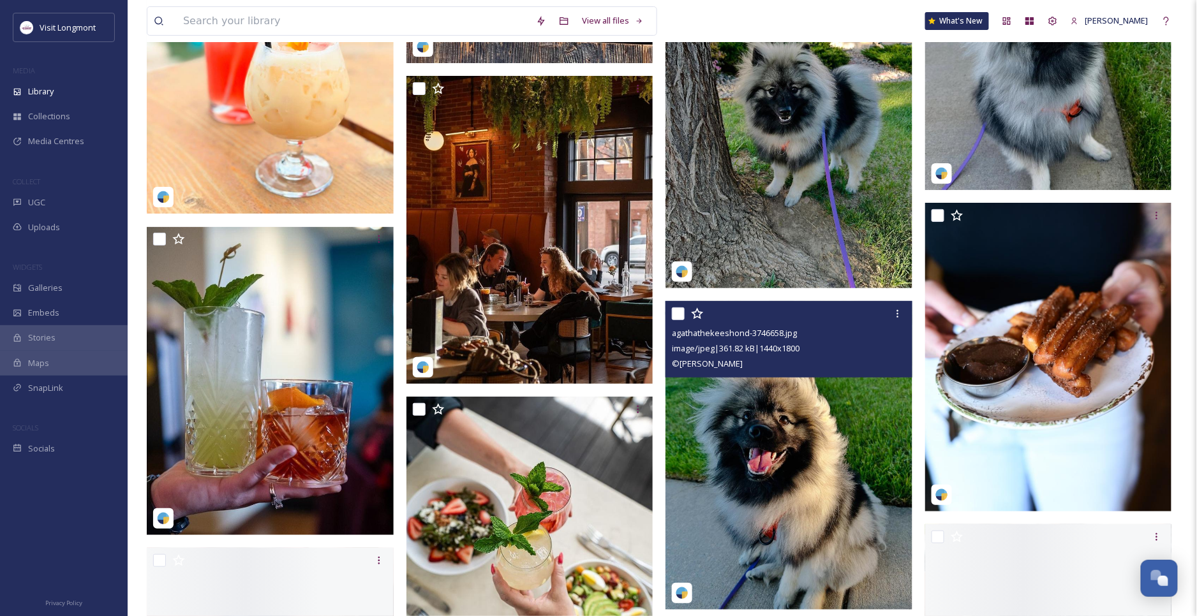
scroll to position [3685, 0]
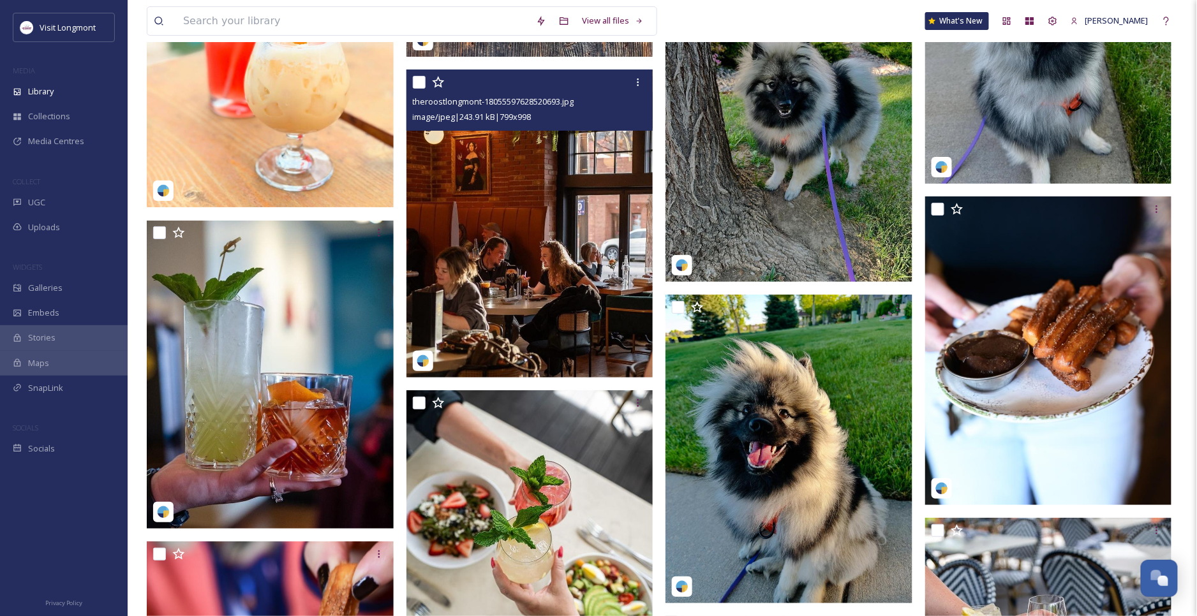
click at [413, 78] on input "checkbox" at bounding box center [419, 82] width 13 height 13
checkbox input "true"
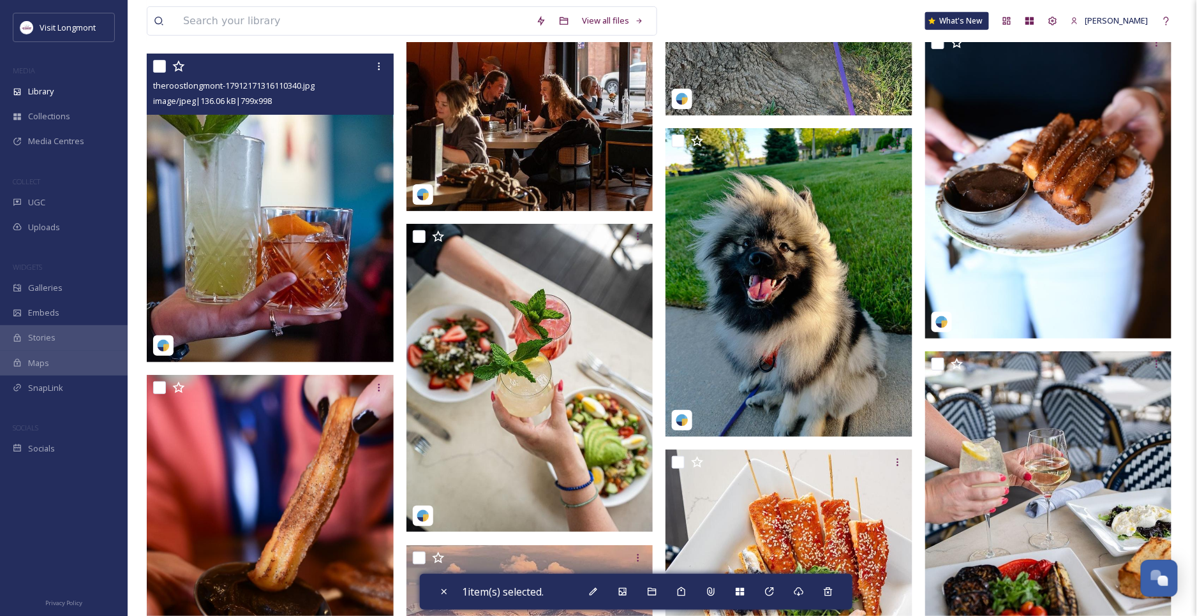
scroll to position [3828, 0]
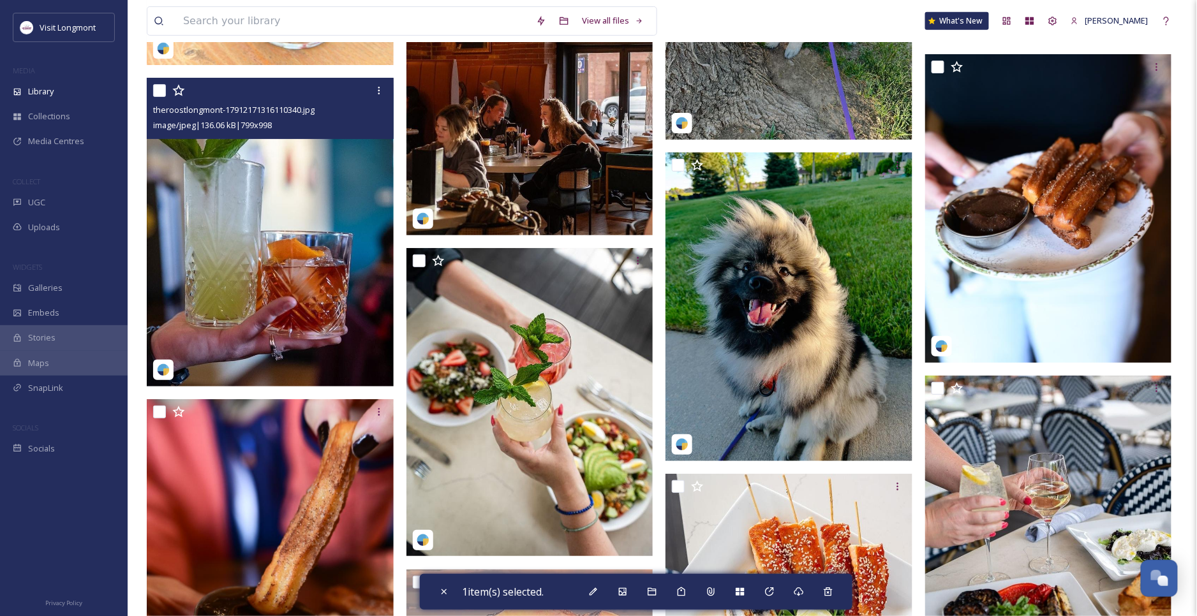
click at [160, 89] on input "checkbox" at bounding box center [159, 90] width 13 height 13
checkbox input "true"
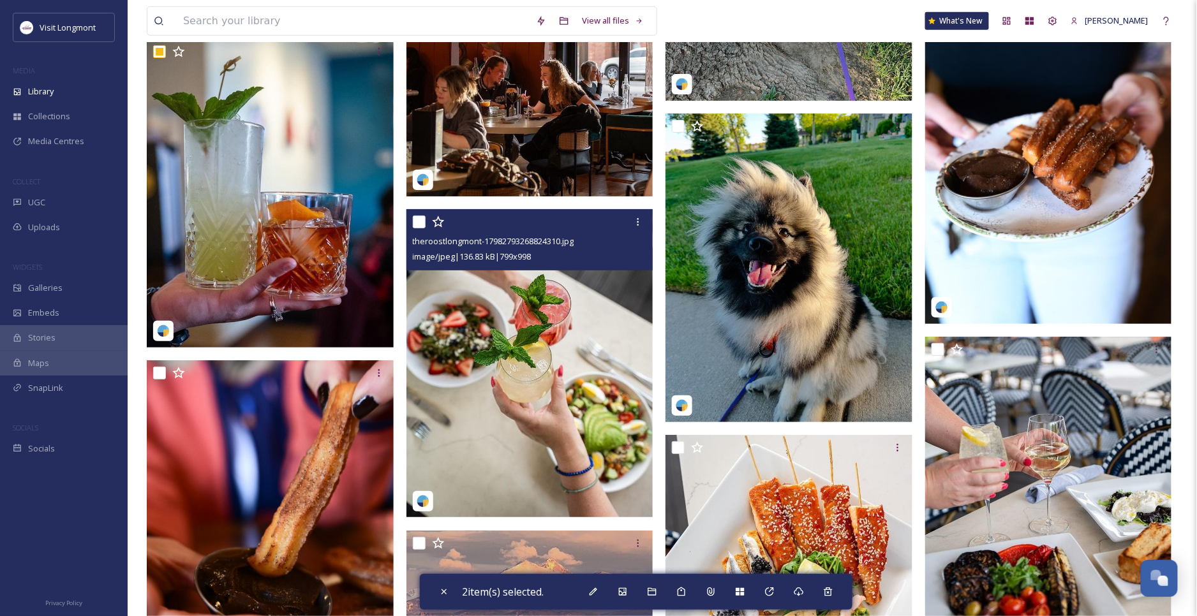
scroll to position [3898, 0]
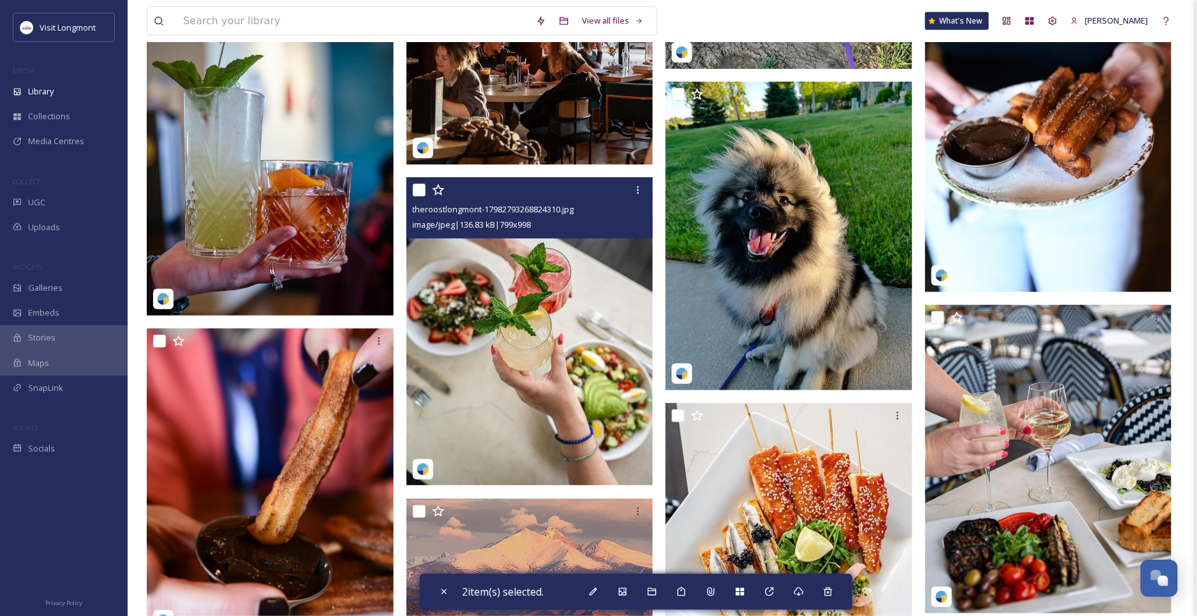
click at [410, 185] on div "theroostlongmont-17982793268824310.jpg image/jpeg | 136.83 kB | 799 x 998" at bounding box center [529, 207] width 247 height 61
click at [422, 187] on input "checkbox" at bounding box center [419, 190] width 13 height 13
checkbox input "true"
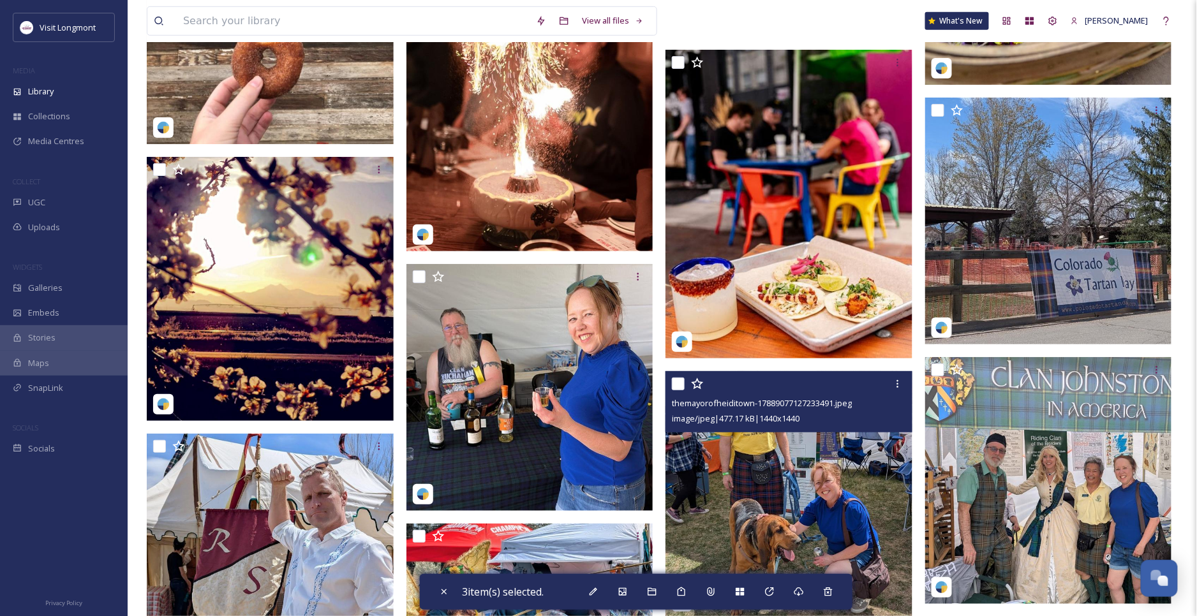
scroll to position [5670, 0]
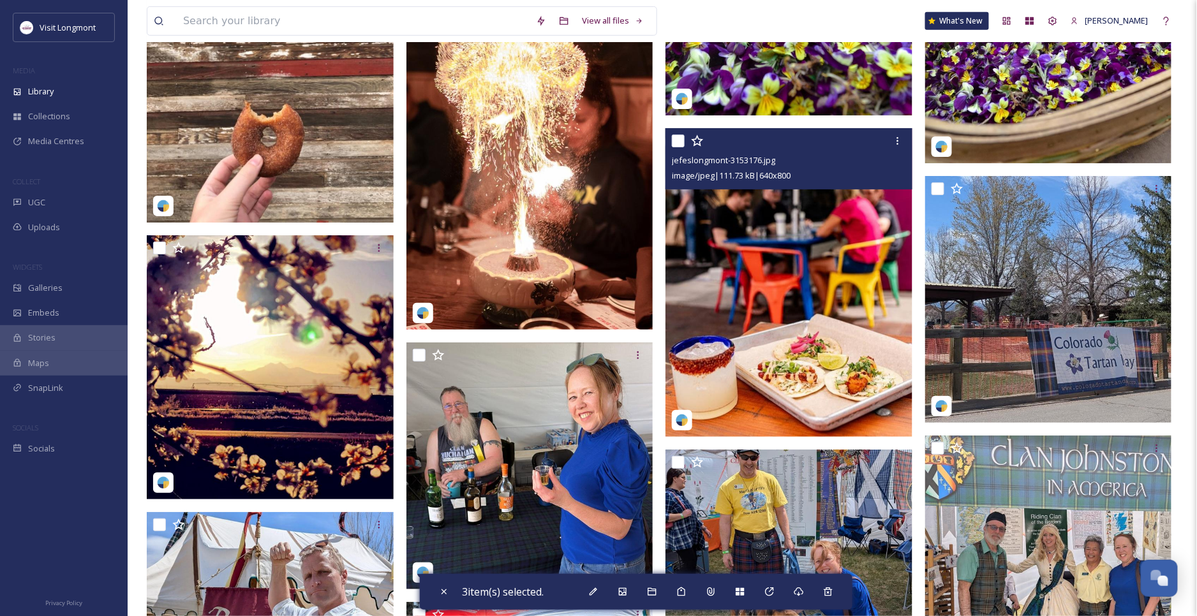
click at [683, 139] on input "checkbox" at bounding box center [678, 141] width 13 height 13
checkbox input "true"
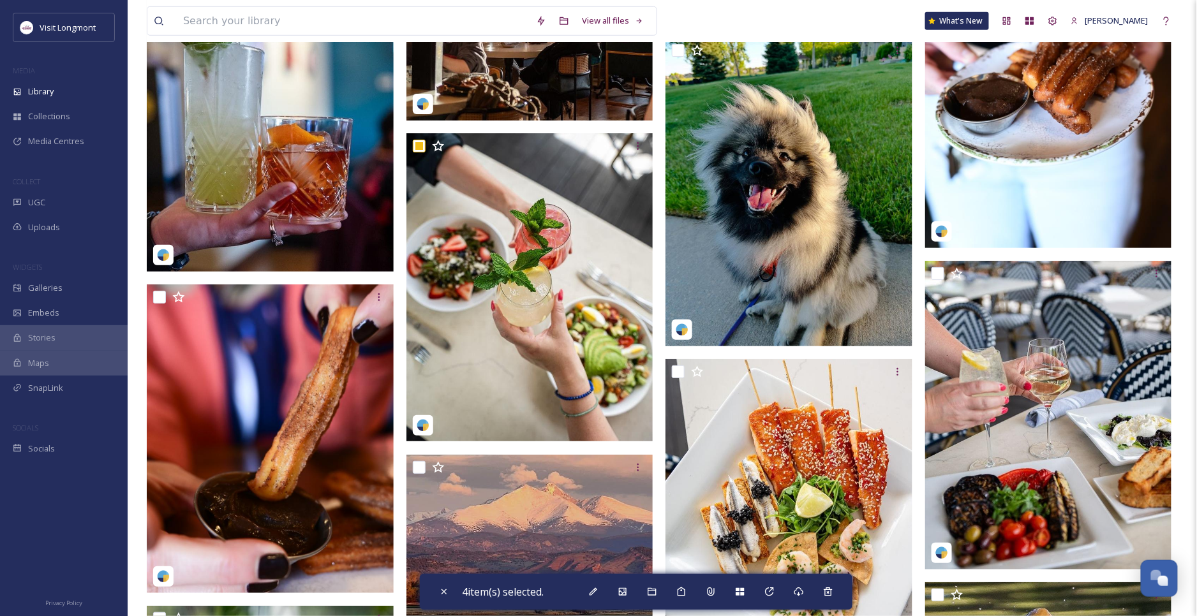
scroll to position [3622, 0]
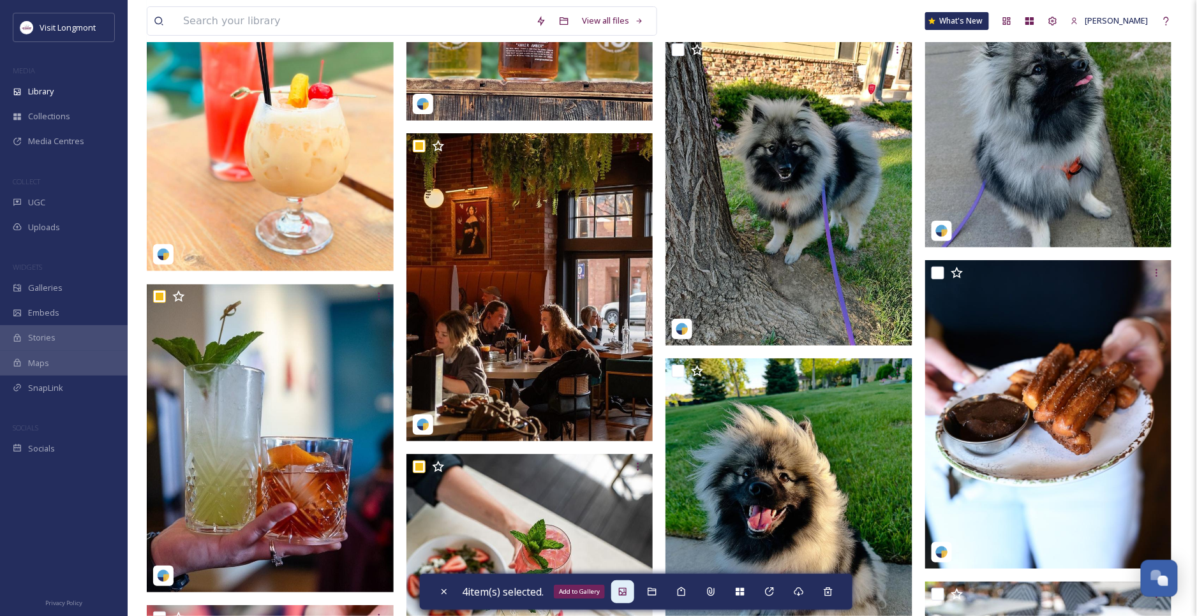
click at [629, 597] on div "Add to Gallery" at bounding box center [622, 592] width 23 height 23
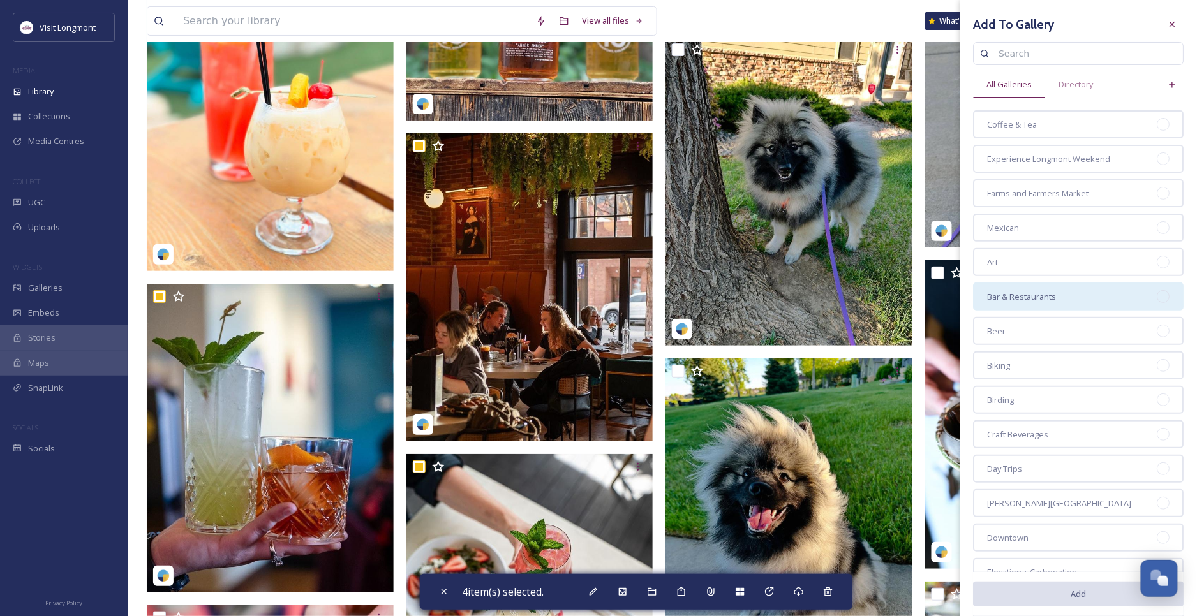
click at [1157, 291] on div at bounding box center [1163, 296] width 13 height 13
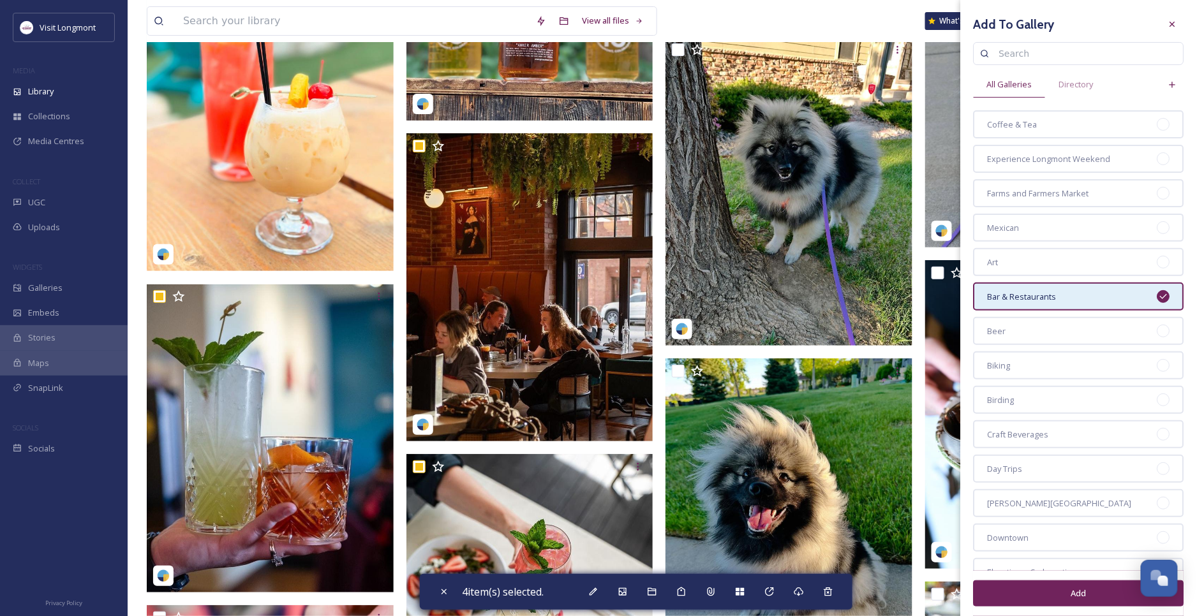
click at [1060, 600] on button "Add" at bounding box center [1079, 594] width 211 height 26
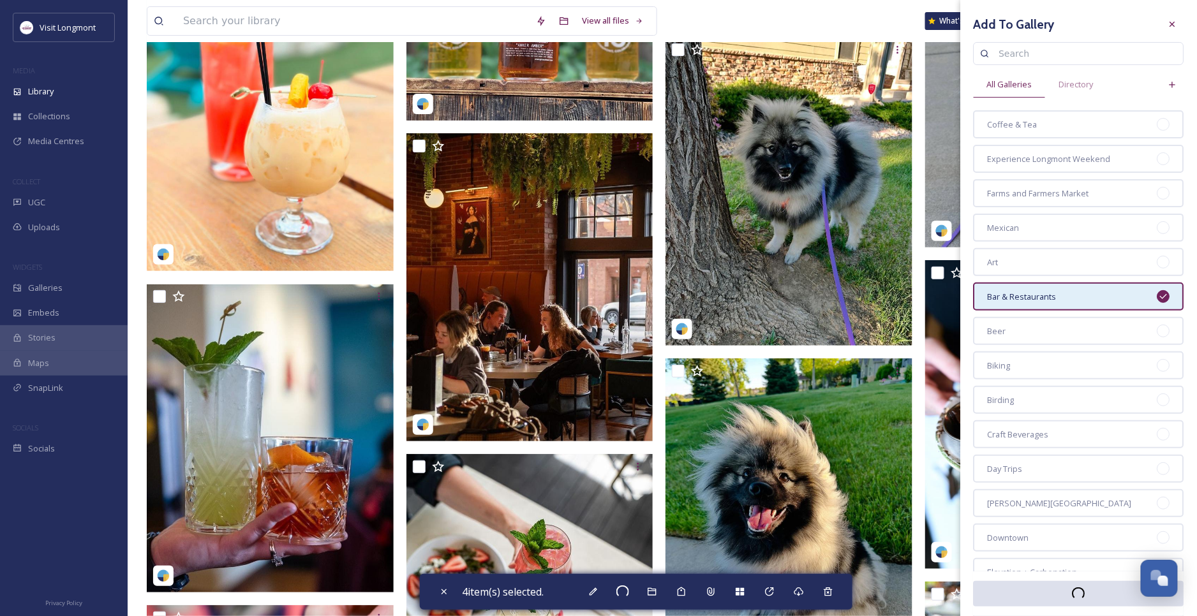
checkbox input "false"
